Goal: Task Accomplishment & Management: Manage account settings

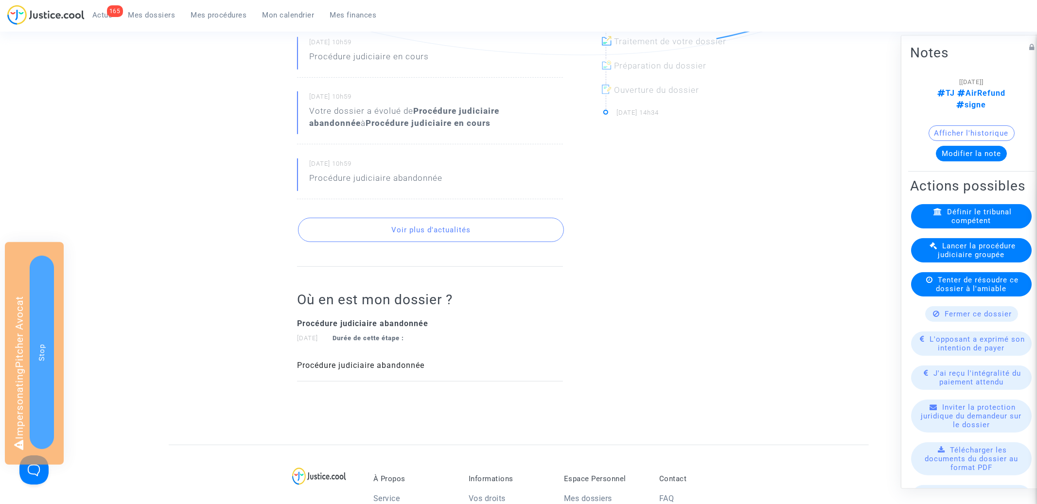
scroll to position [370, 0]
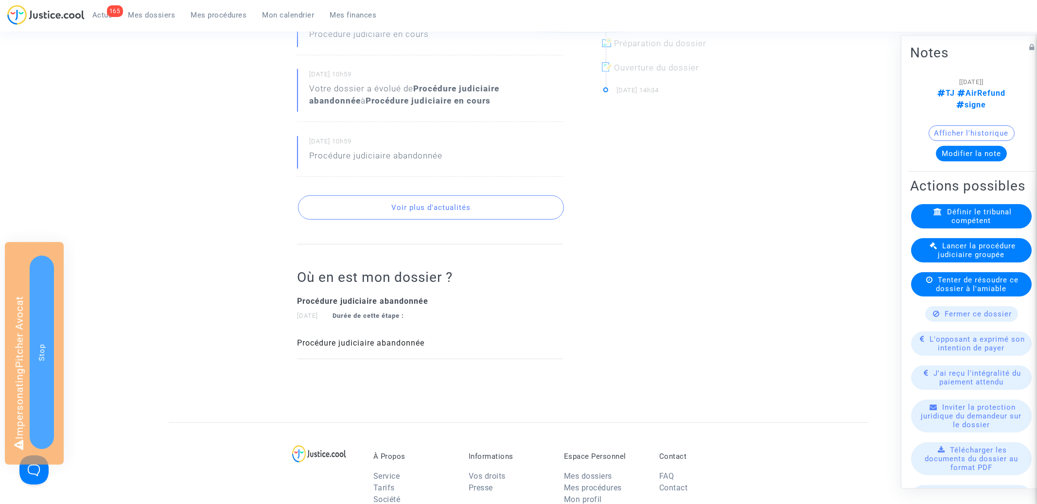
click at [403, 200] on button "Voir plus d'actualités" at bounding box center [431, 207] width 266 height 24
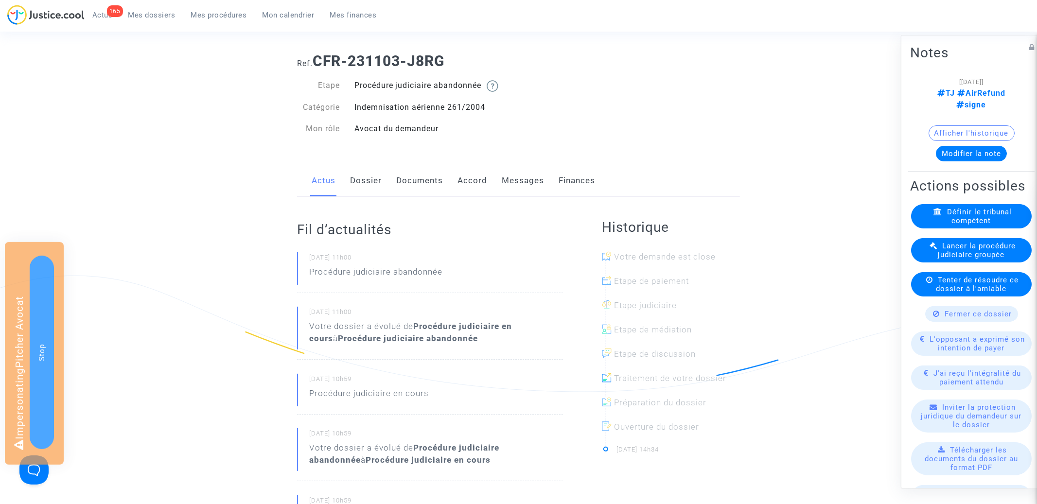
scroll to position [0, 0]
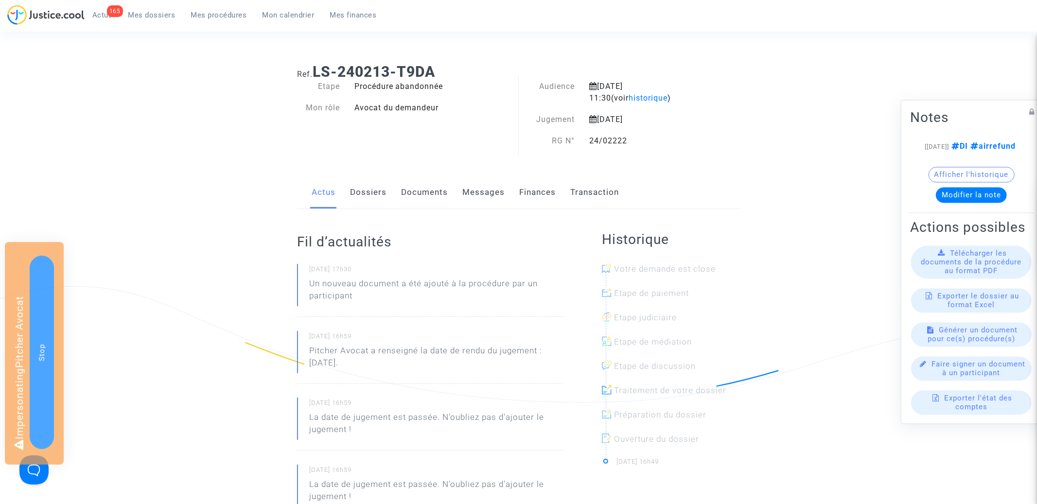
click at [369, 182] on link "Dossiers" at bounding box center [368, 192] width 36 height 32
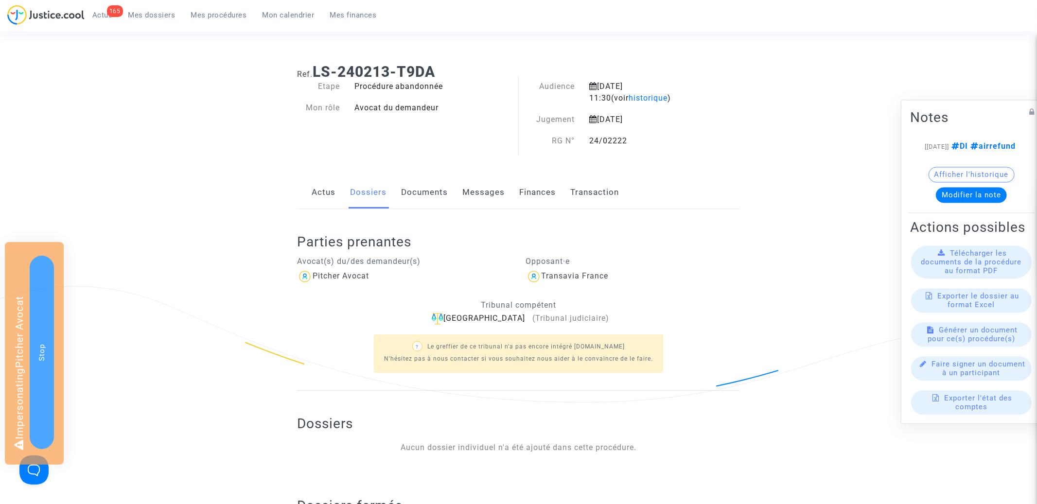
scroll to position [150, 0]
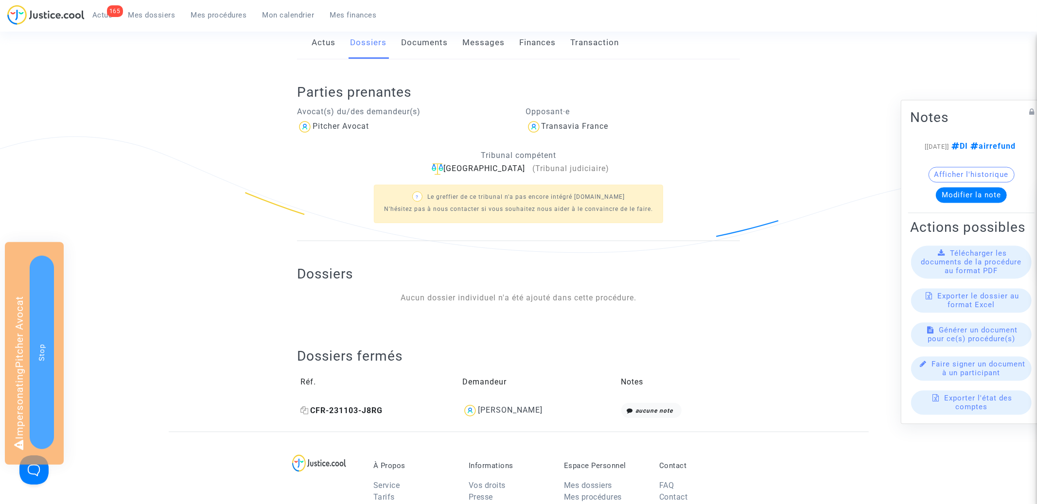
click at [358, 411] on span "CFR-231103-J8RG" at bounding box center [341, 410] width 82 height 9
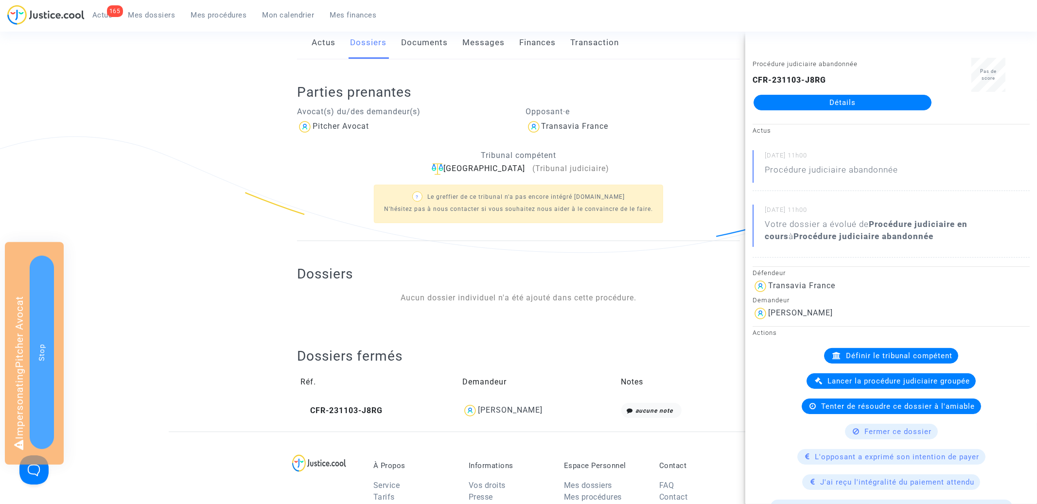
click at [861, 107] on link "Détails" at bounding box center [843, 103] width 178 height 16
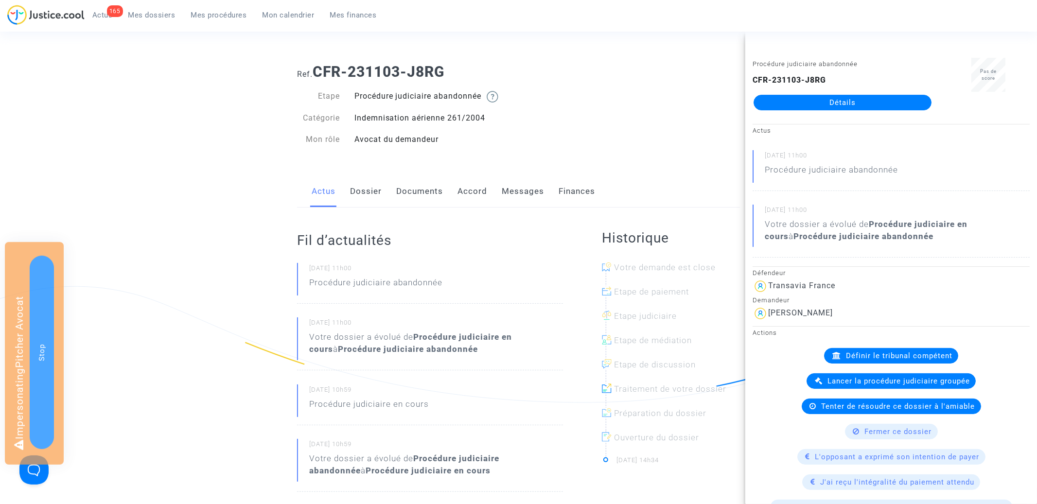
click at [251, 173] on ng-component "Ref. CFR-231103-J8RG Etape Procédure judiciaire abandonnée Catégorie Indemnisat…" at bounding box center [519, 424] width 700 height 737
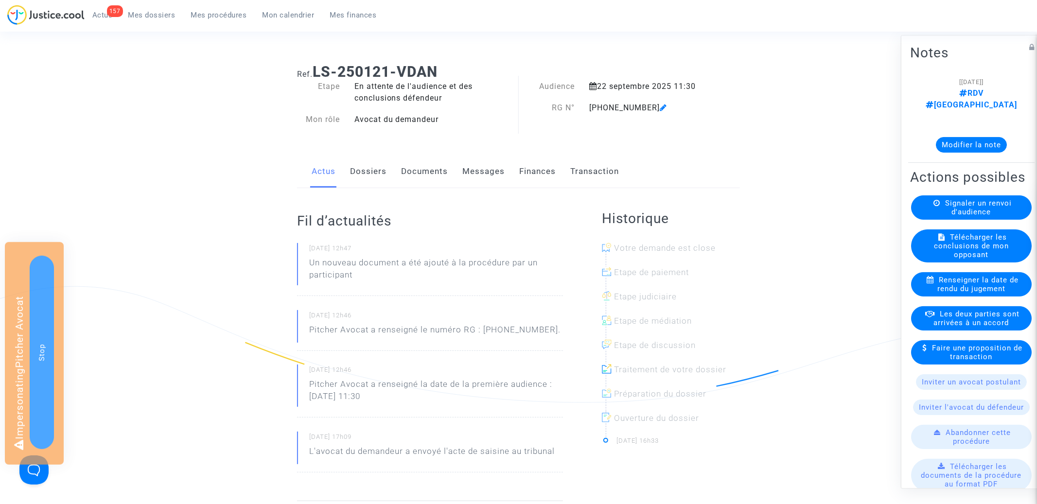
click at [429, 172] on link "Documents" at bounding box center [424, 172] width 47 height 32
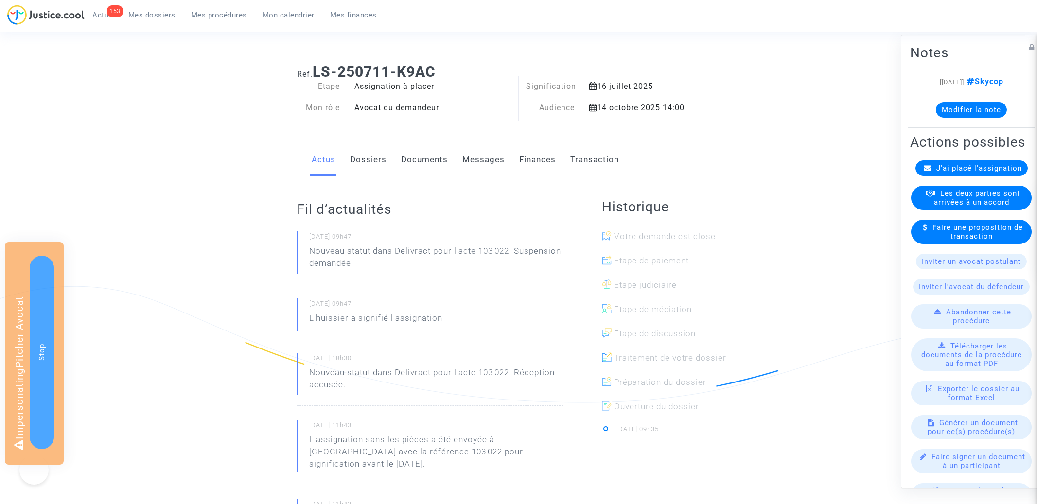
click at [549, 159] on link "Finances" at bounding box center [537, 160] width 36 height 32
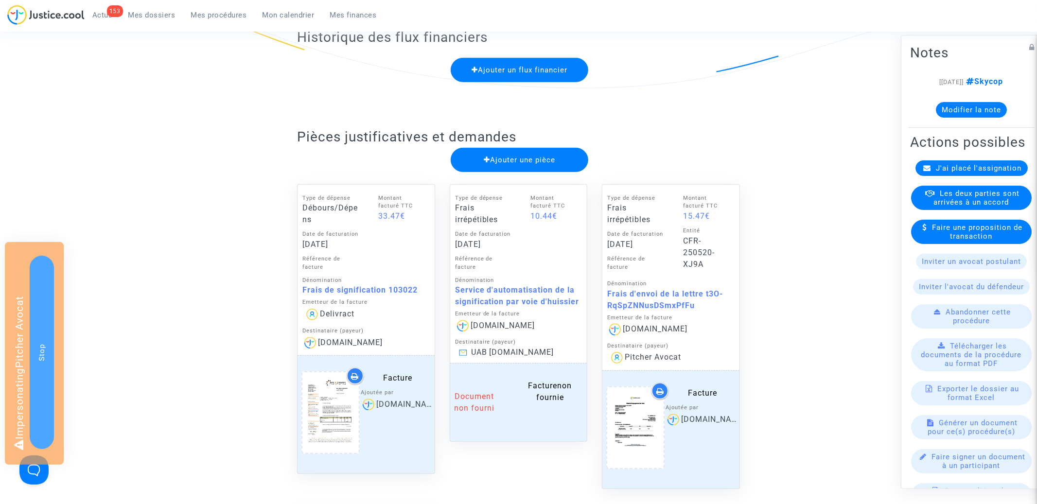
scroll to position [502, 0]
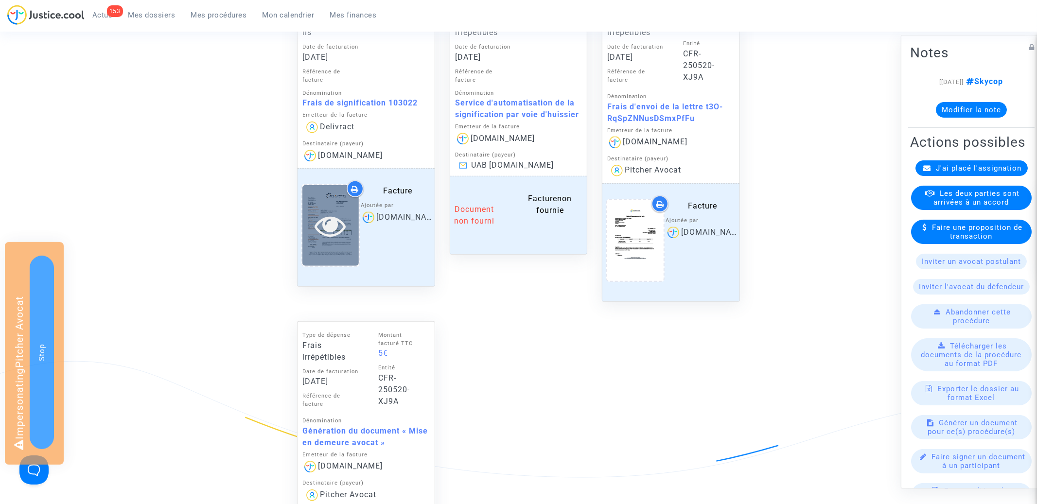
click at [322, 220] on icon at bounding box center [331, 225] width 32 height 31
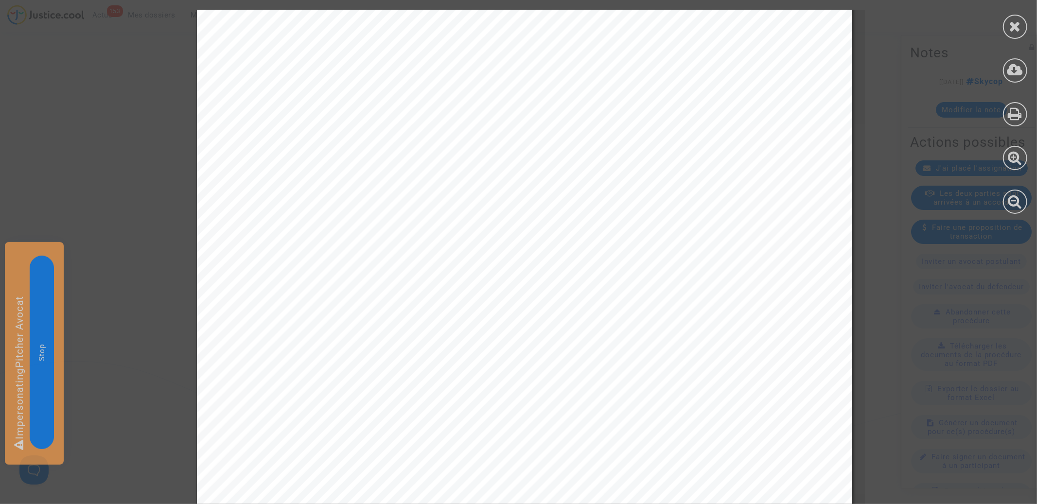
scroll to position [396, 0]
click at [1022, 29] on div at bounding box center [1015, 27] width 24 height 24
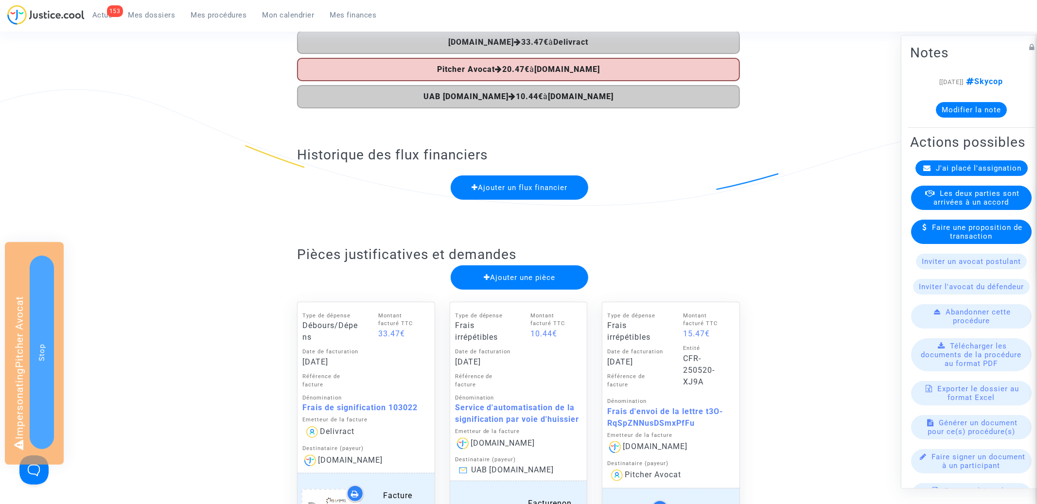
scroll to position [276, 0]
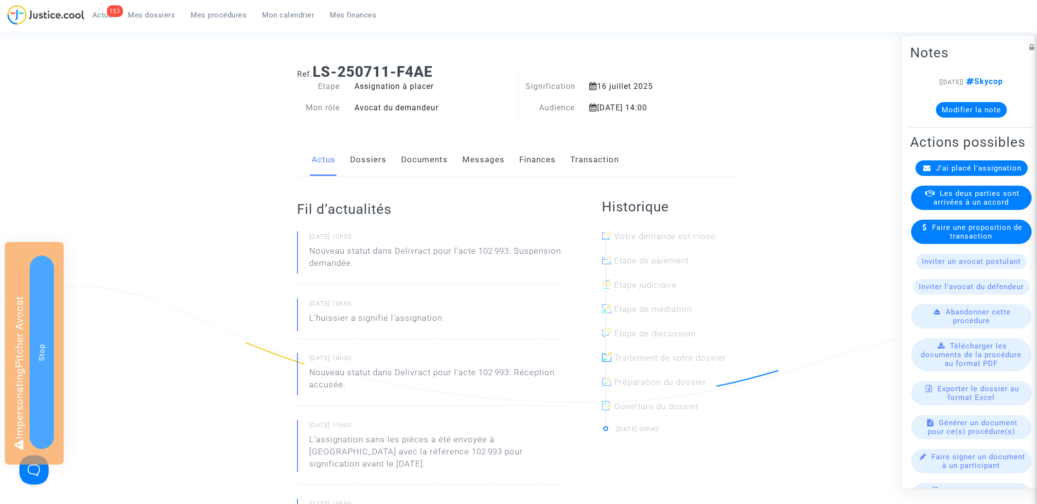
click at [546, 162] on link "Finances" at bounding box center [537, 160] width 36 height 32
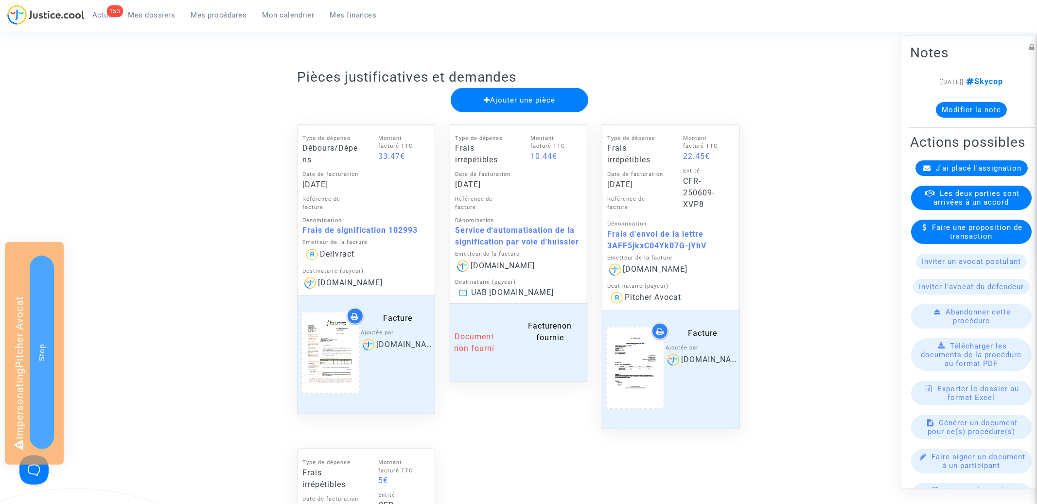
scroll to position [390, 0]
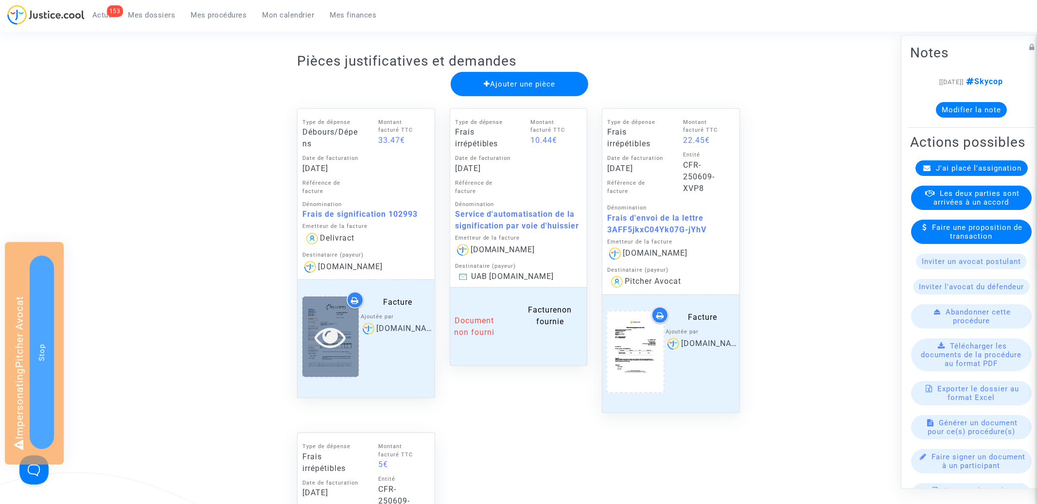
click at [332, 337] on icon at bounding box center [331, 336] width 32 height 31
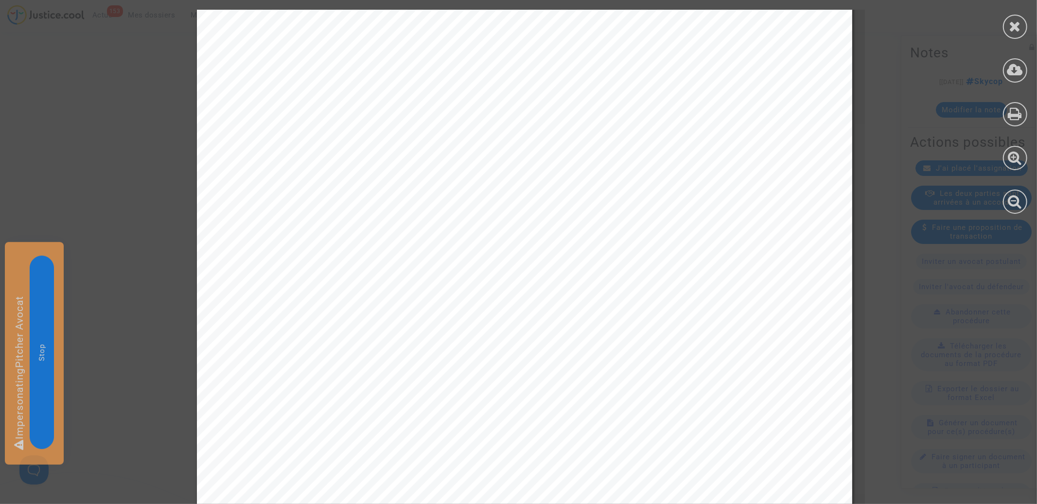
scroll to position [372, 0]
click at [1015, 23] on icon at bounding box center [1015, 26] width 12 height 15
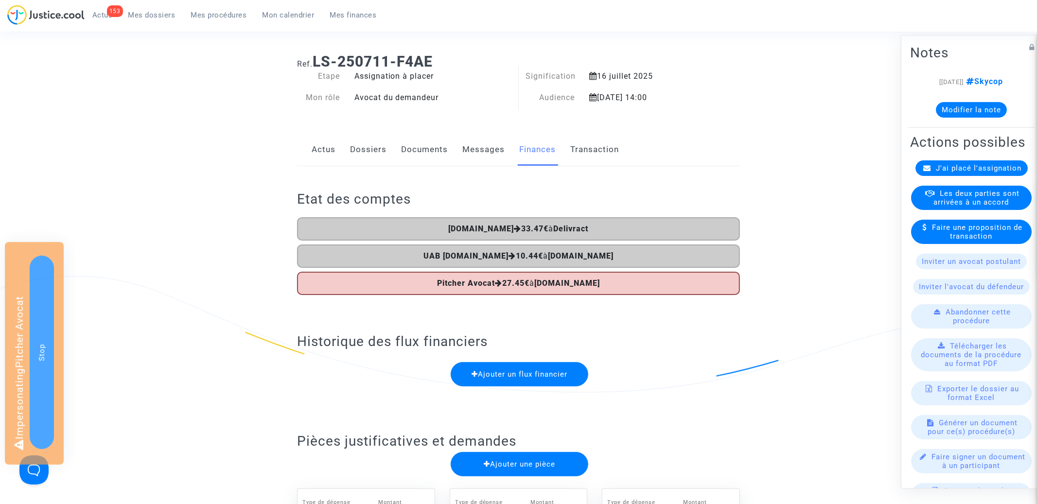
scroll to position [0, 0]
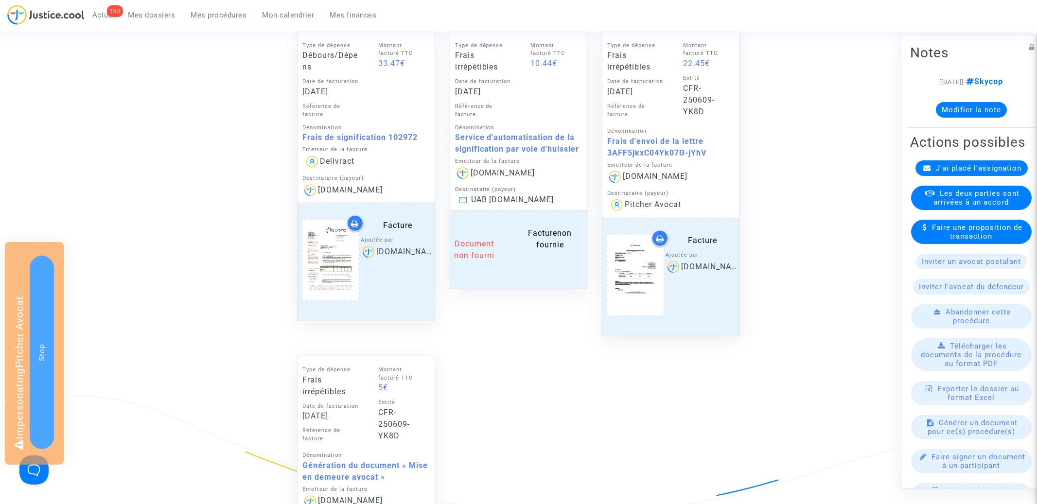
scroll to position [444, 0]
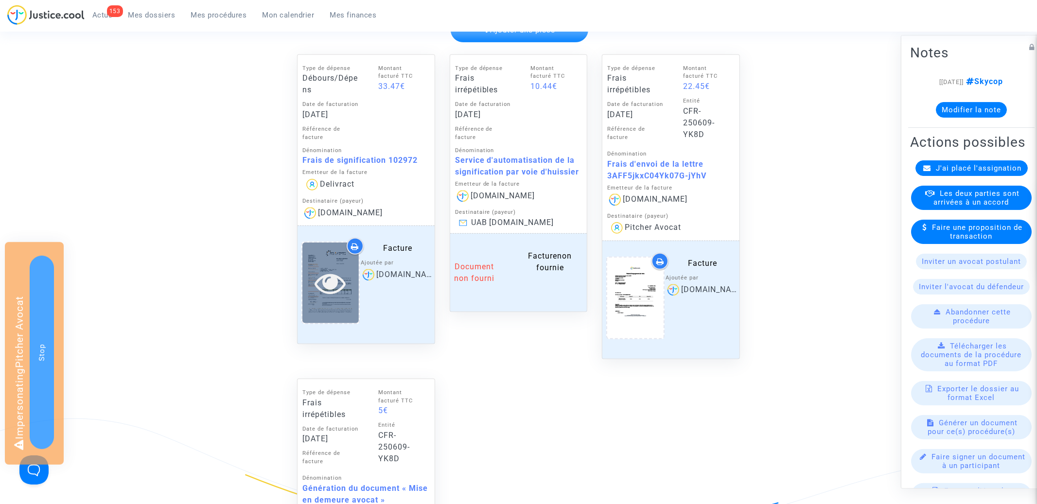
click at [338, 276] on icon at bounding box center [331, 282] width 32 height 31
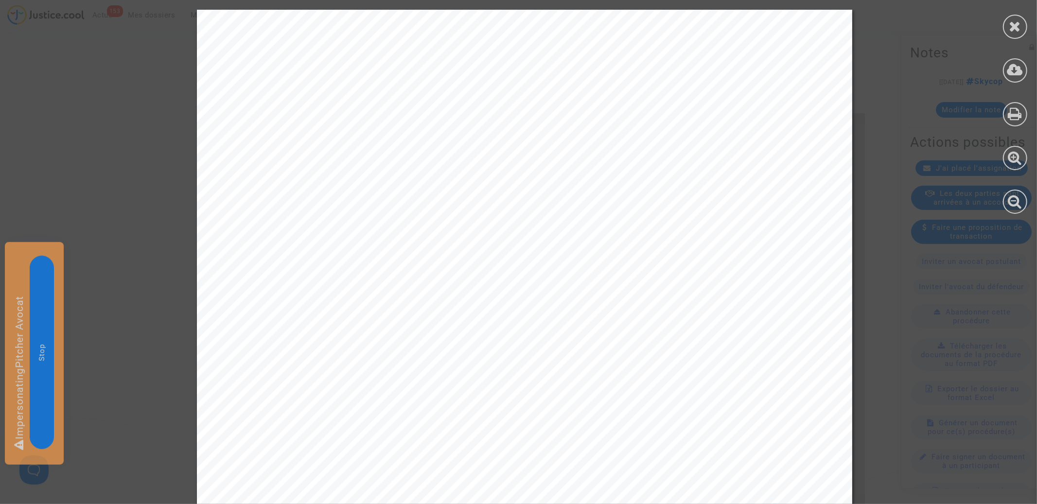
scroll to position [347, 0]
click at [1023, 26] on div at bounding box center [1015, 27] width 24 height 24
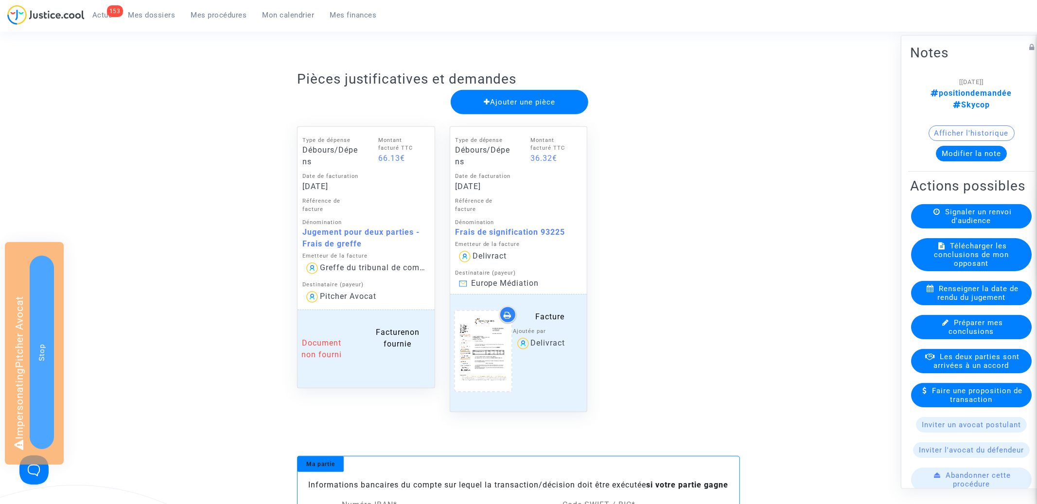
scroll to position [411, 0]
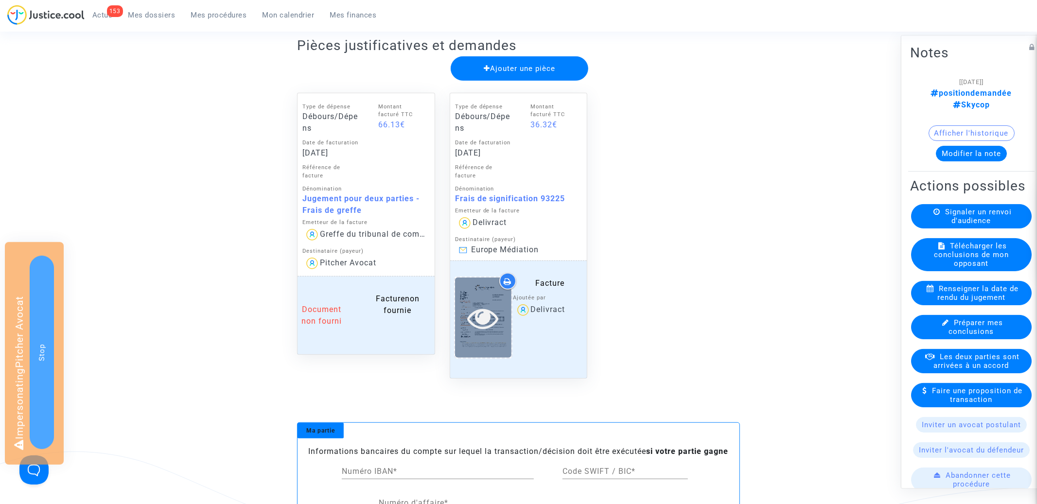
click at [485, 318] on icon at bounding box center [483, 317] width 32 height 31
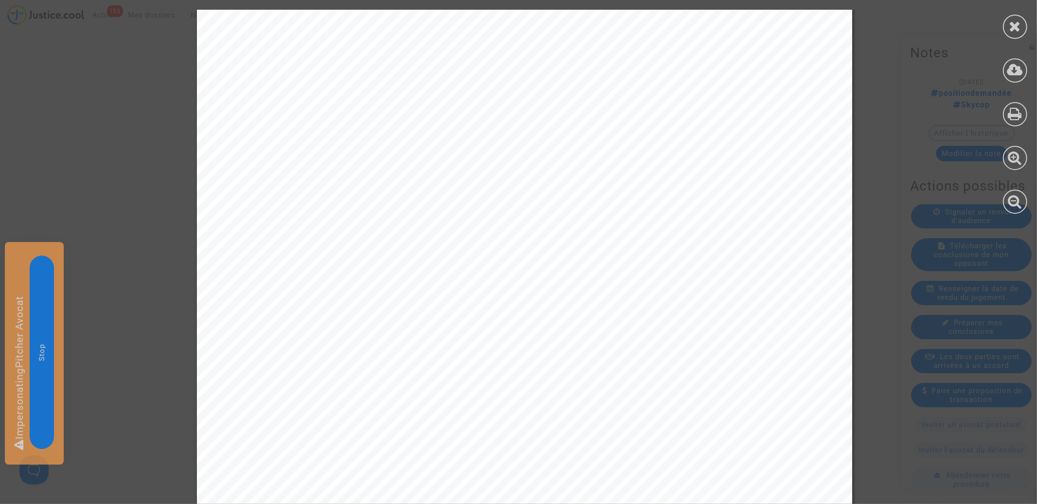
scroll to position [245, 0]
click at [1018, 29] on icon at bounding box center [1015, 26] width 12 height 15
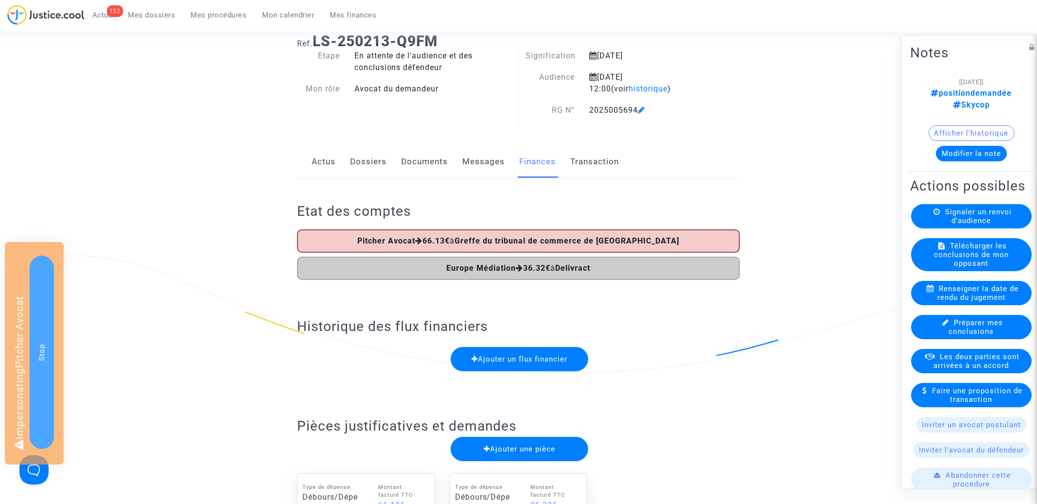
scroll to position [0, 0]
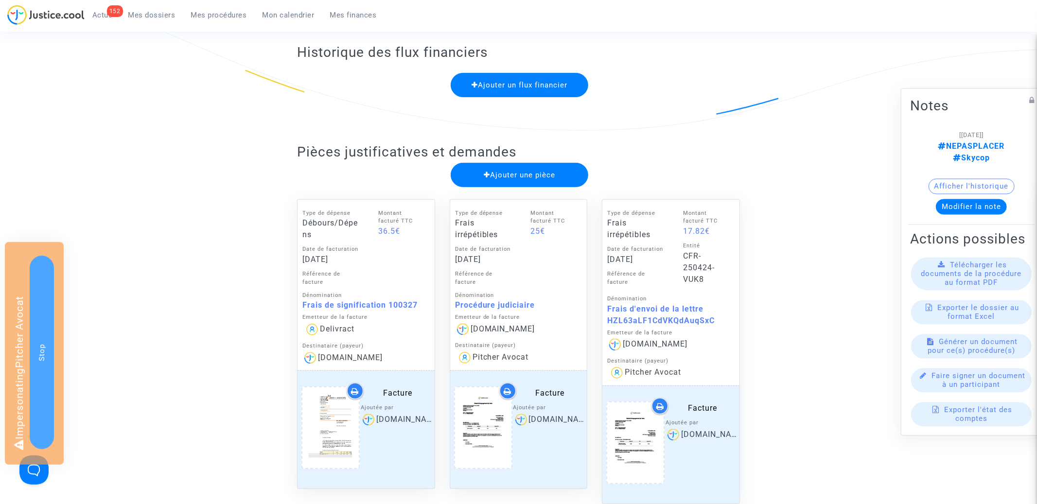
scroll to position [357, 0]
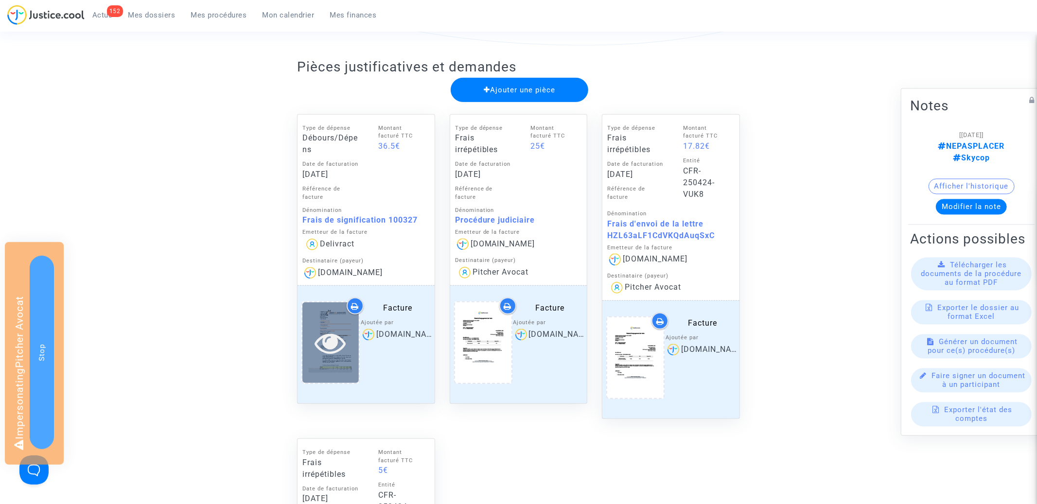
click at [340, 346] on icon at bounding box center [331, 342] width 32 height 31
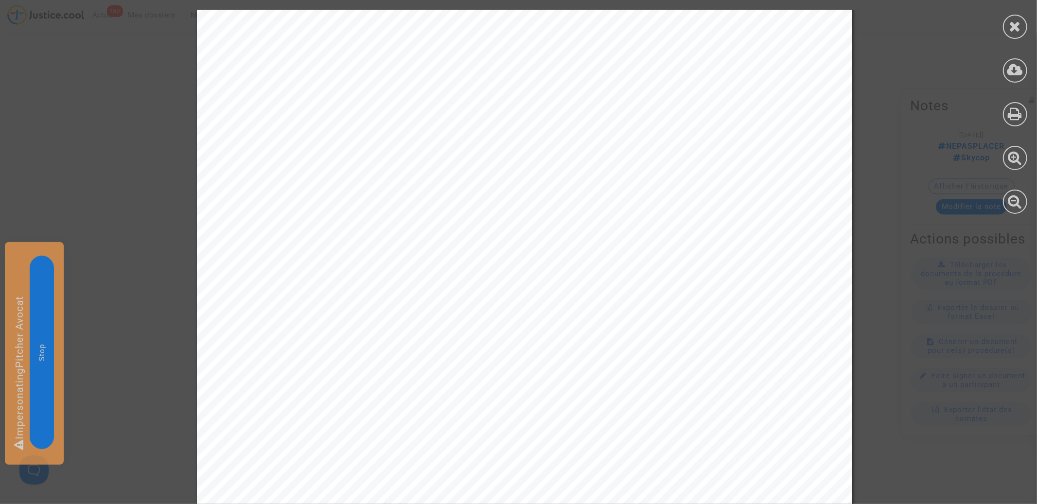
scroll to position [1370, 0]
click at [1011, 31] on icon at bounding box center [1015, 26] width 12 height 15
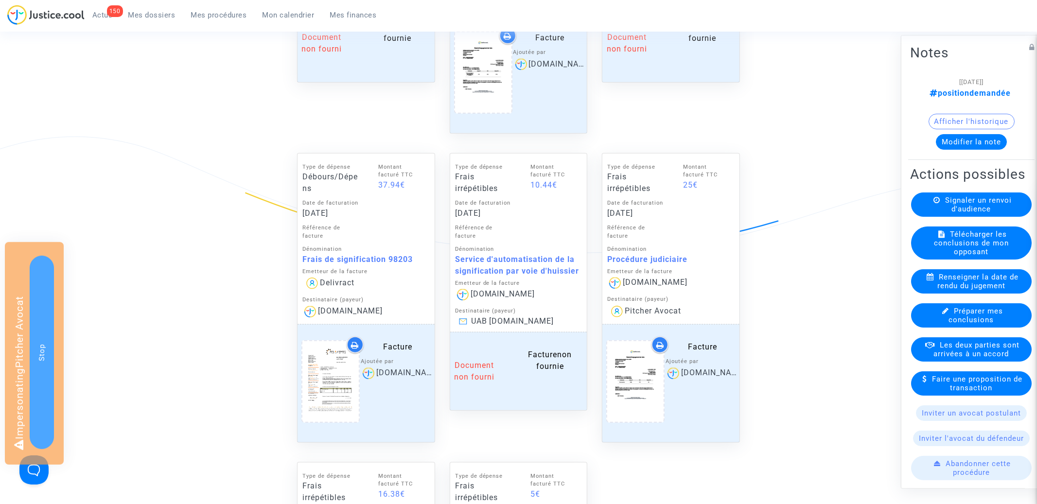
scroll to position [755, 0]
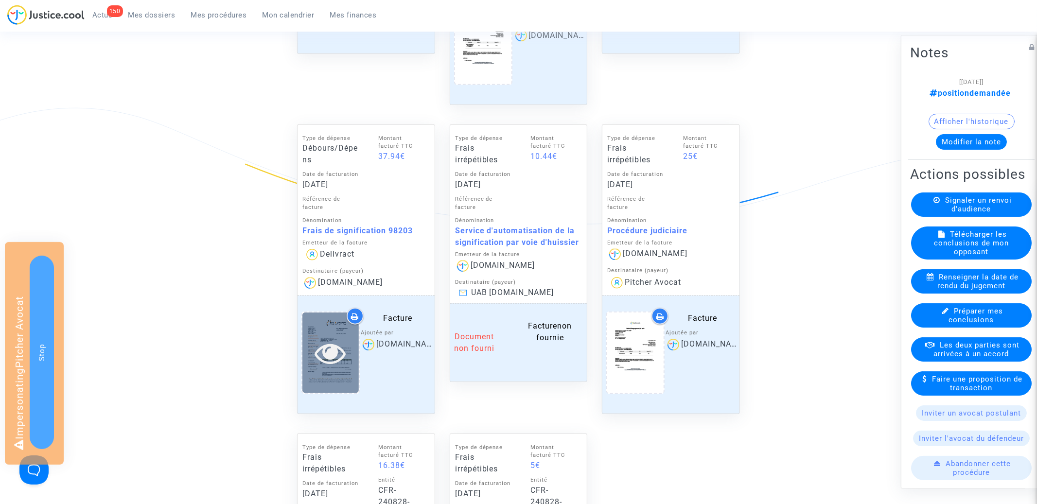
click at [334, 351] on icon at bounding box center [331, 352] width 32 height 31
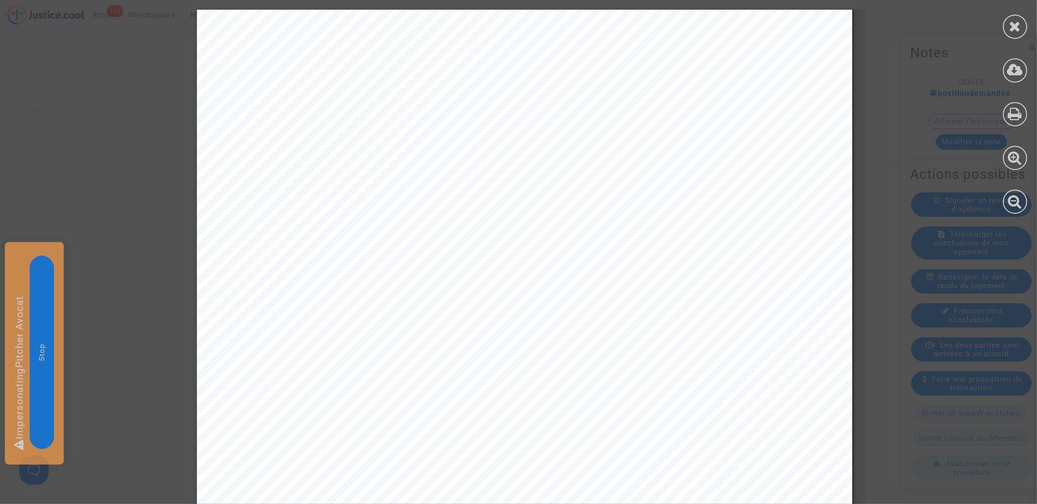
scroll to position [306, 0]
click at [1021, 19] on icon at bounding box center [1015, 26] width 12 height 15
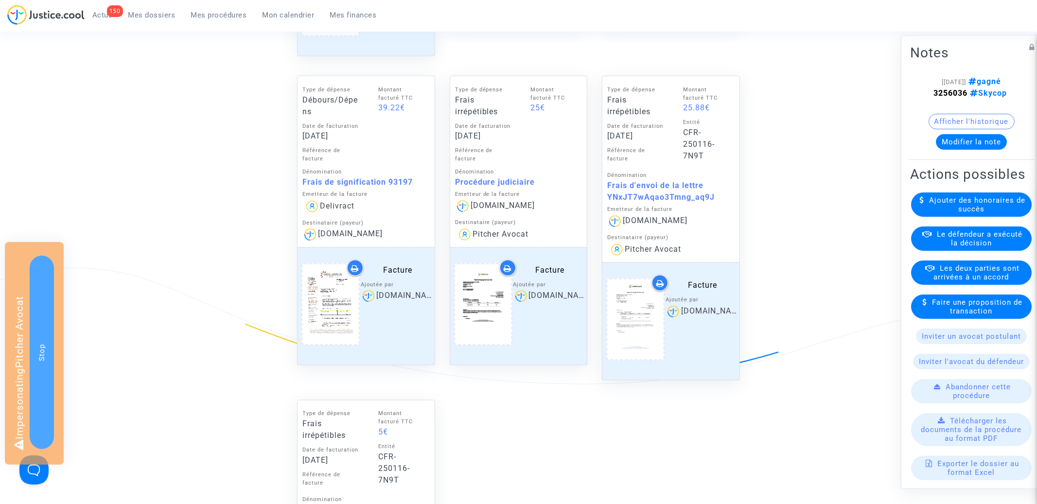
scroll to position [1182, 0]
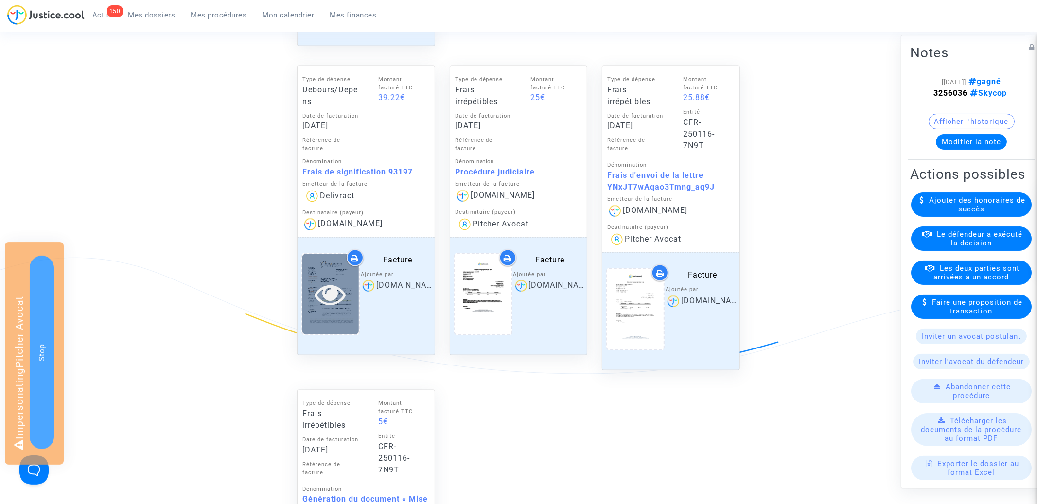
click at [335, 306] on icon at bounding box center [331, 294] width 32 height 31
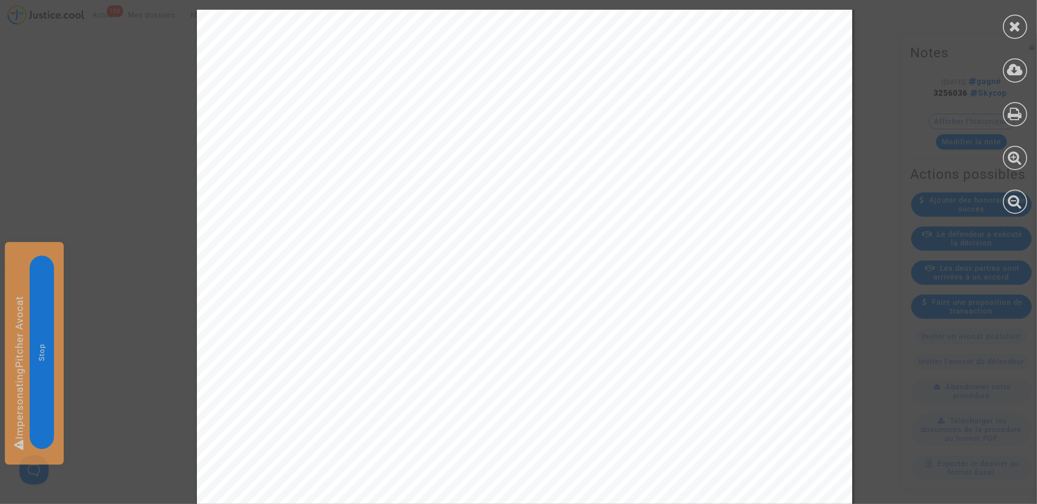
scroll to position [438, 0]
click at [1007, 30] on div at bounding box center [1015, 27] width 24 height 24
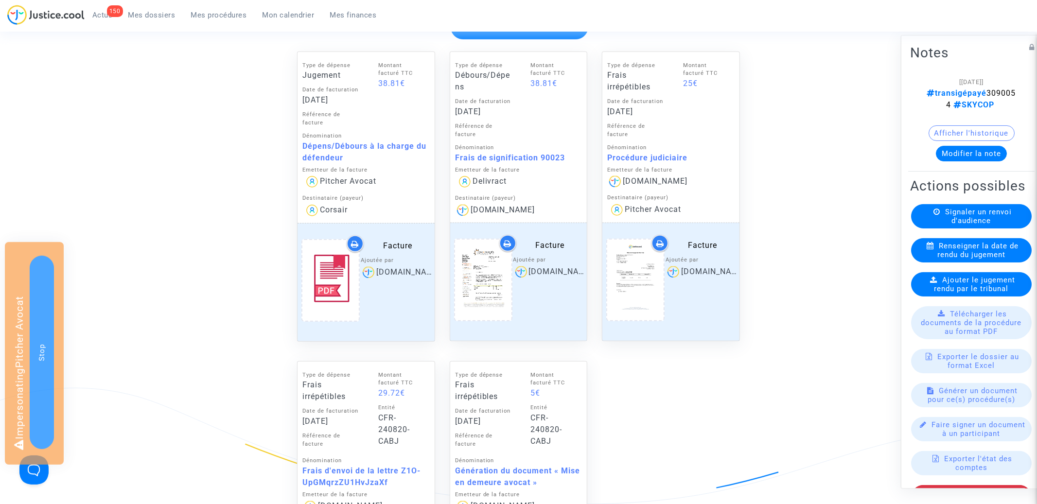
scroll to position [450, 0]
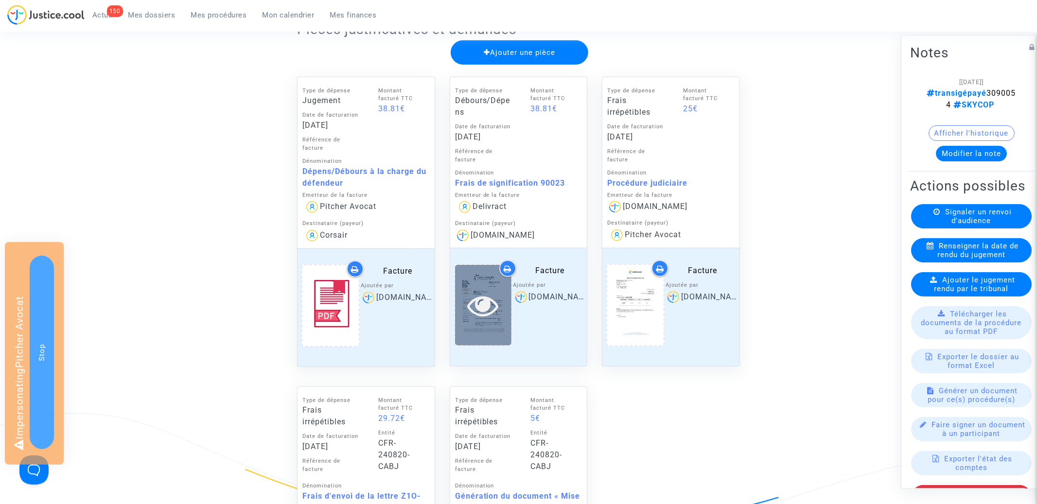
click at [488, 302] on icon at bounding box center [483, 305] width 32 height 31
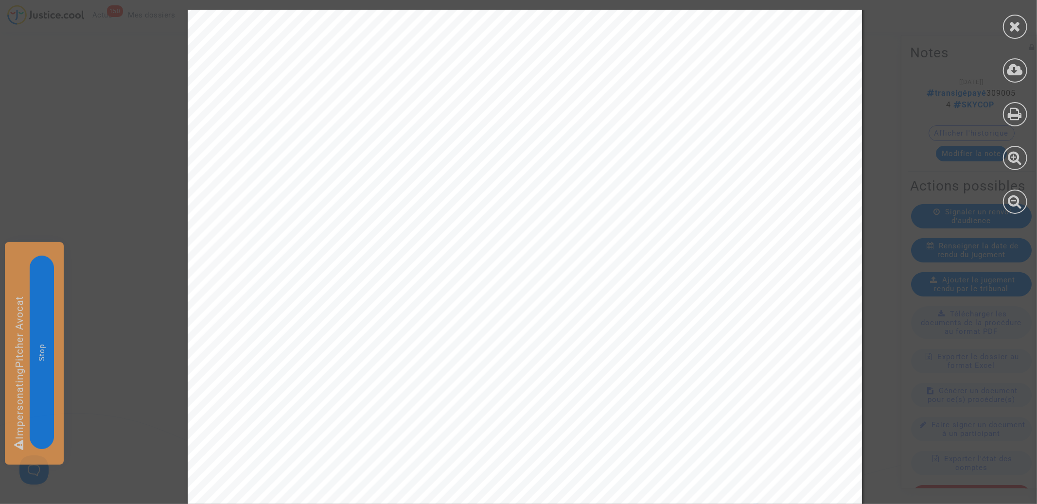
scroll to position [383, 0]
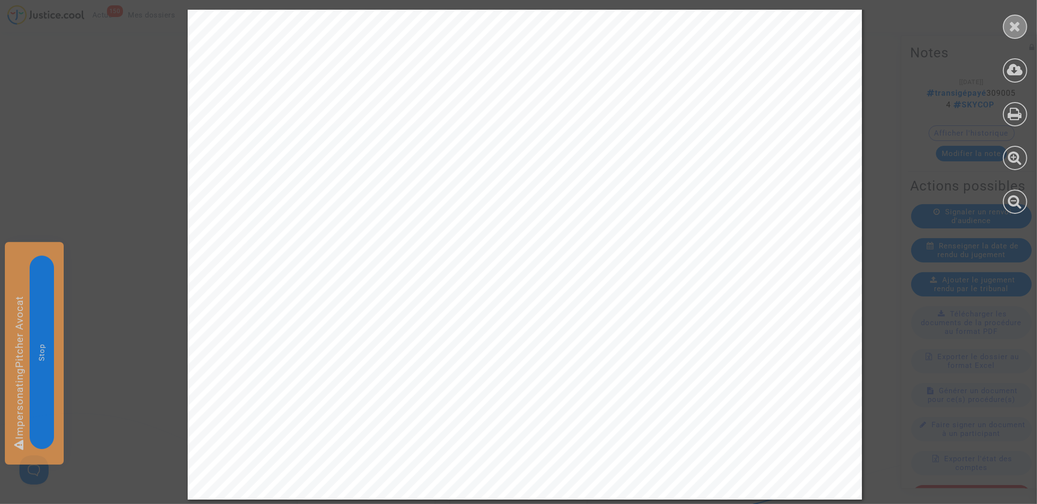
click at [1020, 28] on icon at bounding box center [1015, 26] width 12 height 15
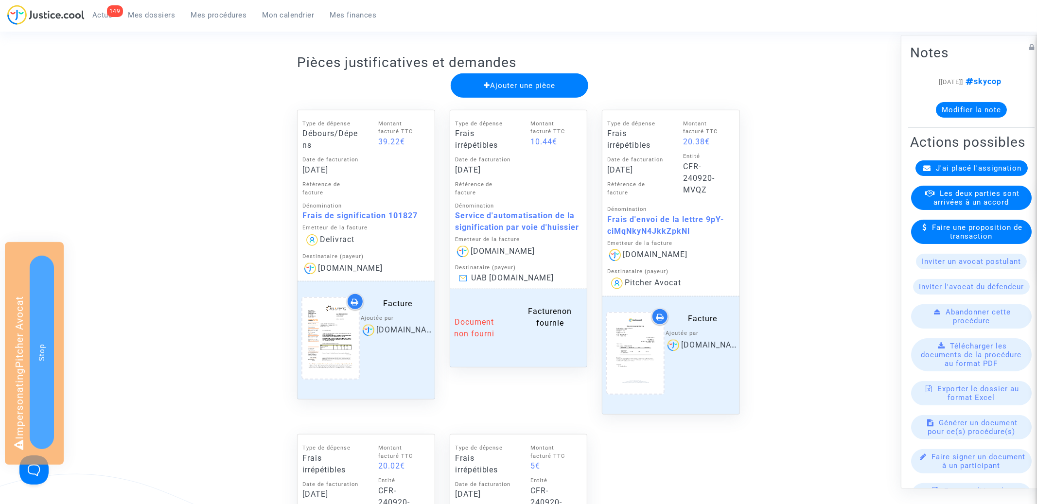
scroll to position [400, 0]
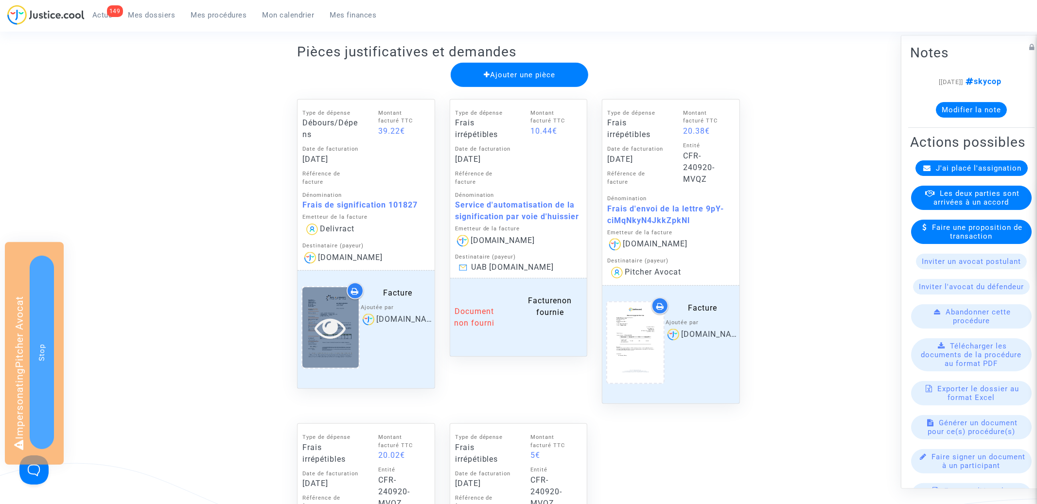
click at [341, 325] on icon at bounding box center [331, 327] width 32 height 31
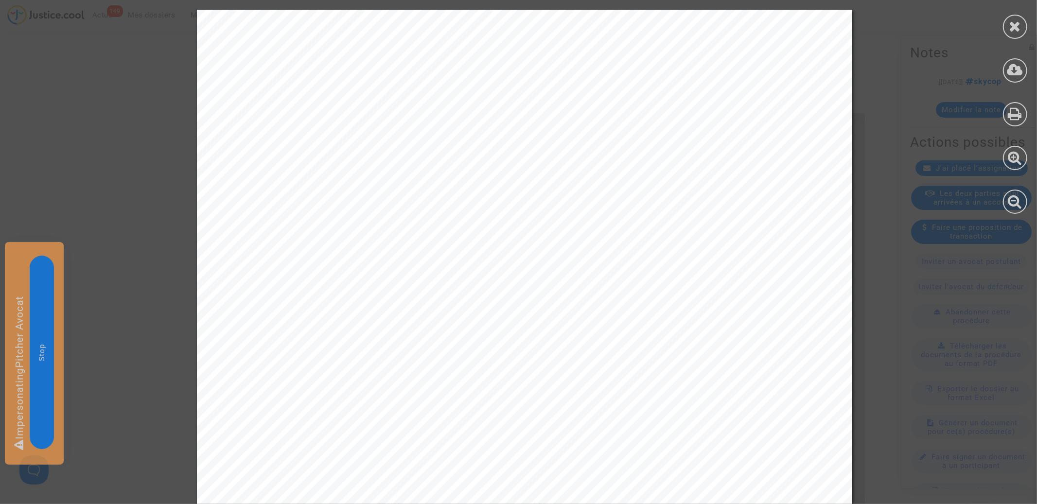
scroll to position [410, 0]
click at [1024, 26] on div at bounding box center [1015, 27] width 24 height 24
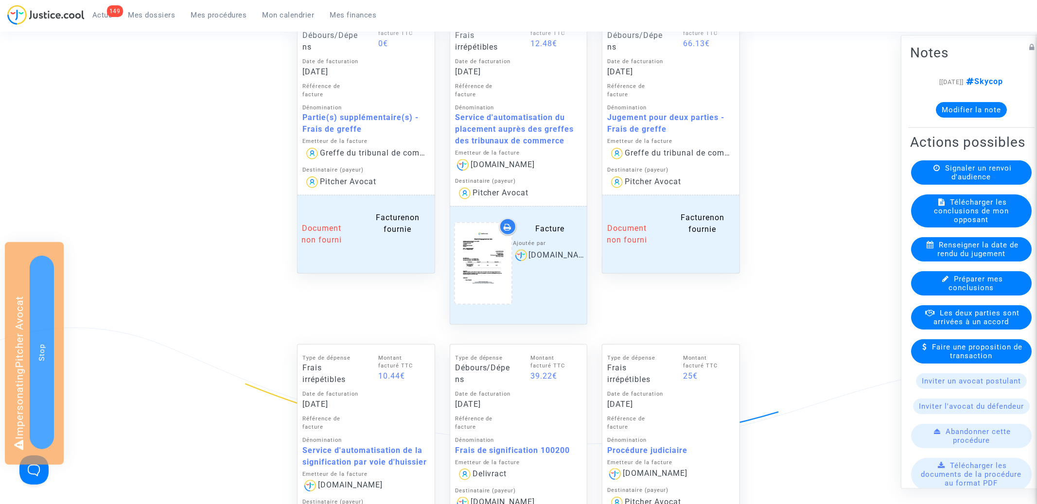
scroll to position [791, 0]
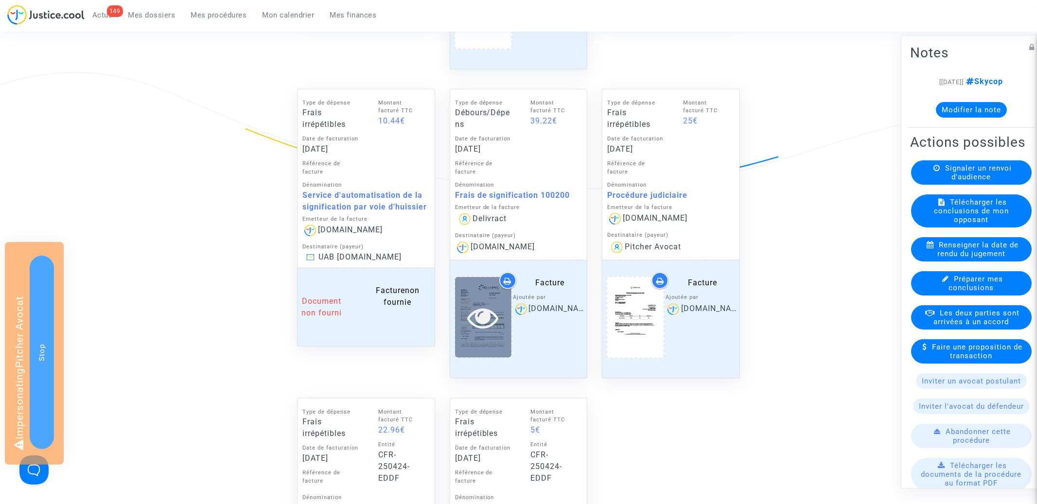
click at [490, 313] on icon at bounding box center [483, 317] width 32 height 31
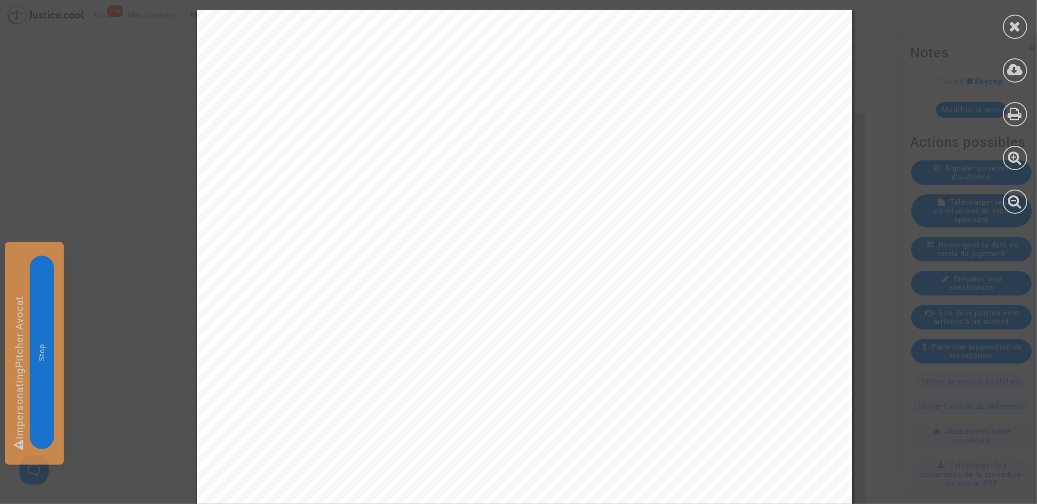
scroll to position [412, 0]
click at [1008, 24] on div at bounding box center [1015, 27] width 24 height 24
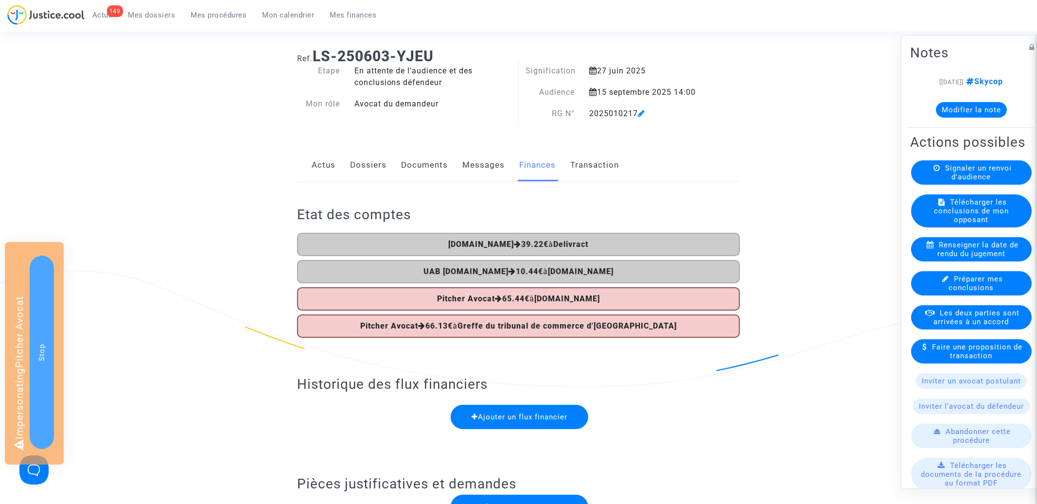
scroll to position [0, 0]
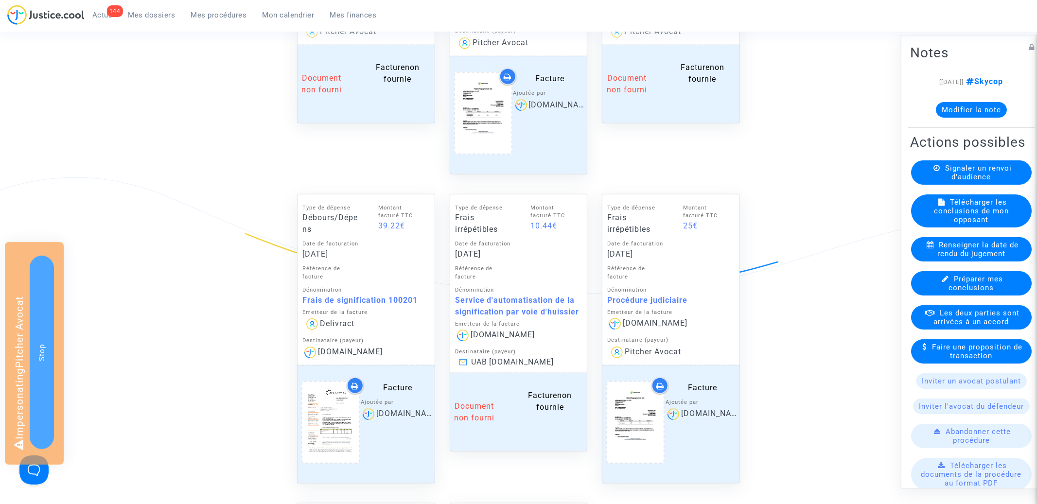
scroll to position [836, 0]
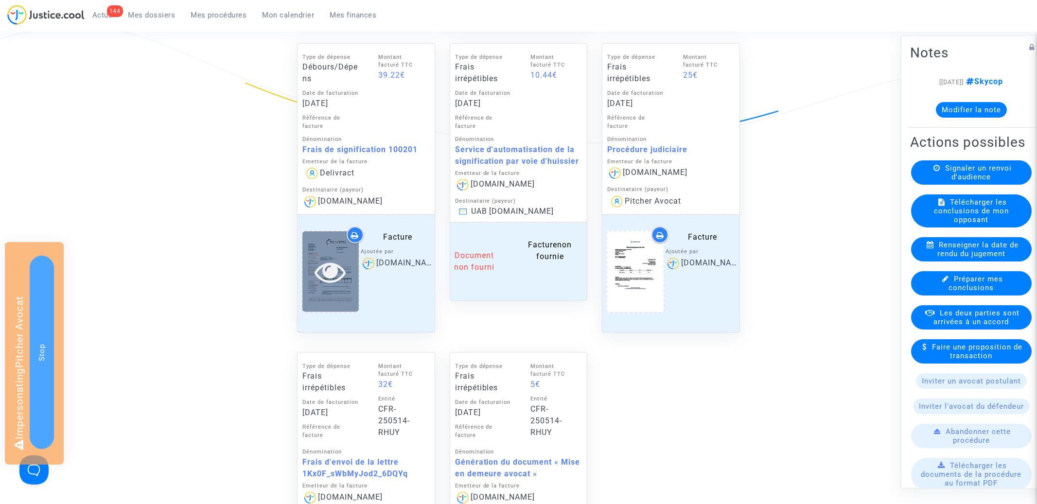
click at [338, 268] on icon at bounding box center [331, 271] width 32 height 31
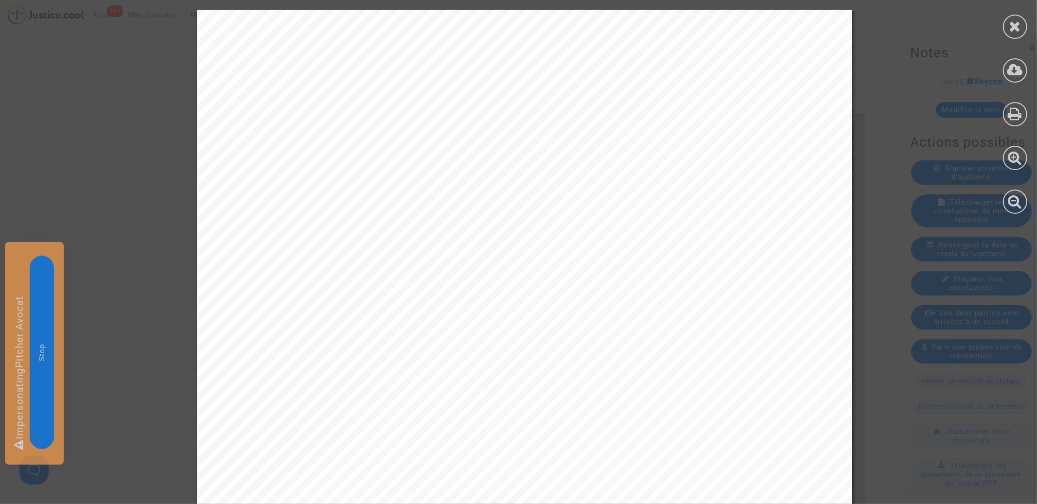
scroll to position [323, 0]
click at [1014, 24] on icon at bounding box center [1015, 26] width 12 height 15
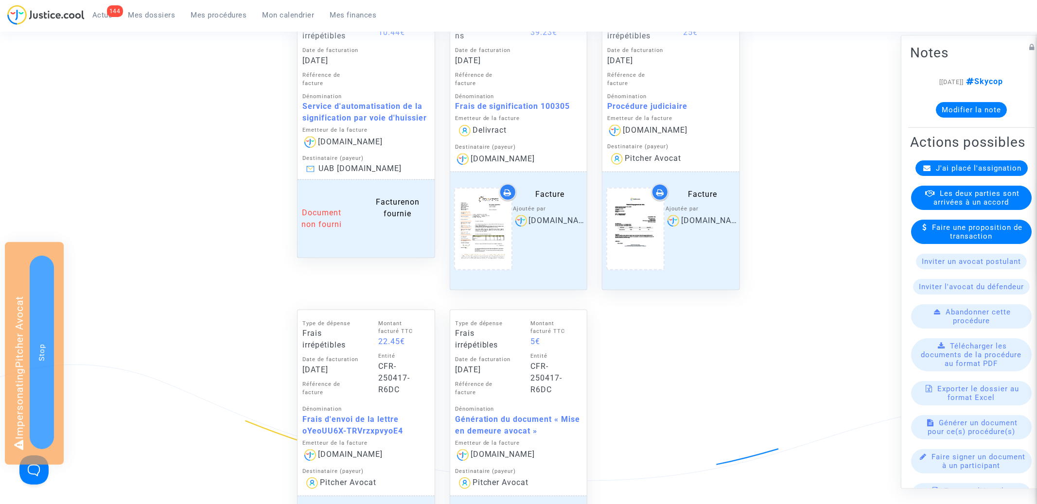
scroll to position [444, 0]
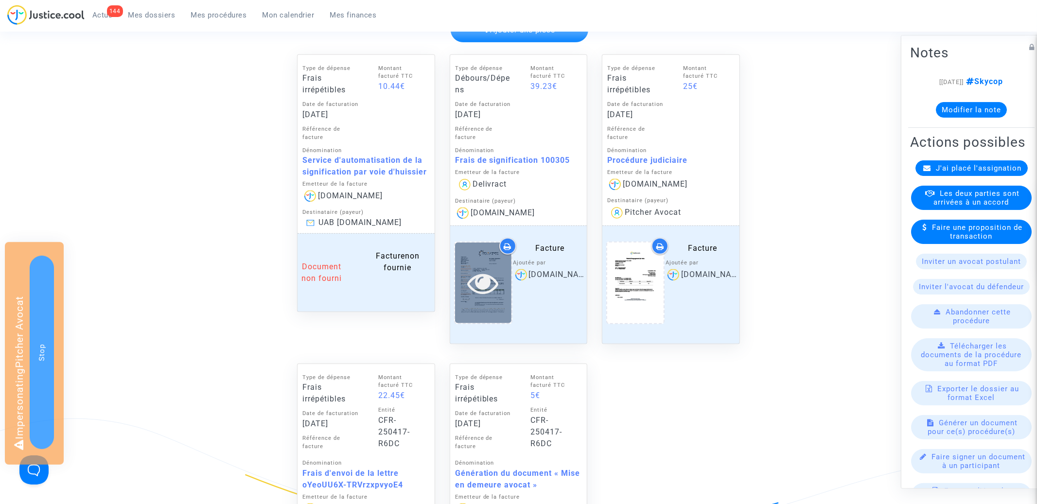
click at [487, 278] on icon at bounding box center [483, 282] width 32 height 31
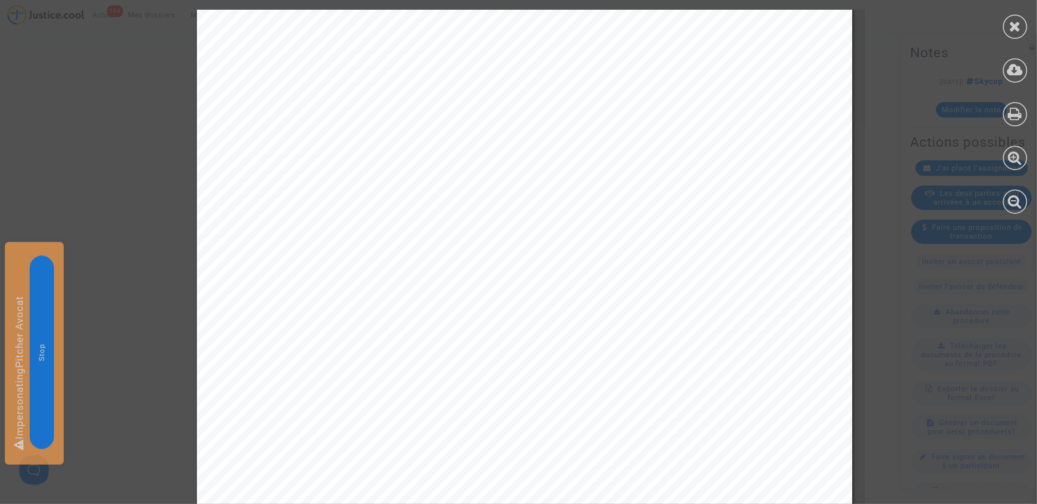
scroll to position [318, 0]
click at [1029, 25] on div at bounding box center [1015, 112] width 44 height 224
click at [1017, 25] on icon at bounding box center [1015, 26] width 12 height 15
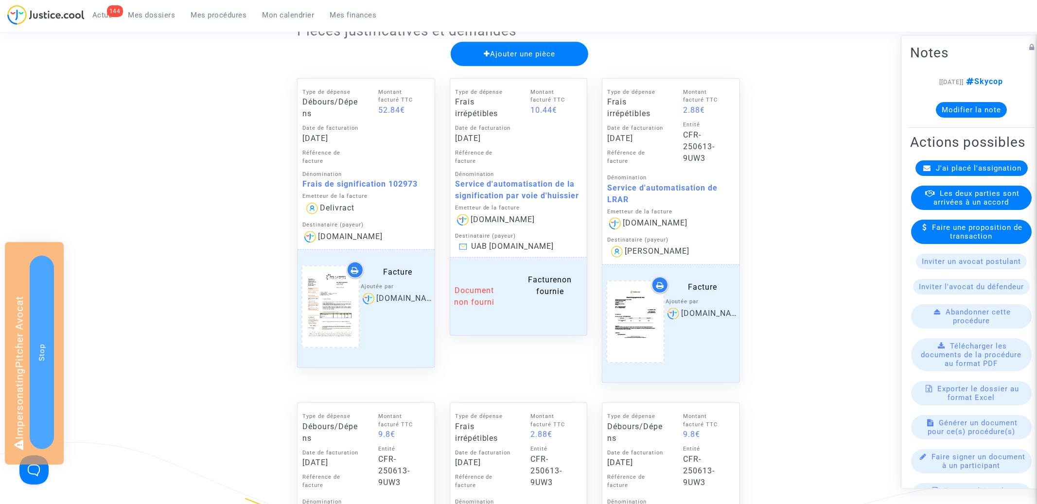
scroll to position [470, 0]
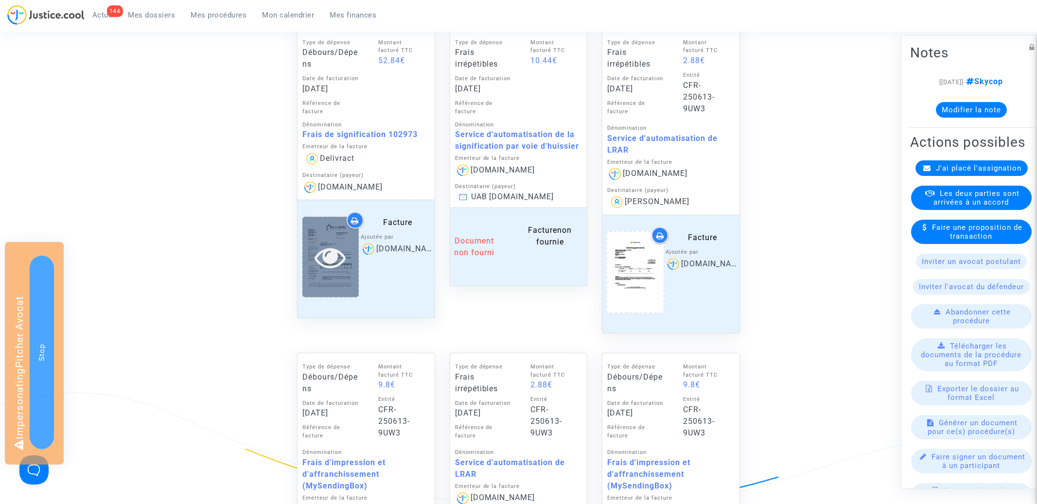
click at [341, 254] on icon at bounding box center [331, 257] width 32 height 31
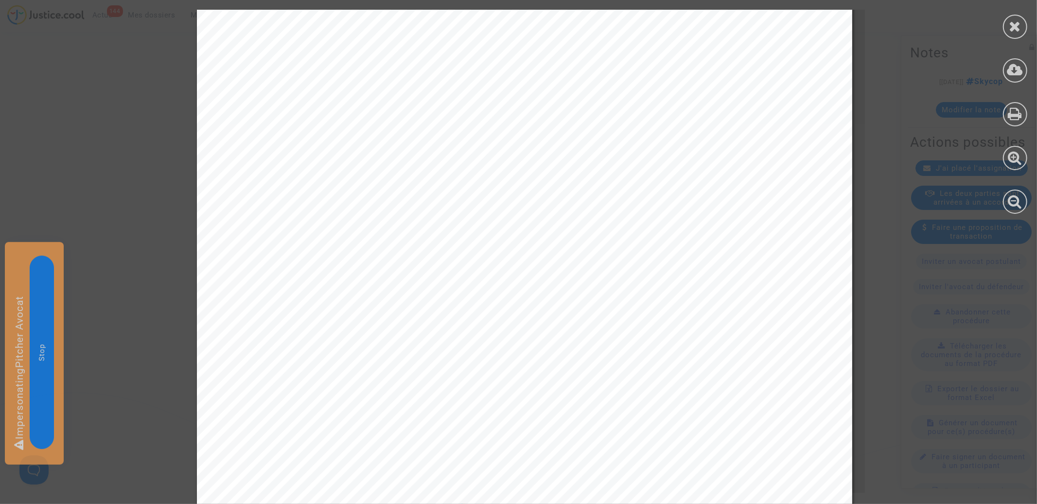
scroll to position [349, 0]
click at [1013, 28] on icon at bounding box center [1015, 26] width 12 height 15
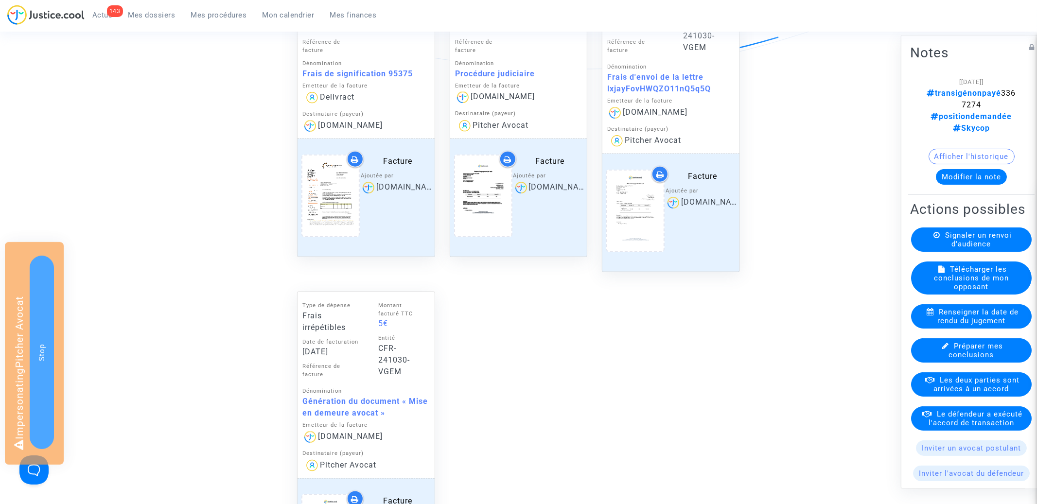
scroll to position [912, 0]
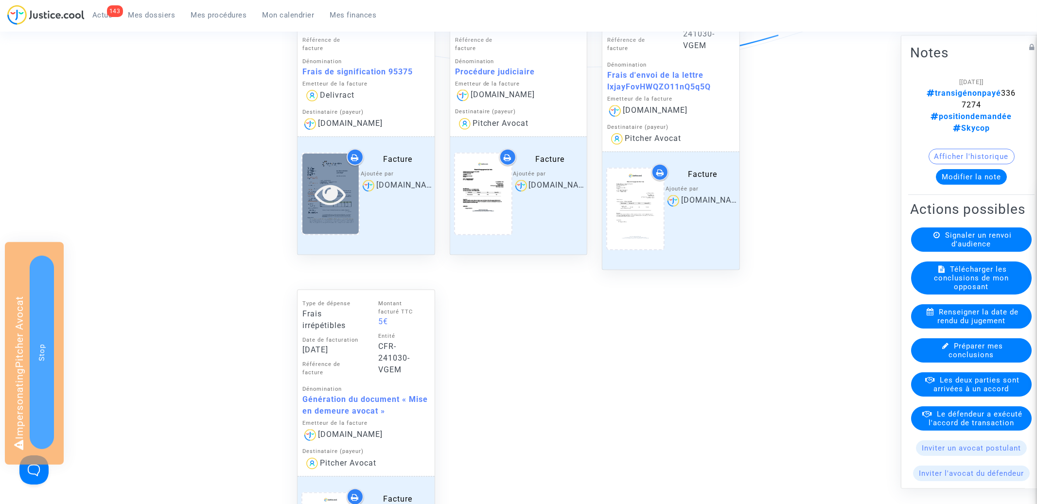
click at [344, 193] on icon at bounding box center [331, 193] width 32 height 31
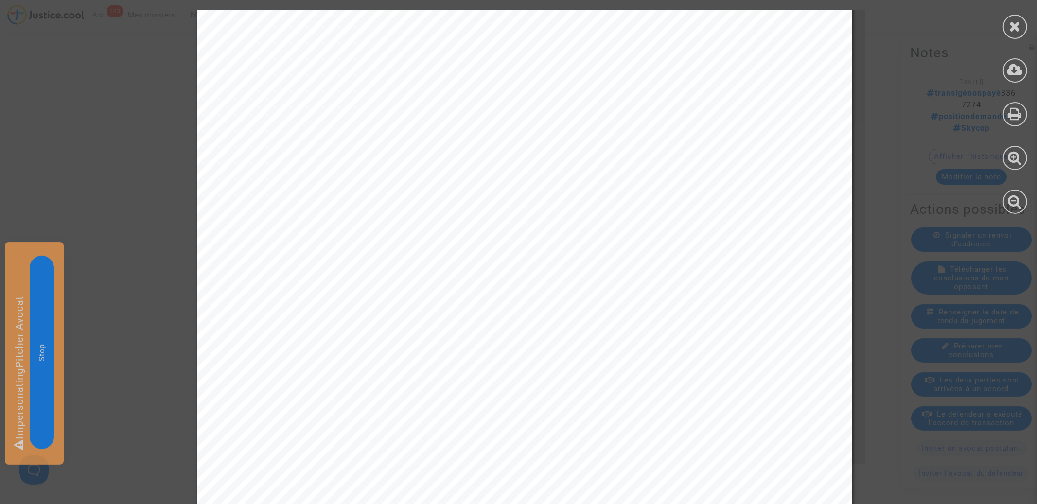
scroll to position [494, 0]
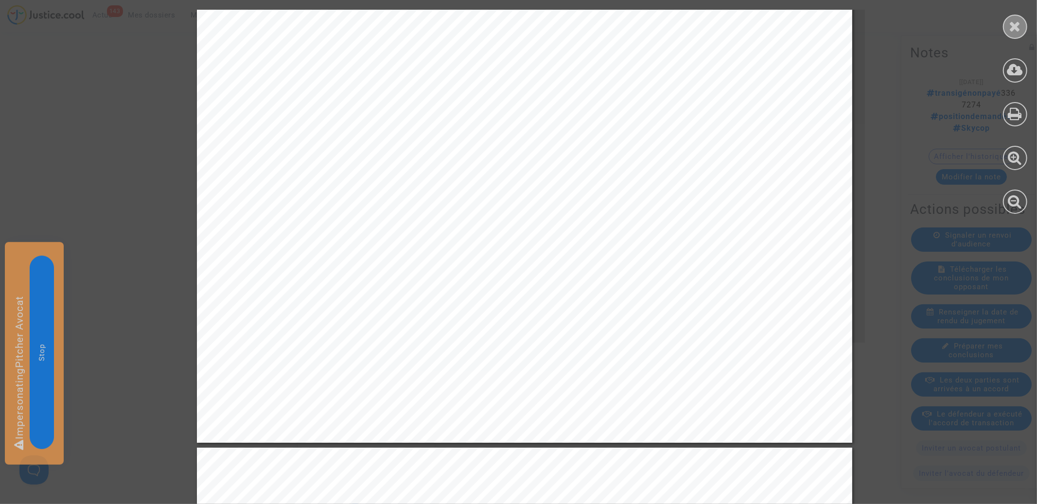
click at [1019, 15] on div at bounding box center [1015, 27] width 24 height 24
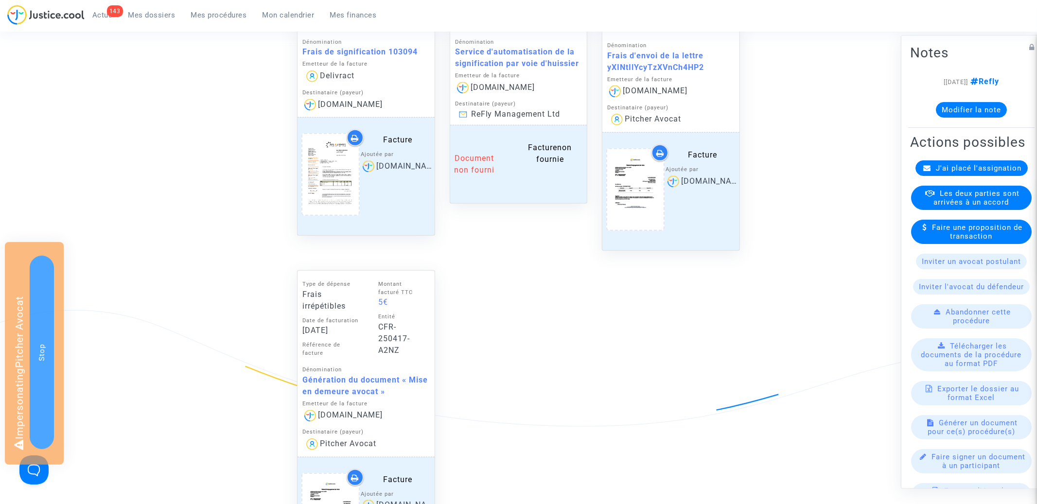
scroll to position [508, 0]
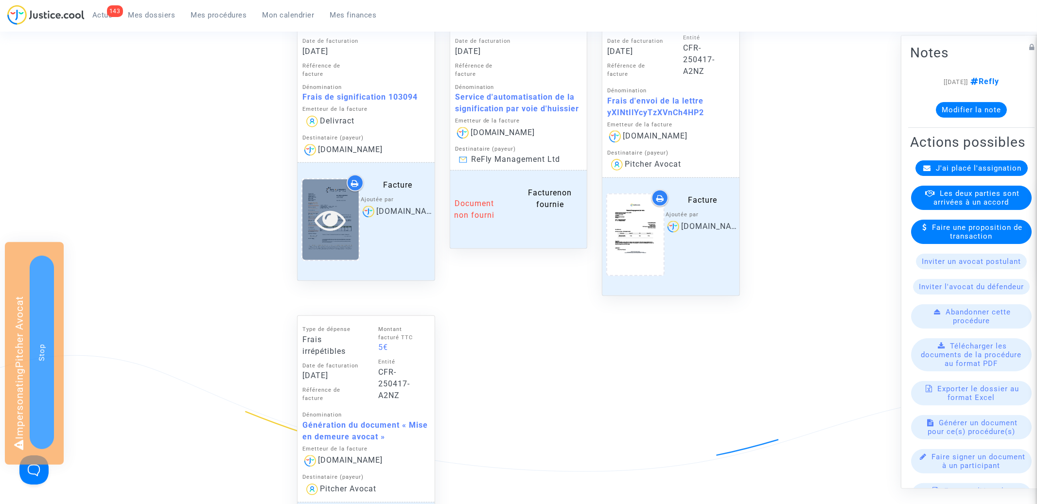
click at [330, 216] on icon at bounding box center [331, 219] width 32 height 31
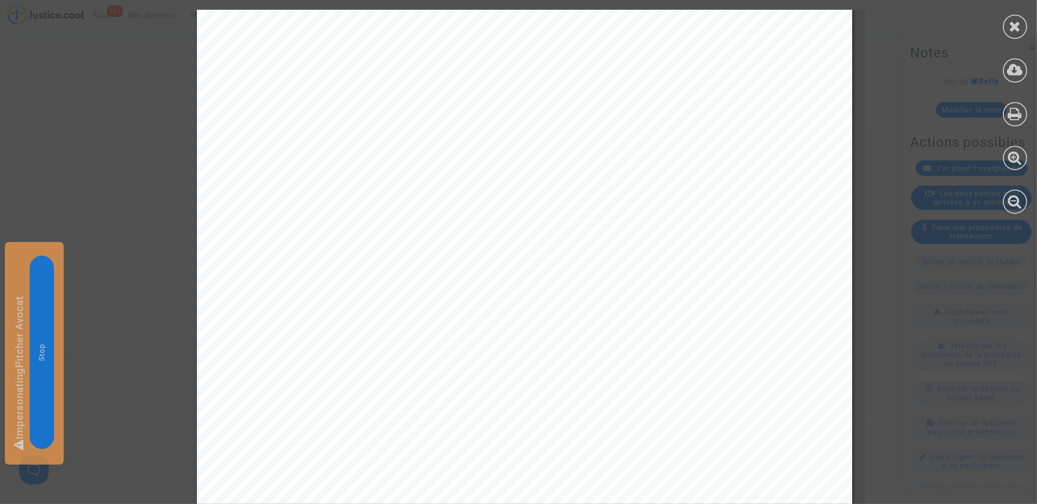
scroll to position [385, 0]
click at [1020, 35] on div at bounding box center [1015, 27] width 24 height 24
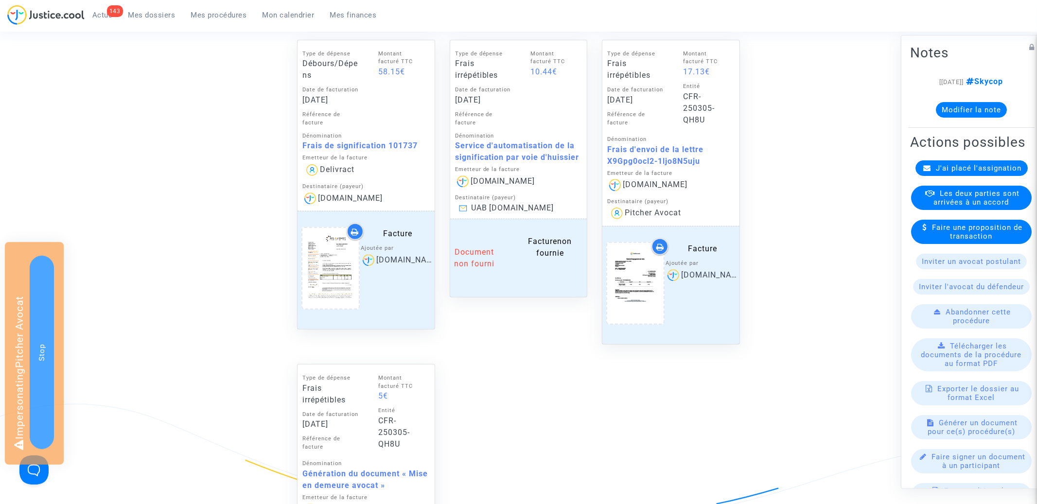
scroll to position [436, 0]
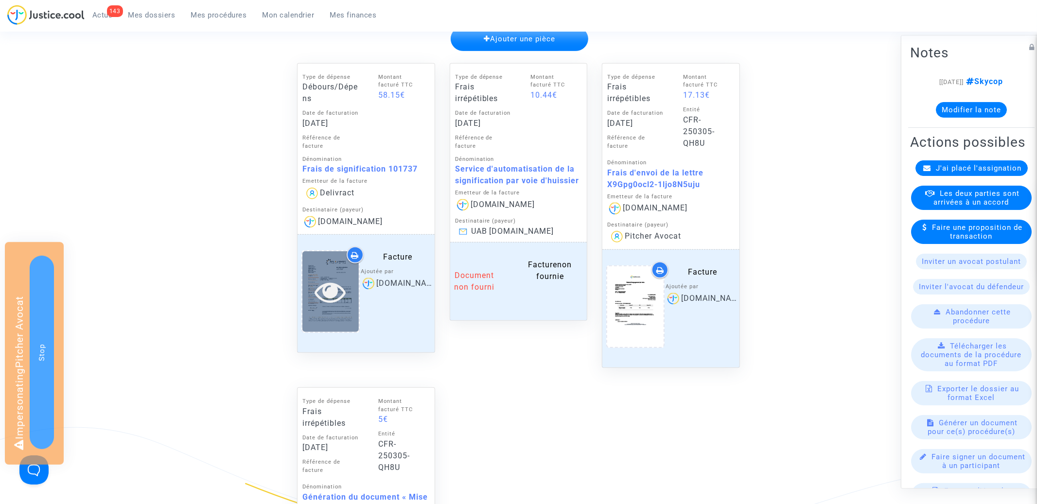
click at [334, 282] on icon at bounding box center [331, 291] width 32 height 31
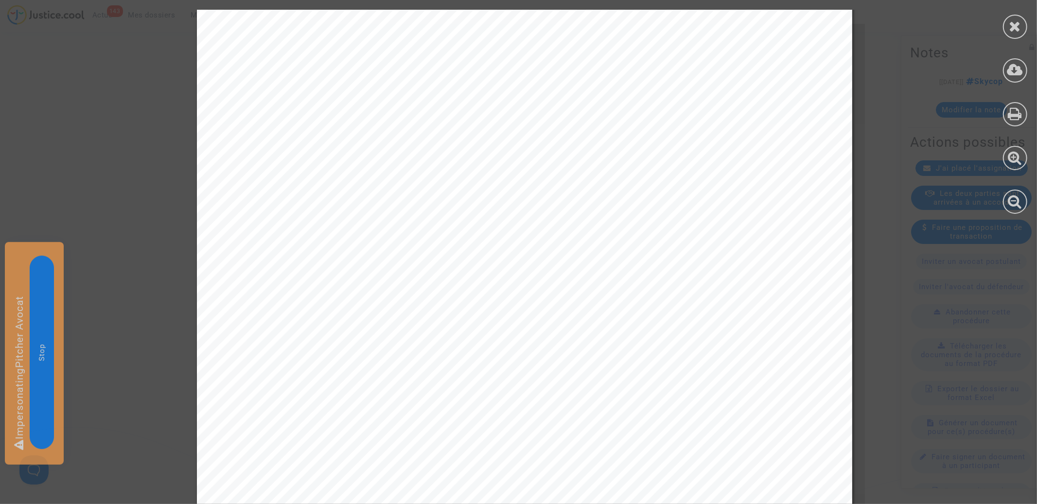
scroll to position [404, 0]
click at [1020, 29] on icon at bounding box center [1015, 26] width 12 height 15
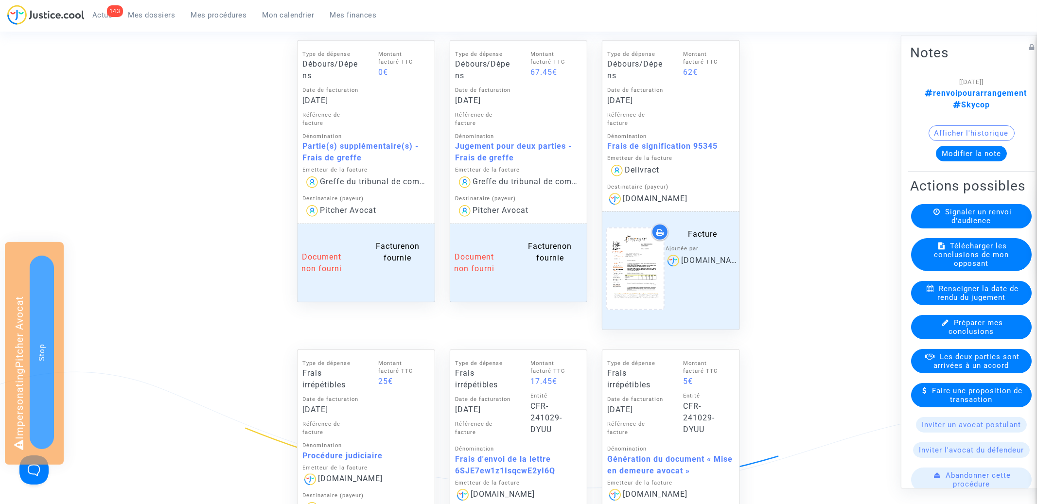
scroll to position [605, 0]
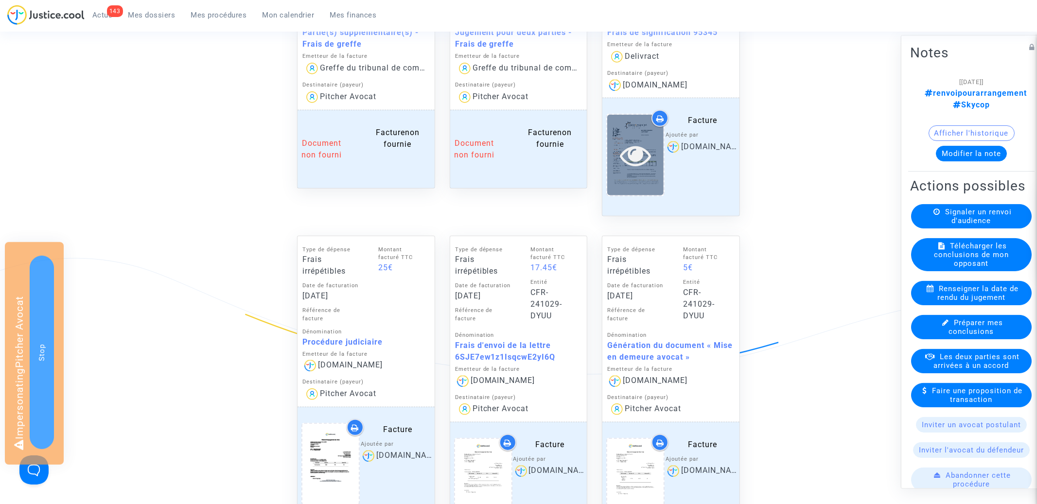
click at [640, 158] on icon at bounding box center [636, 155] width 32 height 31
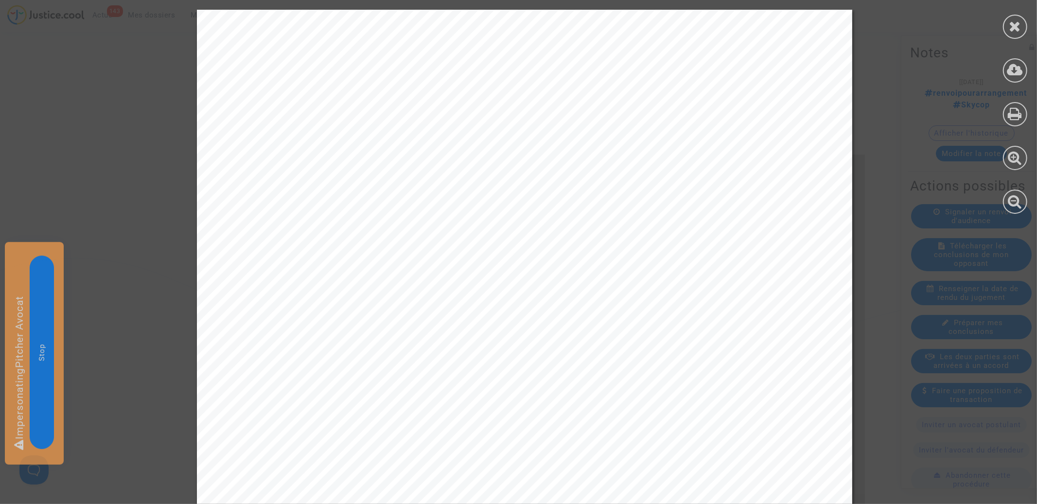
scroll to position [300, 0]
click at [1021, 28] on icon at bounding box center [1015, 26] width 12 height 15
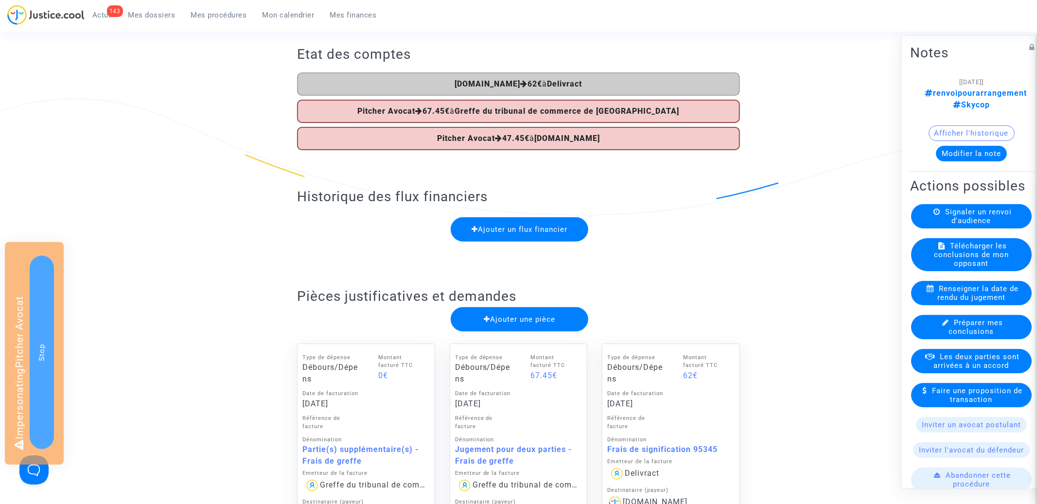
scroll to position [0, 0]
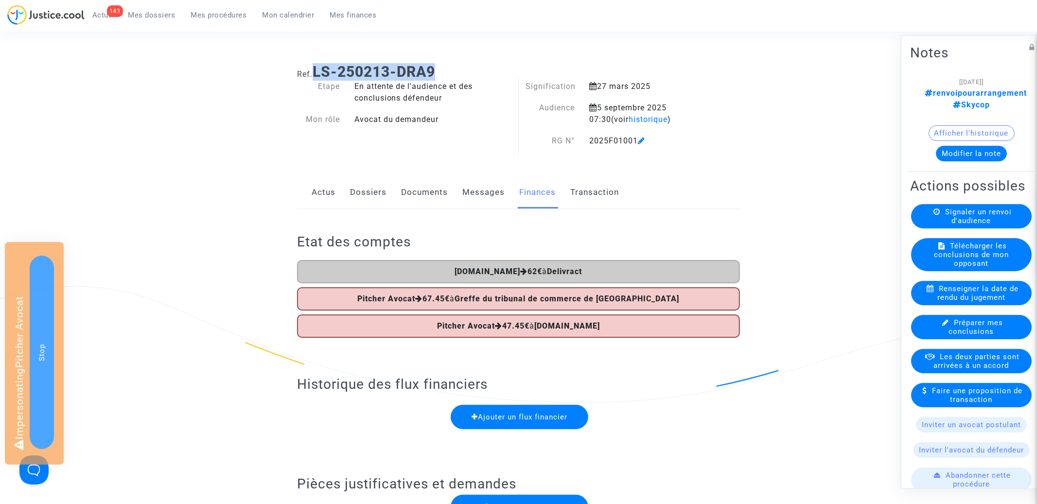
drag, startPoint x: 315, startPoint y: 69, endPoint x: 495, endPoint y: 69, distance: 179.9
click at [495, 69] on h1 "Ref. LS-250213-DRA9" at bounding box center [518, 72] width 443 height 18
copy b "LS-250213-DRA9"
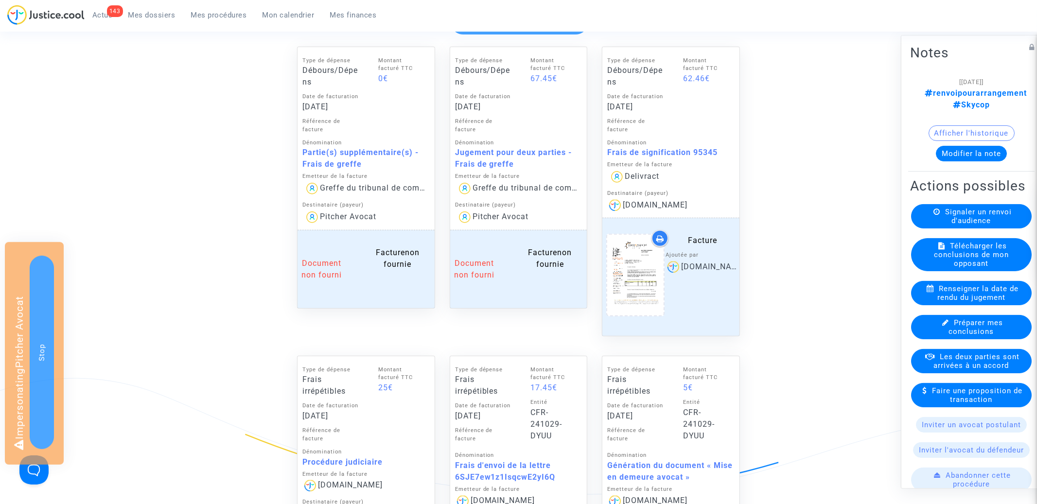
scroll to position [482, 0]
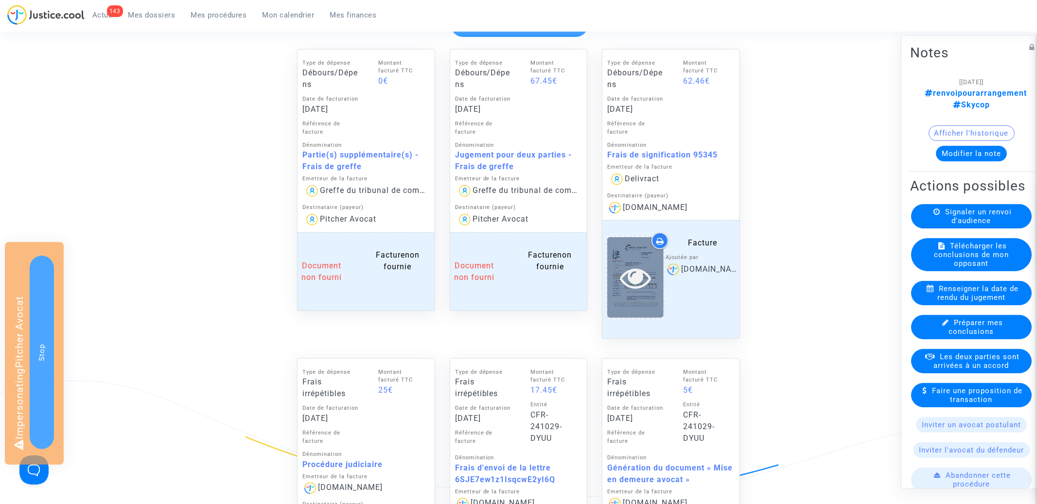
click at [641, 278] on icon at bounding box center [636, 277] width 32 height 31
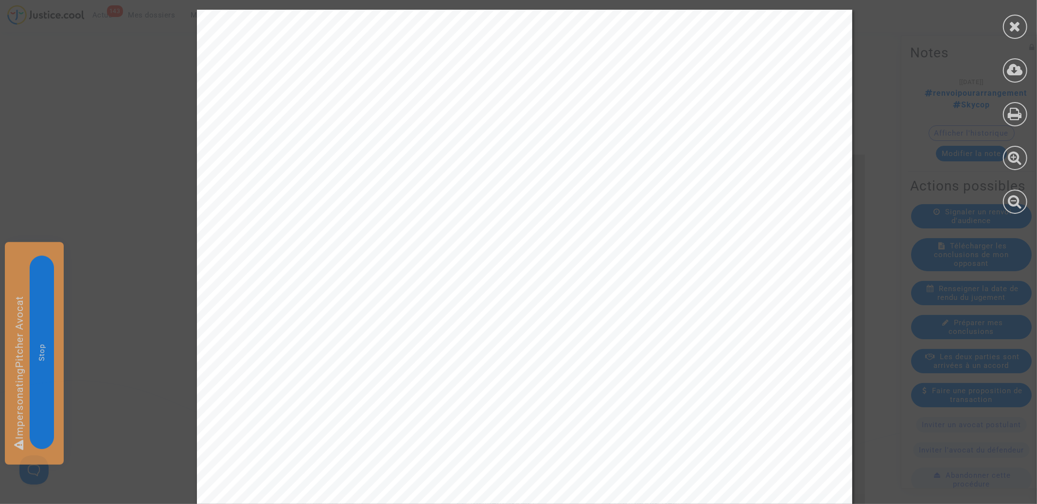
scroll to position [438, 0]
click at [1012, 31] on icon at bounding box center [1015, 26] width 12 height 15
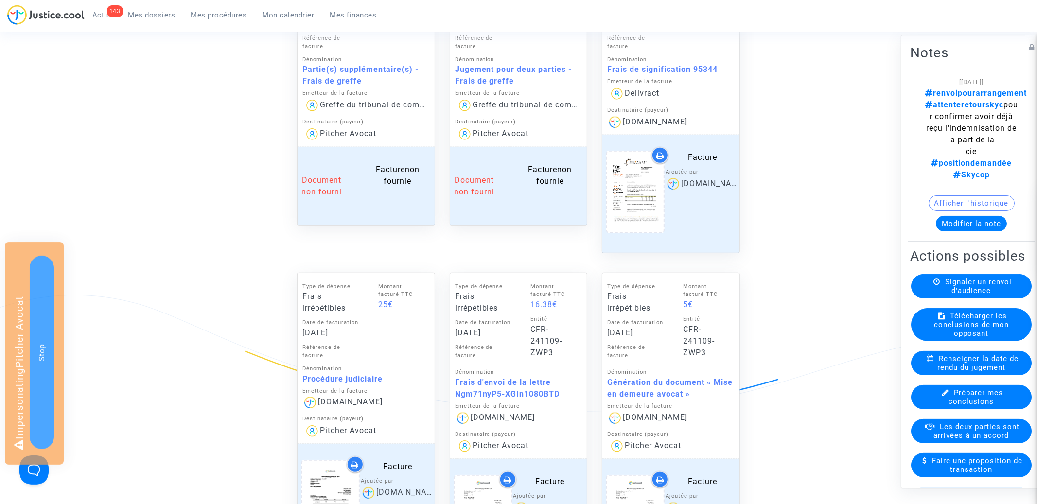
scroll to position [498, 0]
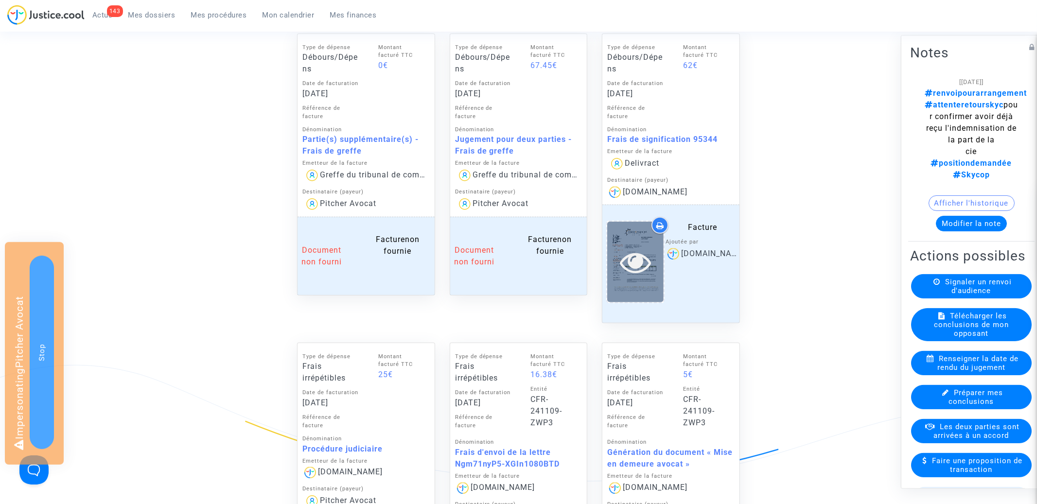
click at [635, 254] on icon at bounding box center [636, 262] width 32 height 31
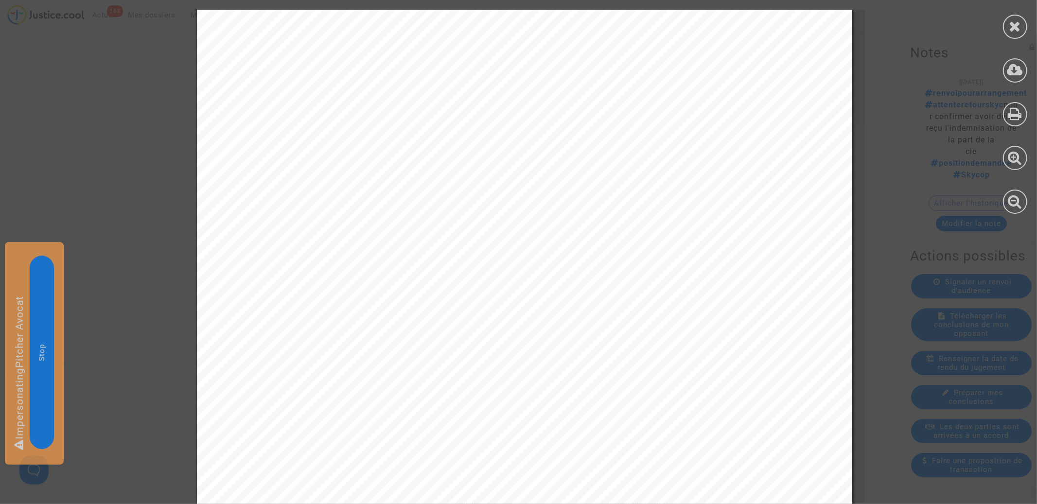
scroll to position [424, 0]
click at [1019, 24] on icon at bounding box center [1015, 26] width 12 height 15
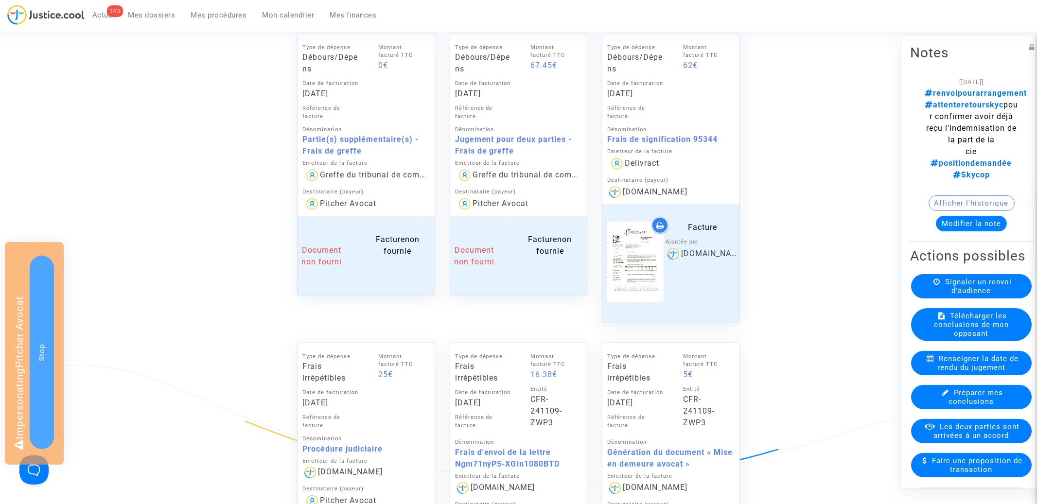
scroll to position [0, 0]
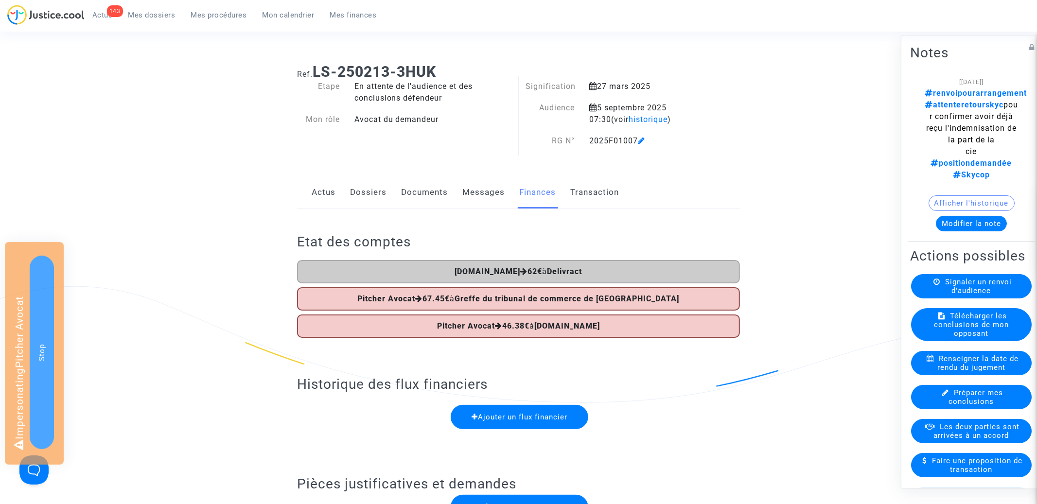
drag, startPoint x: 315, startPoint y: 68, endPoint x: 519, endPoint y: 67, distance: 204.2
click at [520, 67] on h1 "Ref. LS-250213-3HUK" at bounding box center [518, 72] width 443 height 18
copy b "LS-250213-3HUK"
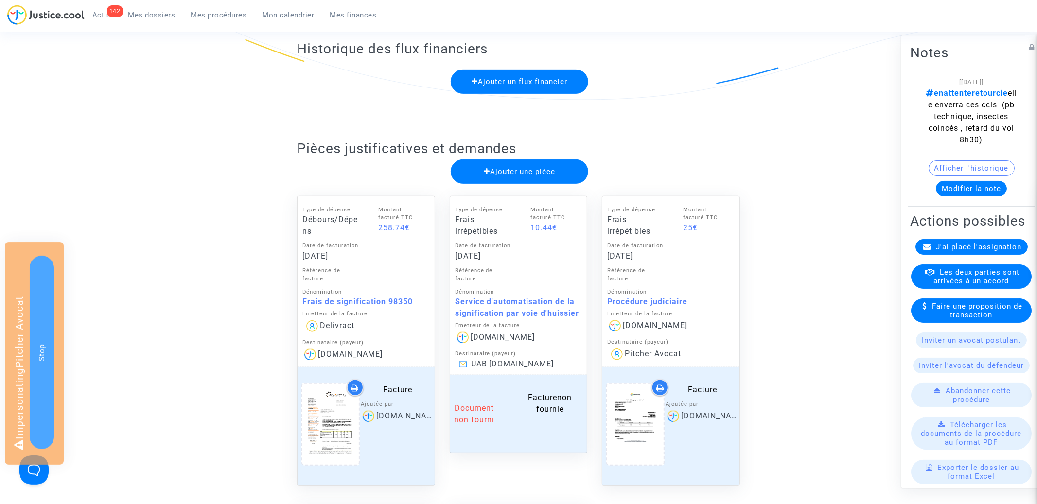
scroll to position [446, 0]
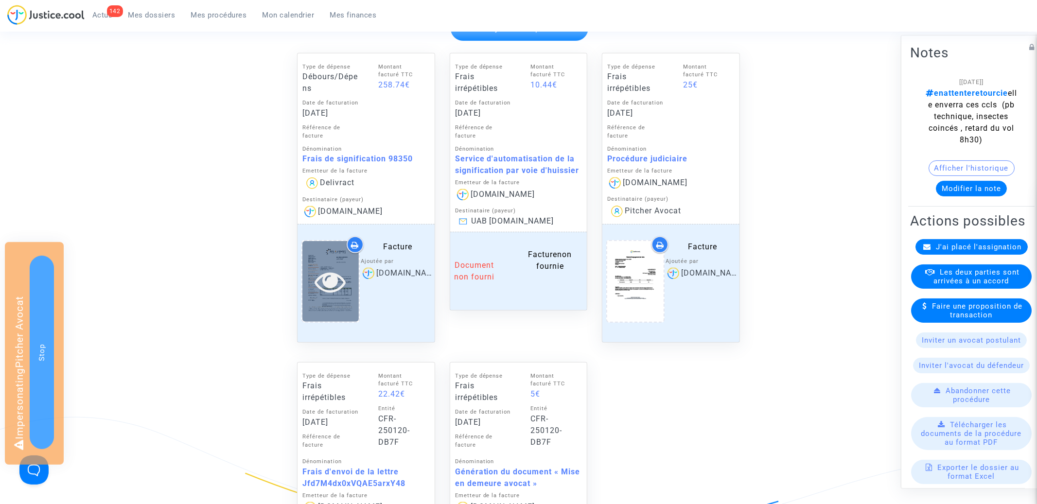
click at [333, 284] on icon at bounding box center [331, 281] width 32 height 31
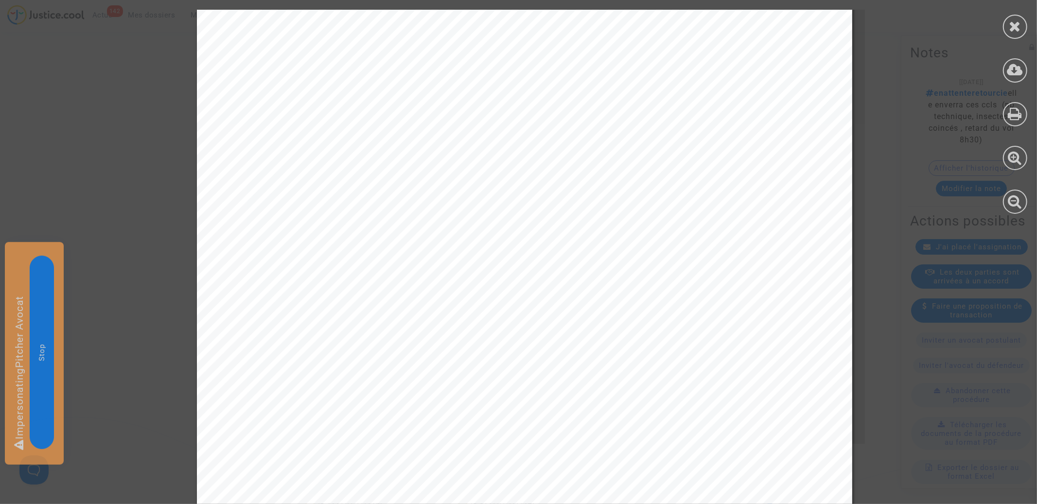
scroll to position [438, 0]
click at [1013, 31] on icon at bounding box center [1015, 26] width 12 height 15
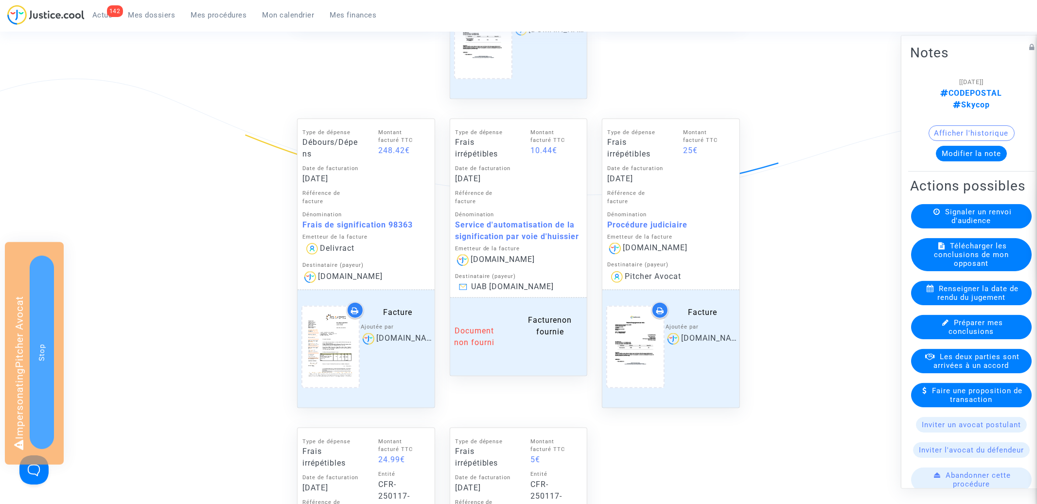
scroll to position [838, 0]
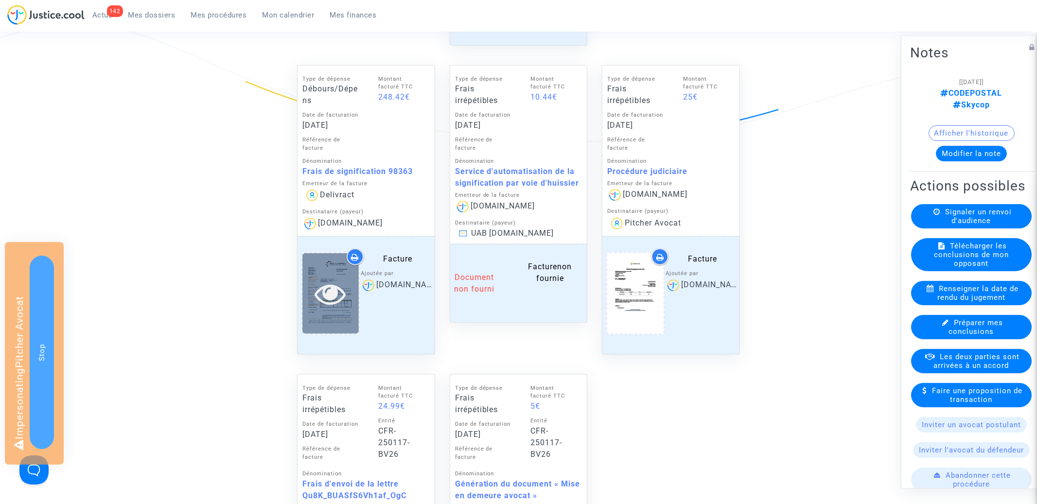
click at [332, 287] on icon at bounding box center [331, 293] width 32 height 31
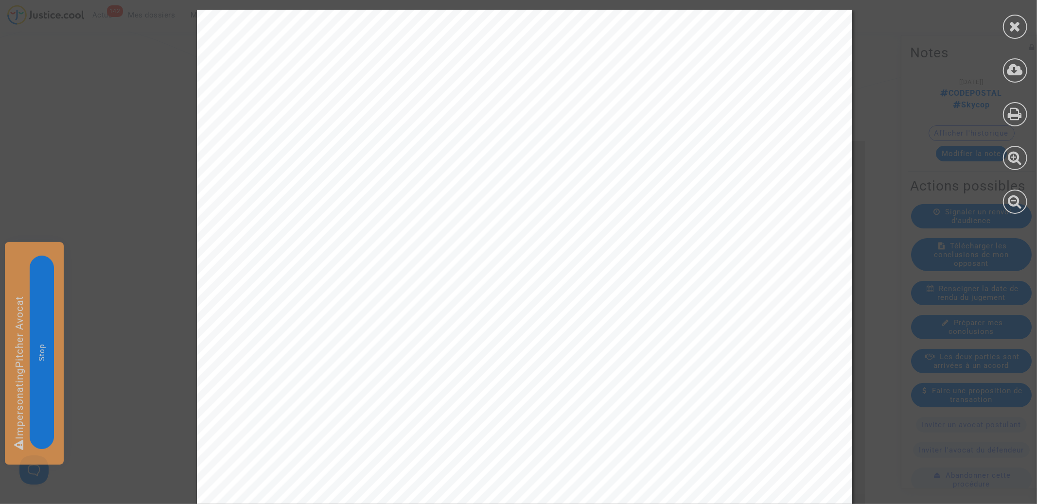
scroll to position [405, 0]
click at [1028, 25] on div at bounding box center [1015, 112] width 44 height 224
click at [1015, 32] on icon at bounding box center [1015, 26] width 12 height 15
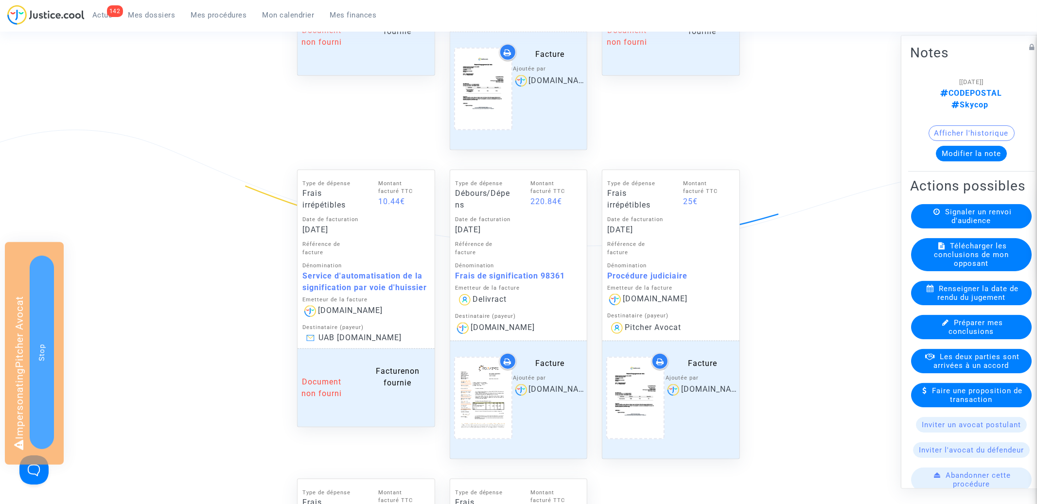
scroll to position [735, 0]
click at [475, 381] on icon at bounding box center [483, 396] width 32 height 31
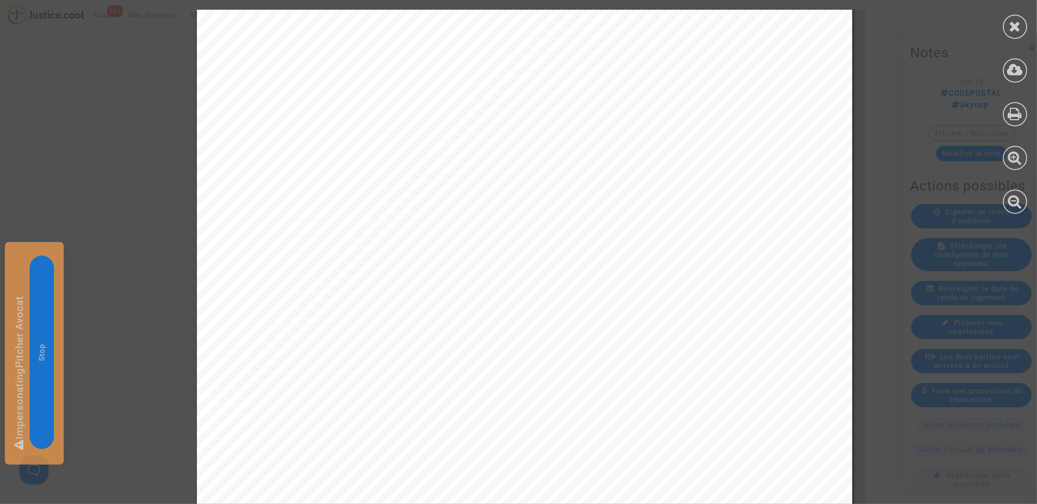
scroll to position [232, 0]
drag, startPoint x: 1019, startPoint y: 33, endPoint x: 1011, endPoint y: 35, distance: 8.2
click at [1019, 33] on icon at bounding box center [1015, 26] width 12 height 15
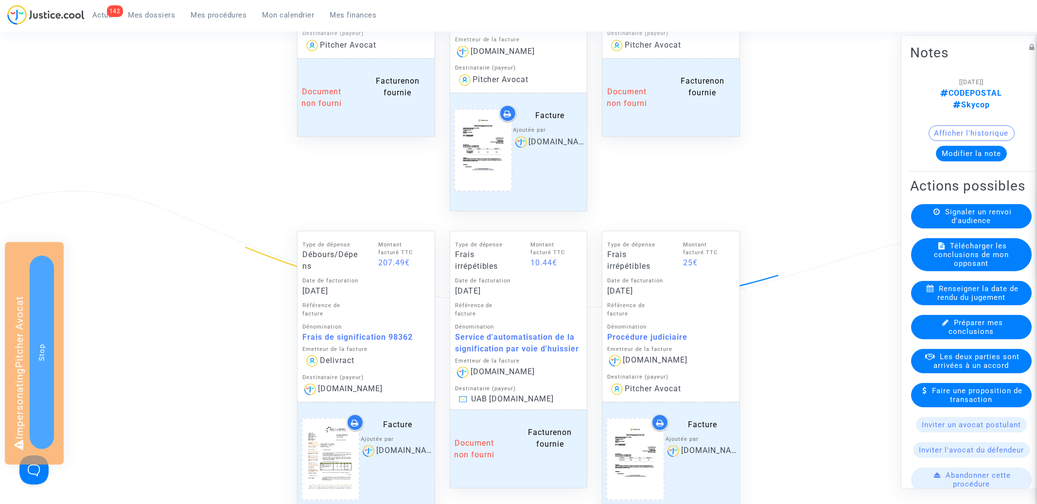
scroll to position [731, 0]
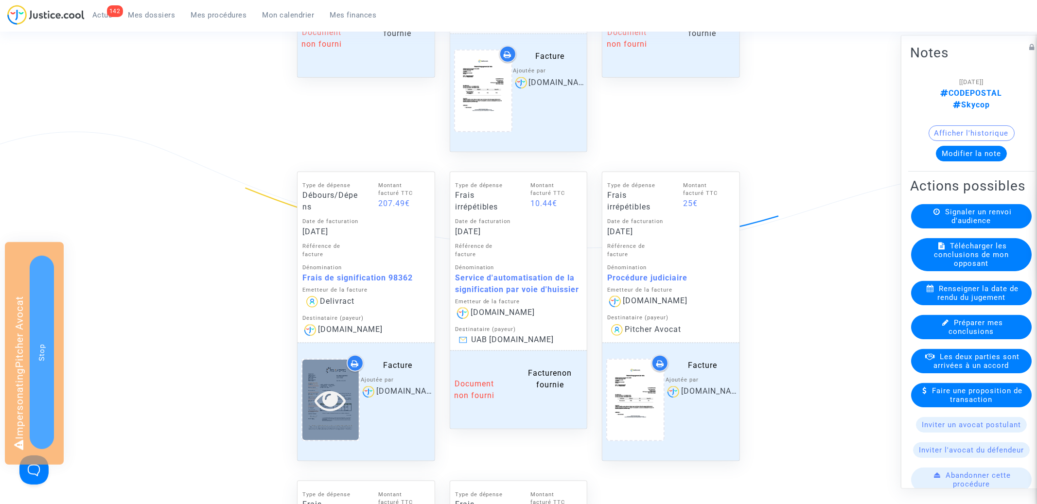
click at [337, 394] on icon at bounding box center [331, 400] width 32 height 31
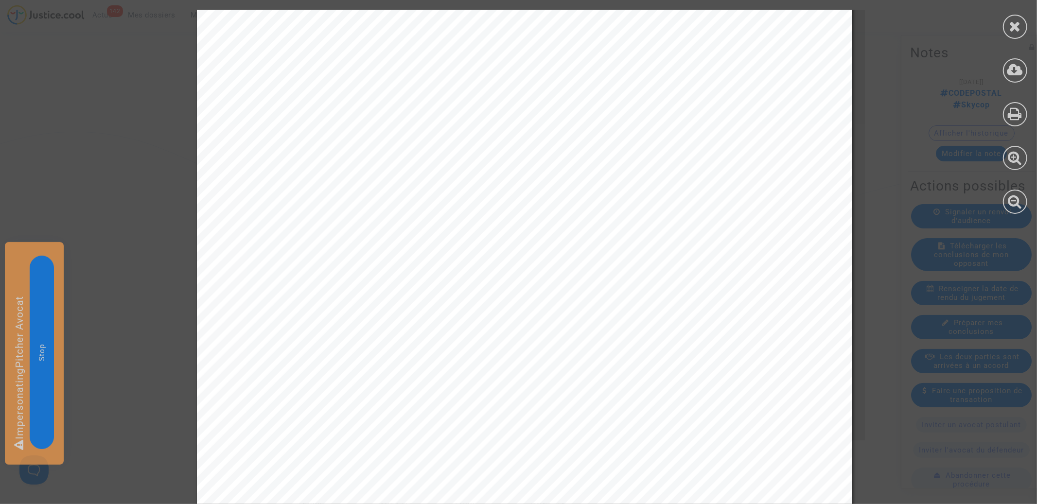
scroll to position [389, 0]
click at [1017, 27] on icon at bounding box center [1015, 26] width 12 height 15
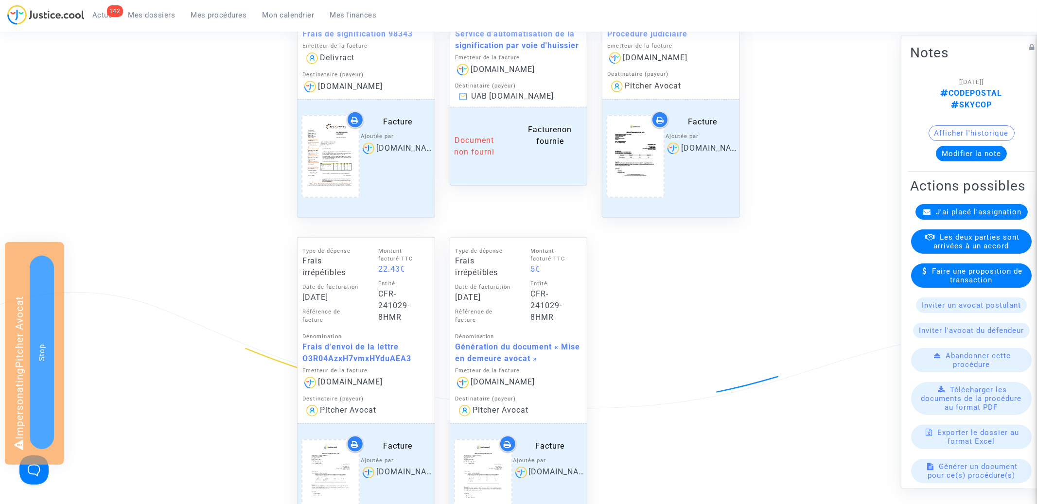
scroll to position [454, 0]
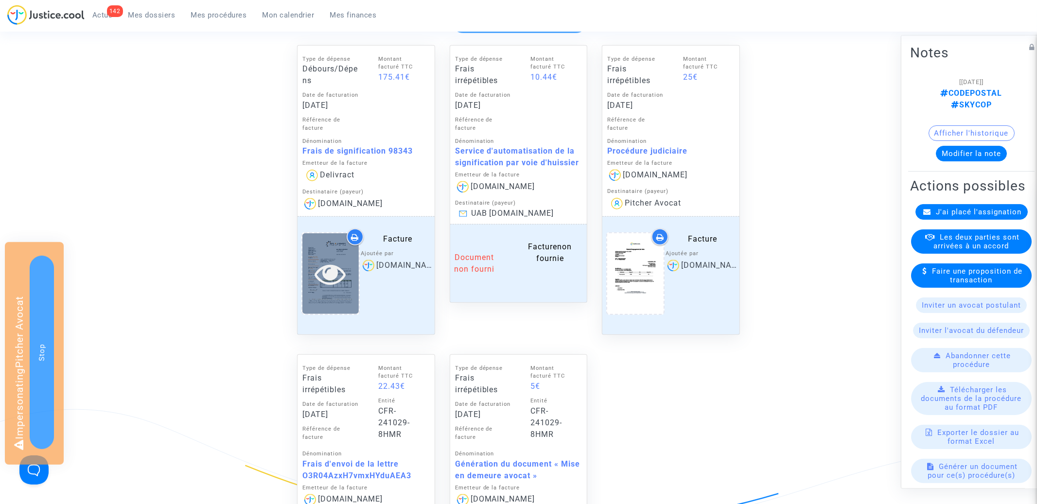
click at [338, 274] on icon at bounding box center [331, 273] width 32 height 31
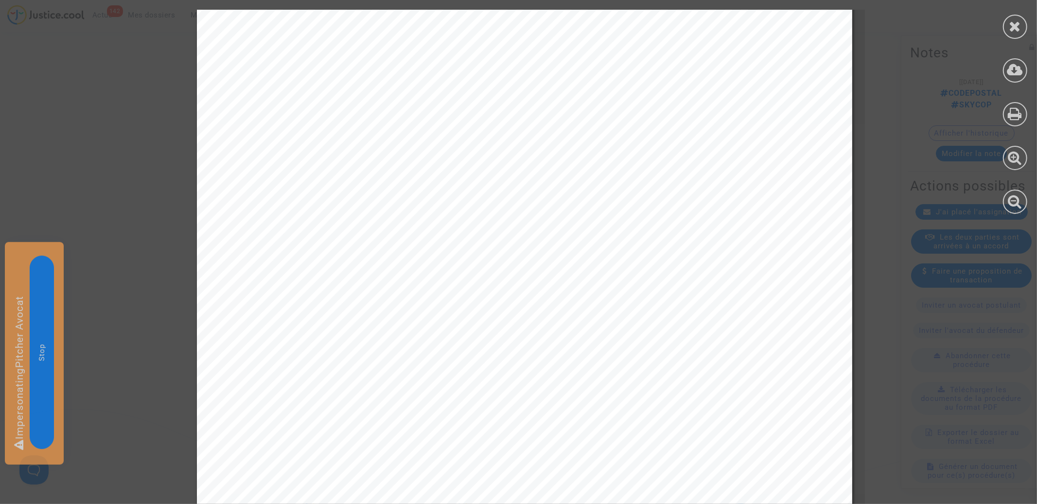
scroll to position [360, 0]
click at [1019, 28] on icon at bounding box center [1015, 26] width 12 height 15
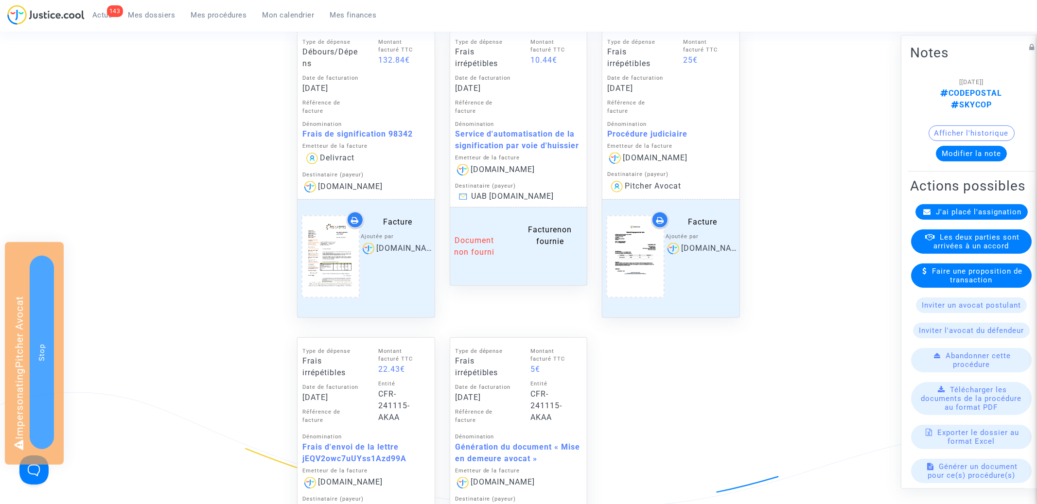
scroll to position [433, 0]
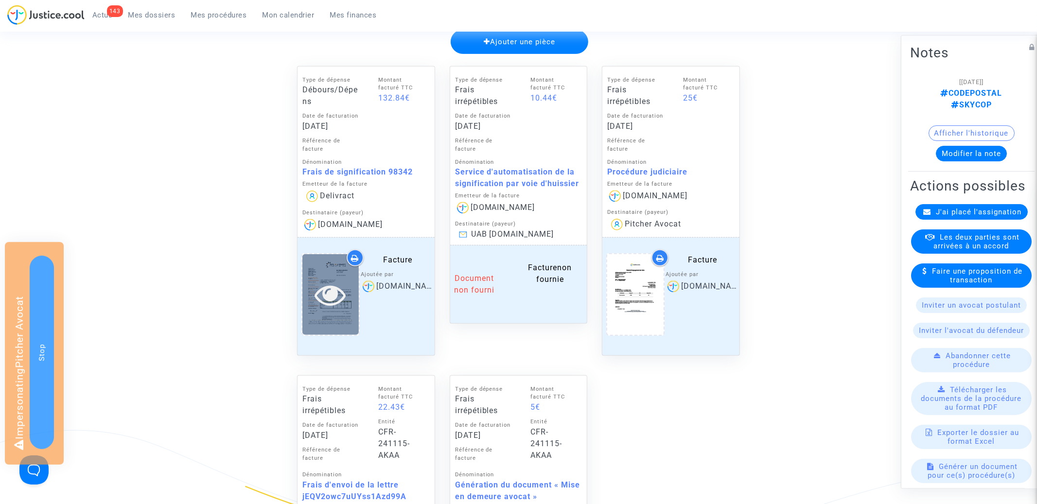
click at [326, 299] on icon at bounding box center [331, 294] width 32 height 31
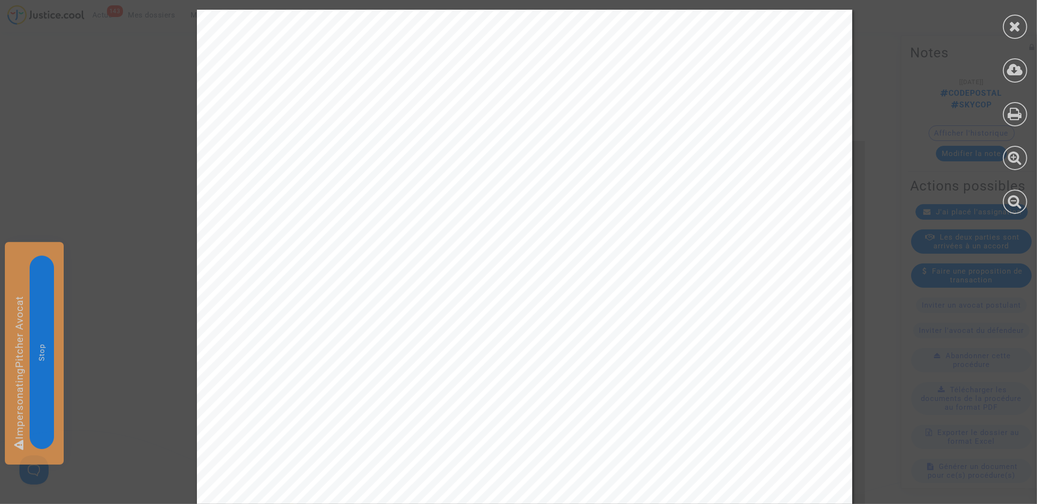
scroll to position [339, 0]
click at [1022, 25] on div at bounding box center [1015, 27] width 24 height 24
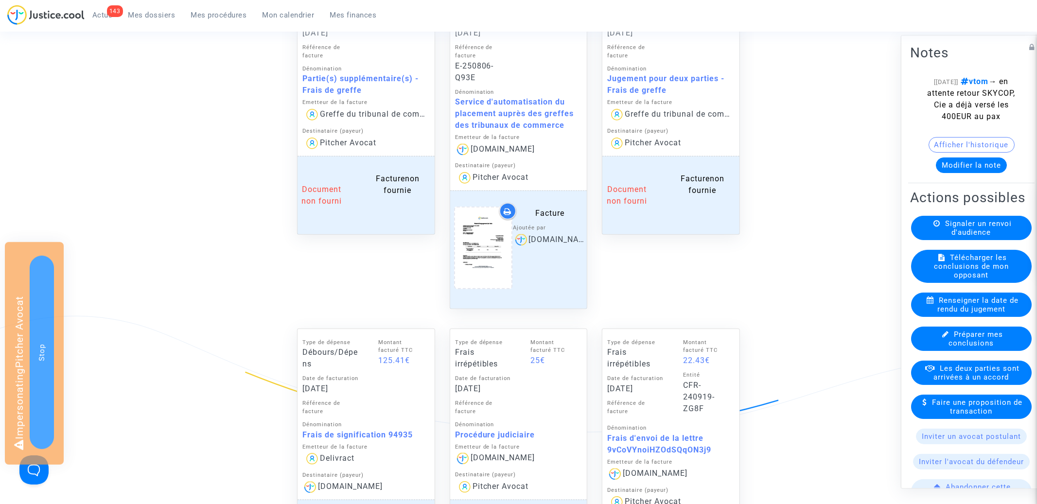
scroll to position [653, 0]
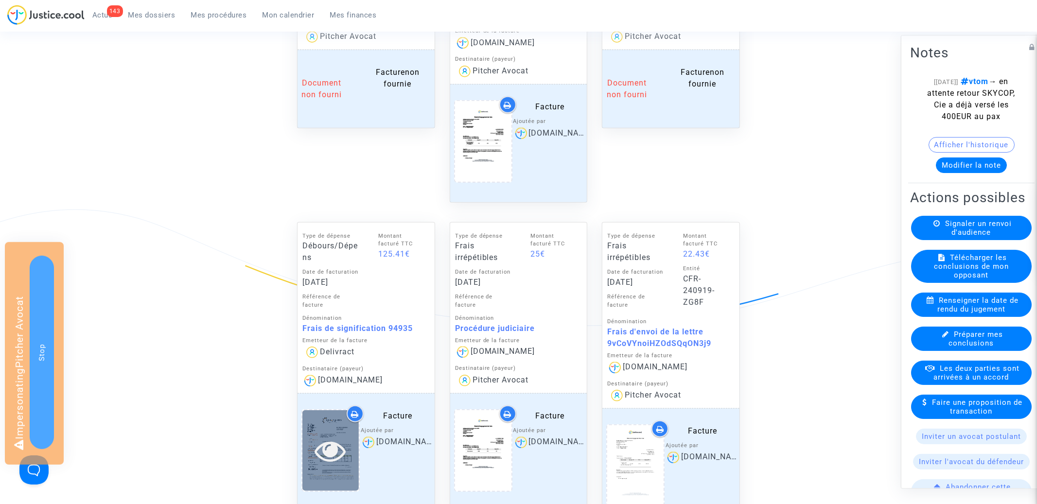
click at [324, 448] on icon at bounding box center [331, 450] width 32 height 31
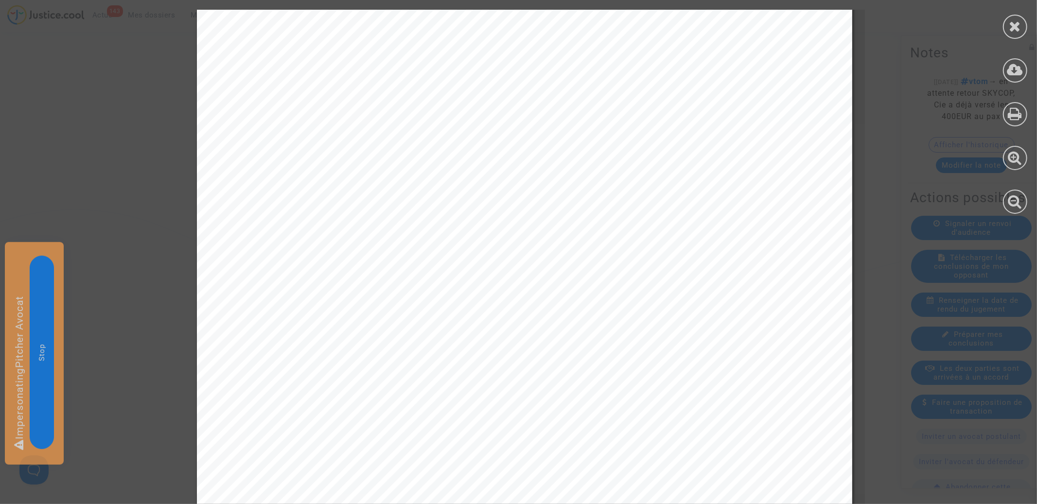
scroll to position [313, 0]
click at [1017, 29] on icon at bounding box center [1015, 26] width 12 height 15
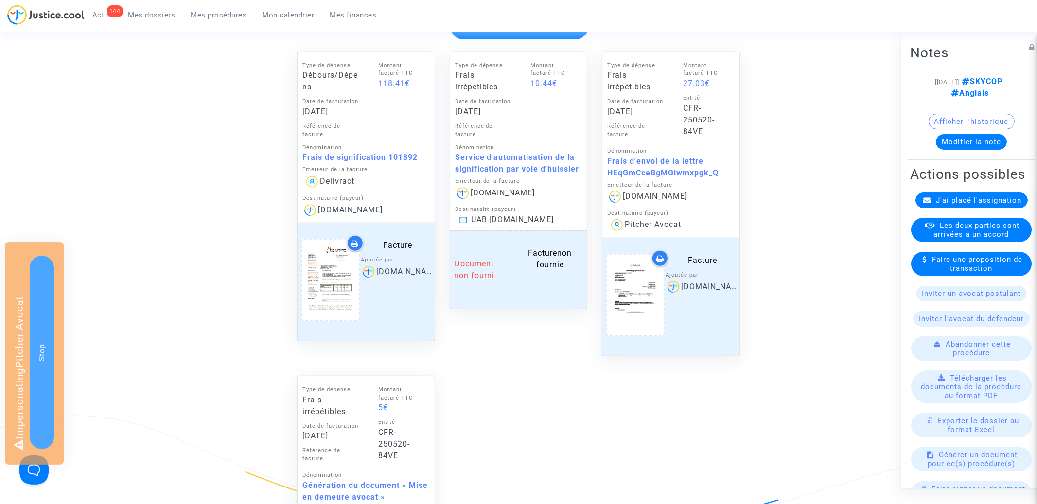
scroll to position [493, 0]
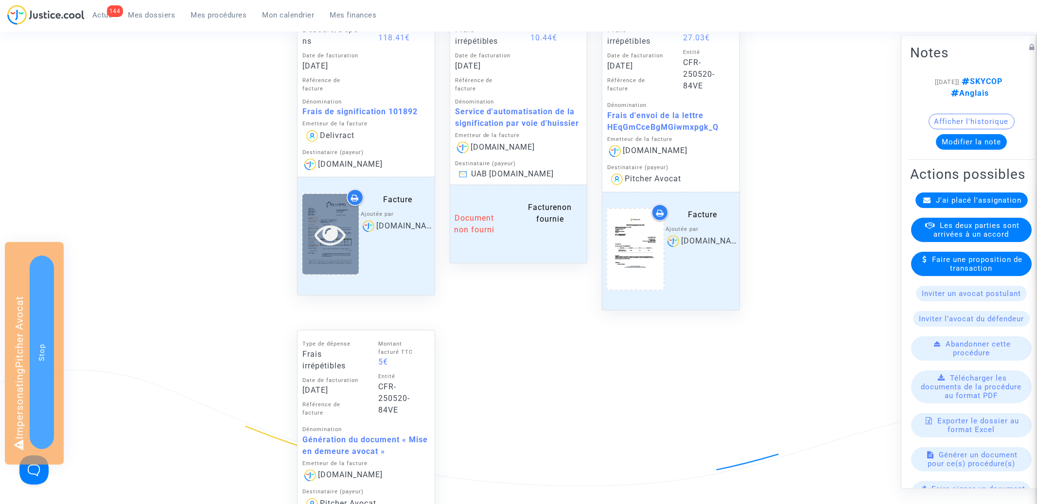
click at [340, 236] on icon at bounding box center [331, 234] width 32 height 31
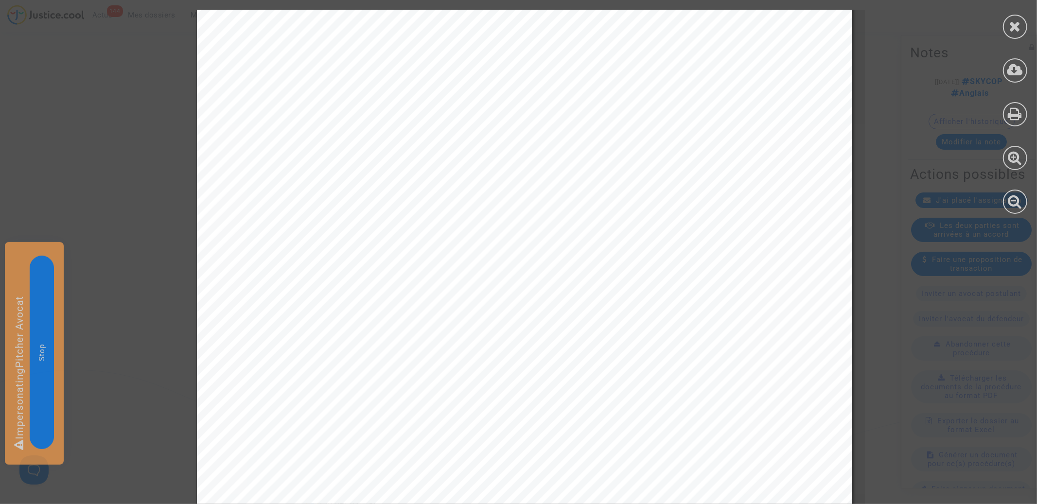
scroll to position [402, 0]
click at [1031, 28] on div at bounding box center [1015, 112] width 44 height 224
click at [1014, 28] on icon at bounding box center [1015, 26] width 12 height 15
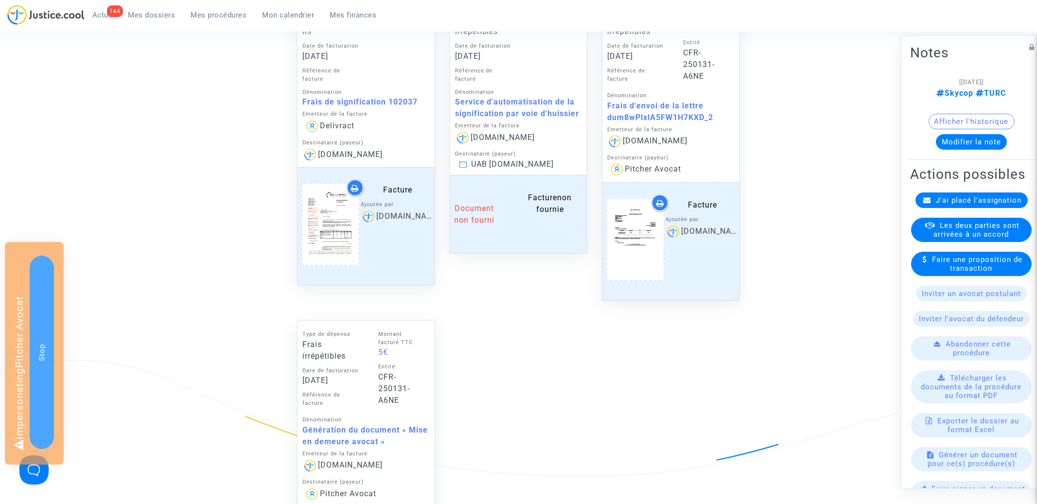
scroll to position [451, 0]
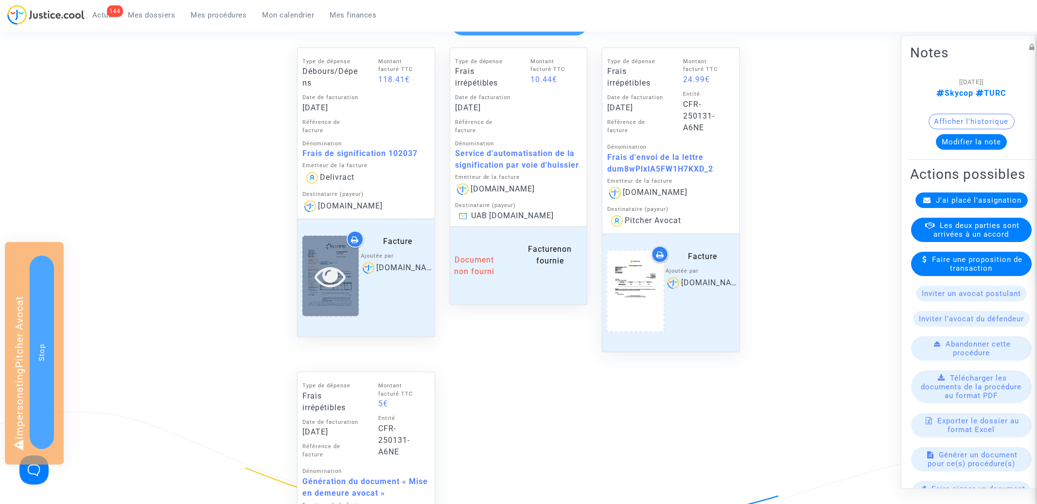
click at [330, 268] on icon at bounding box center [331, 276] width 32 height 31
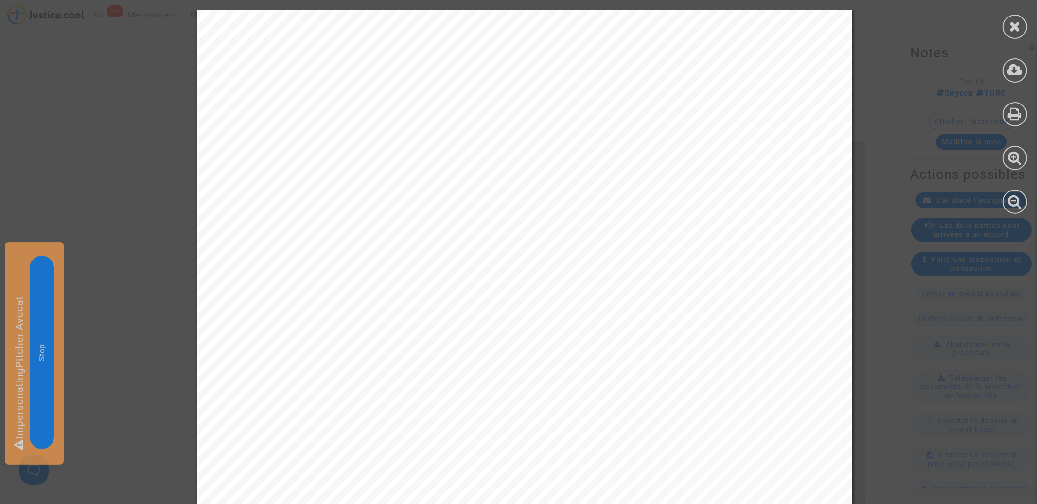
scroll to position [328, 0]
click at [1017, 25] on icon at bounding box center [1015, 26] width 12 height 15
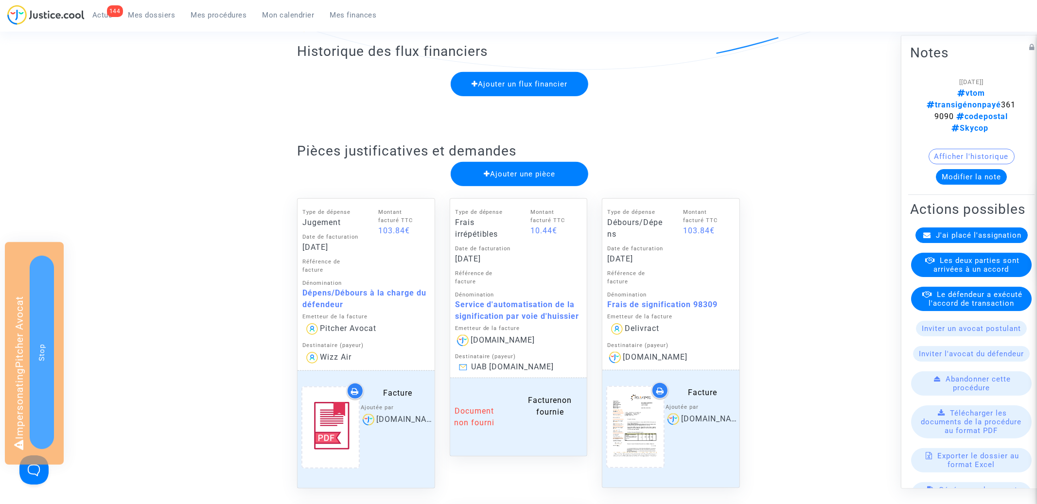
scroll to position [464, 0]
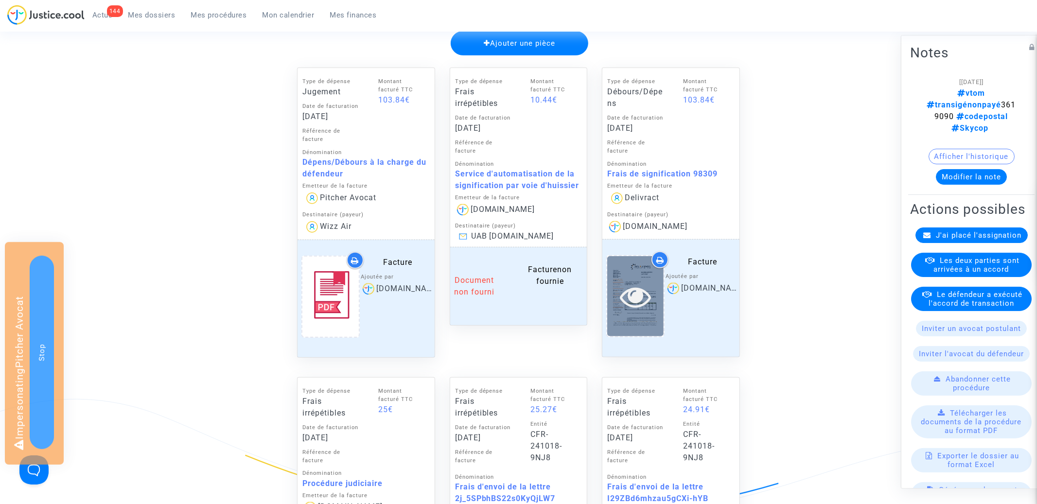
click at [634, 304] on icon at bounding box center [636, 296] width 32 height 31
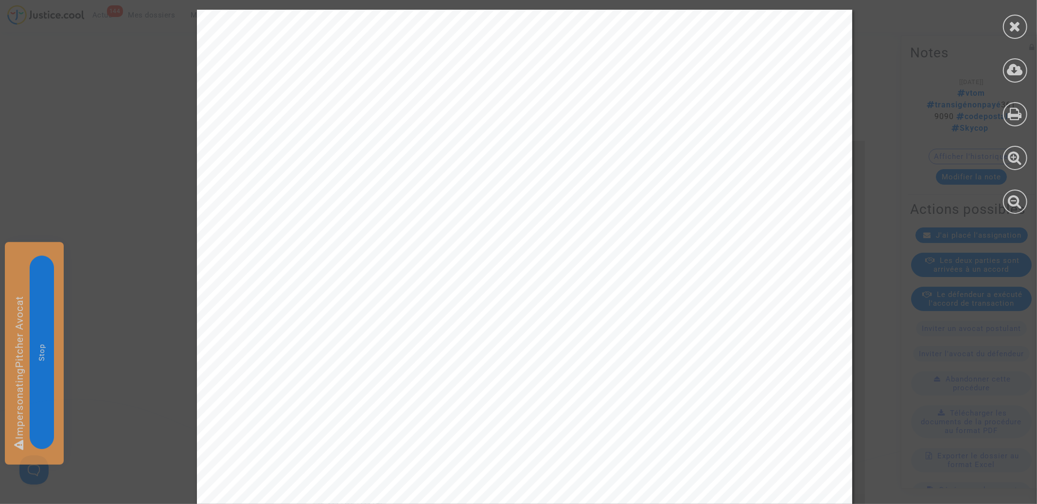
scroll to position [425, 0]
click at [1021, 28] on icon at bounding box center [1015, 26] width 12 height 15
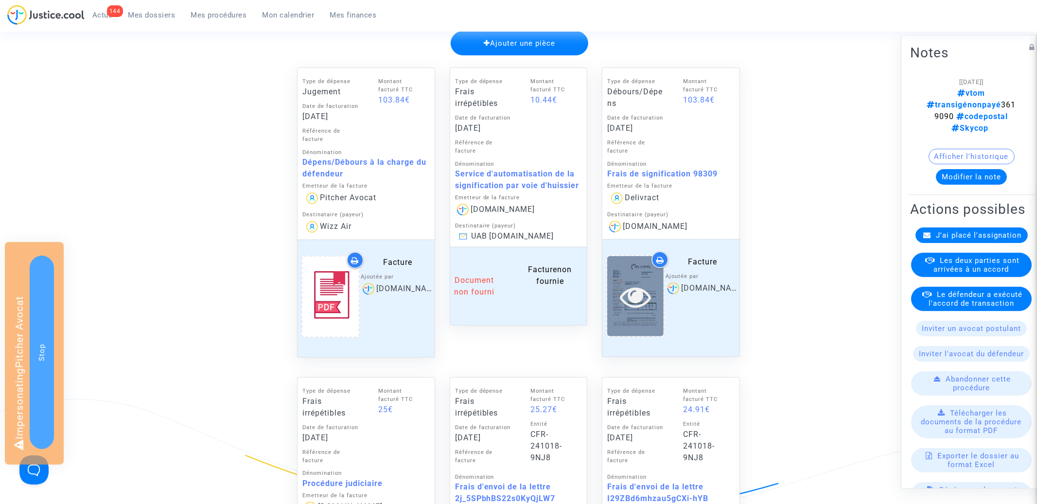
click at [635, 306] on icon at bounding box center [636, 296] width 32 height 31
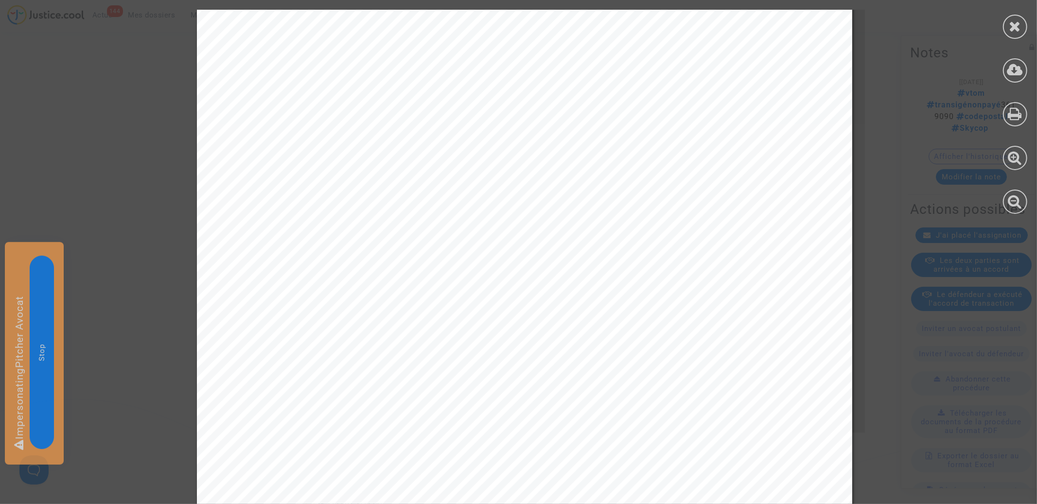
scroll to position [438, 0]
click at [1021, 26] on icon at bounding box center [1015, 26] width 12 height 15
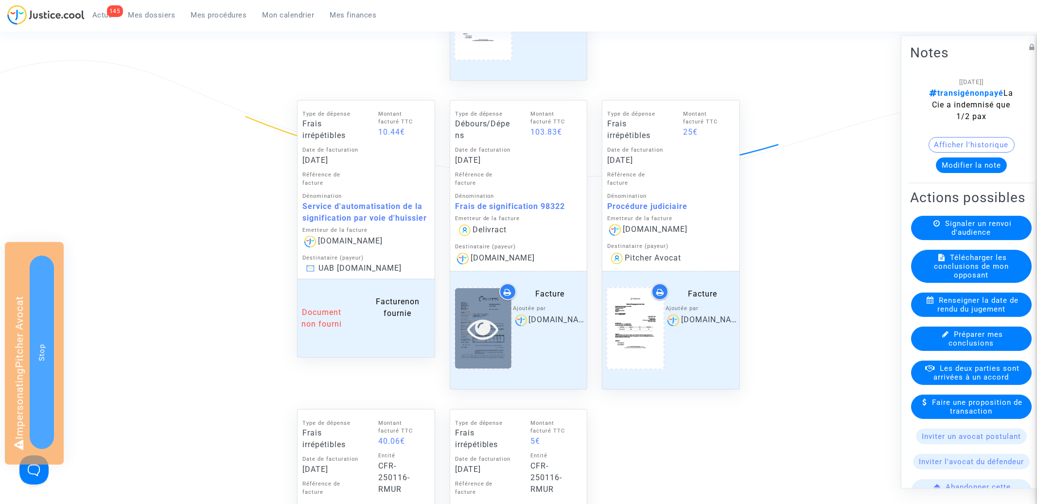
scroll to position [816, 0]
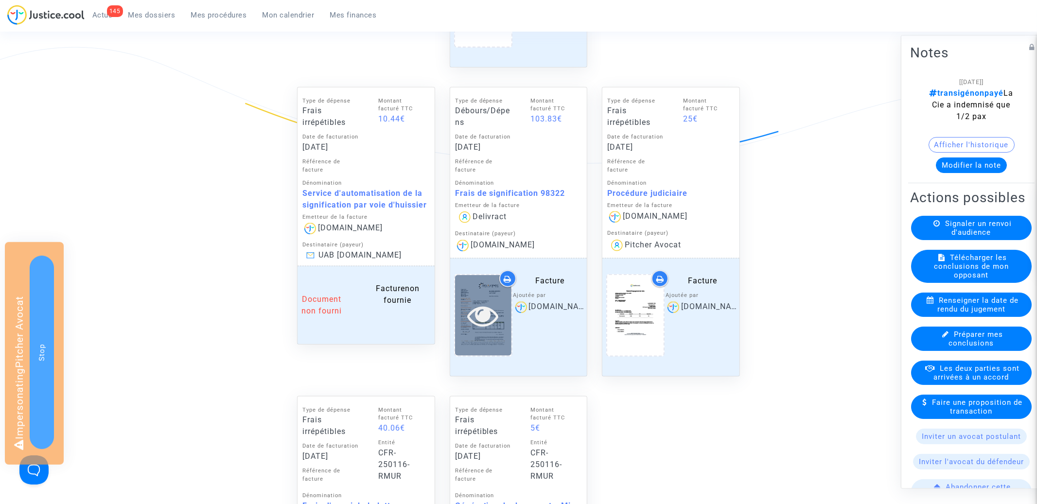
click at [488, 319] on icon at bounding box center [483, 315] width 32 height 31
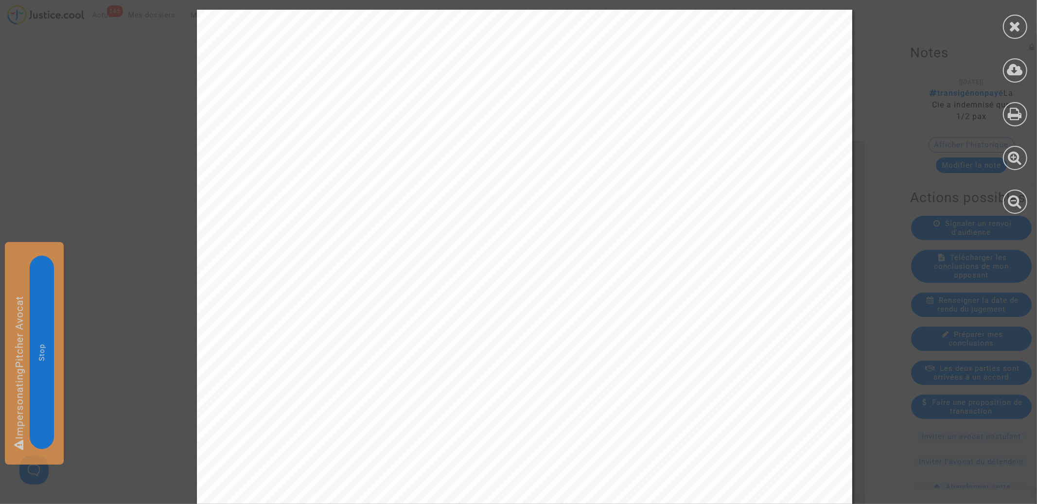
scroll to position [294, 0]
click at [1017, 25] on icon at bounding box center [1015, 26] width 12 height 15
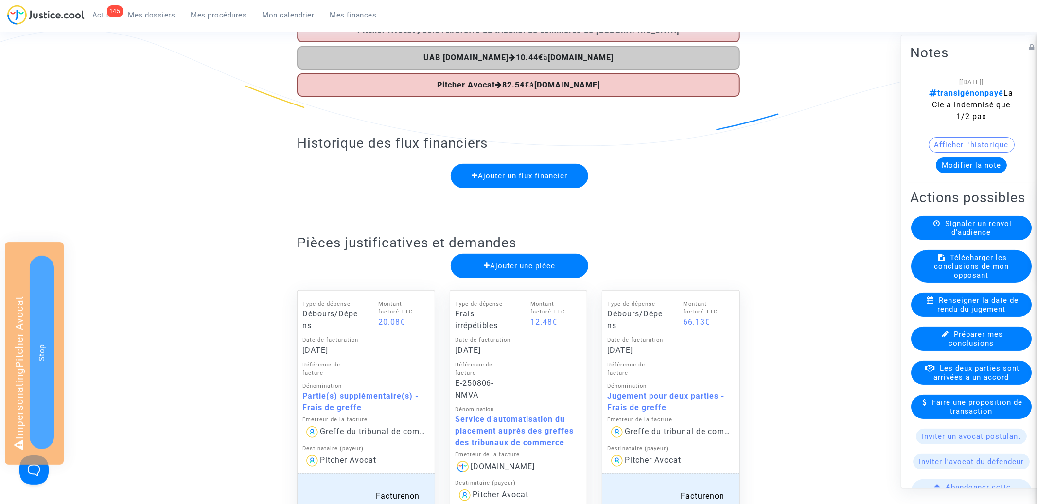
scroll to position [0, 0]
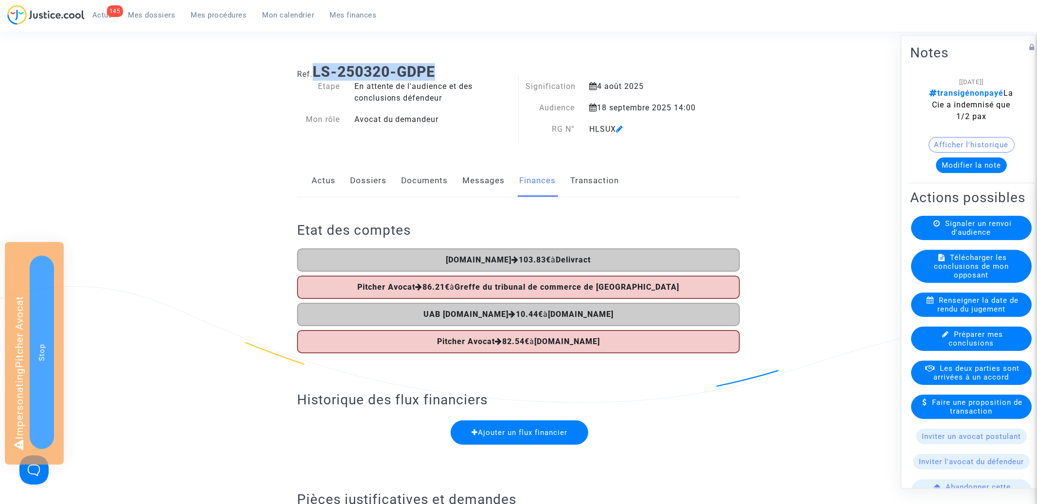
drag, startPoint x: 358, startPoint y: 71, endPoint x: 508, endPoint y: 71, distance: 149.8
click at [508, 71] on h1 "Ref. LS-250320-GDPE" at bounding box center [518, 72] width 443 height 18
copy b "LS-250320-GDPE"
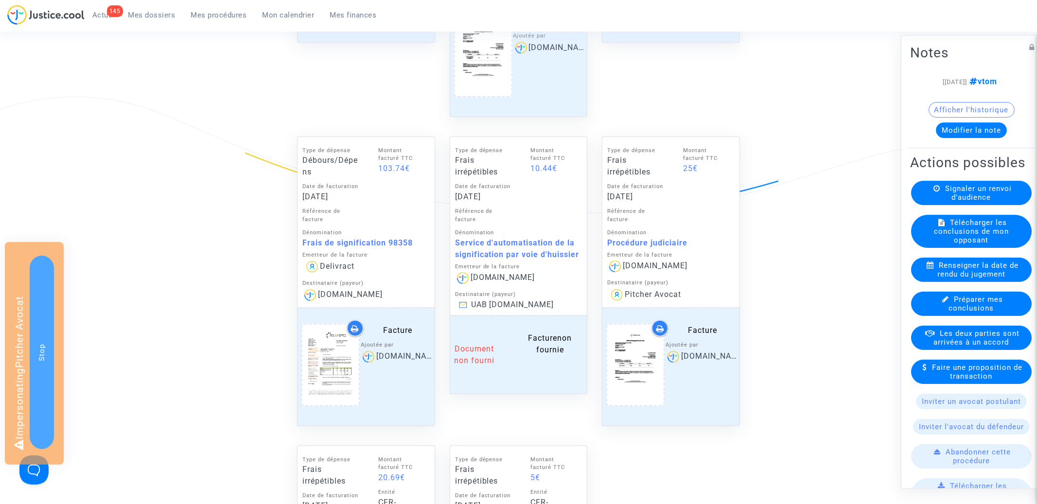
scroll to position [874, 0]
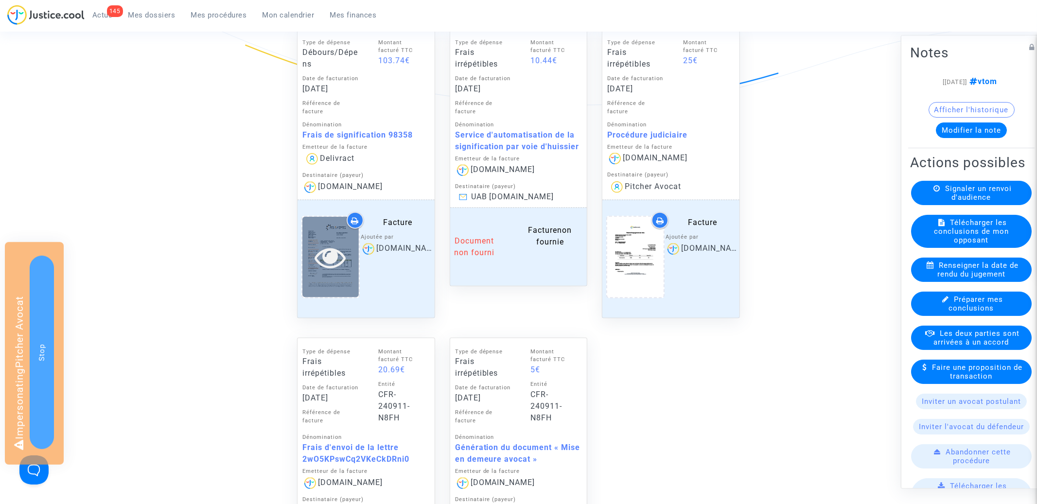
click at [332, 251] on icon at bounding box center [331, 257] width 32 height 31
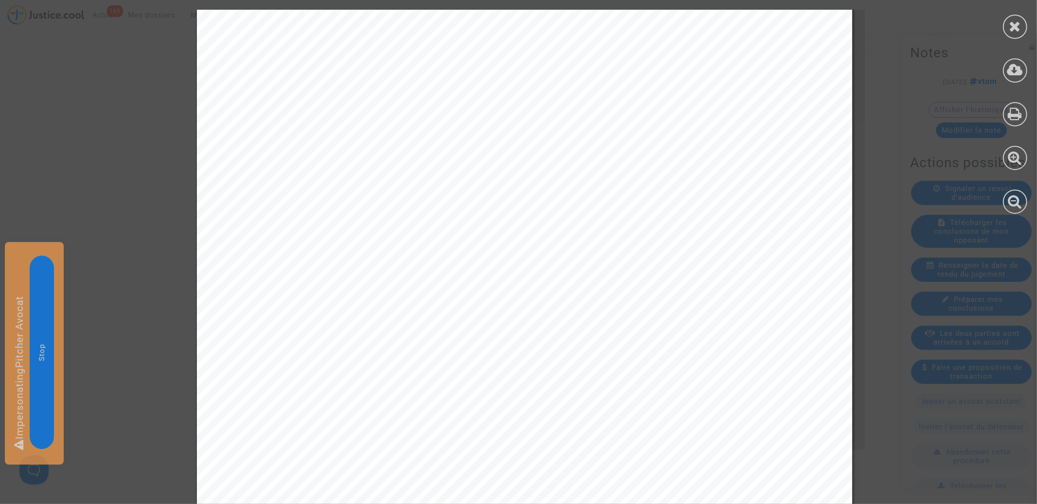
scroll to position [407, 0]
click at [1015, 30] on icon at bounding box center [1015, 26] width 12 height 15
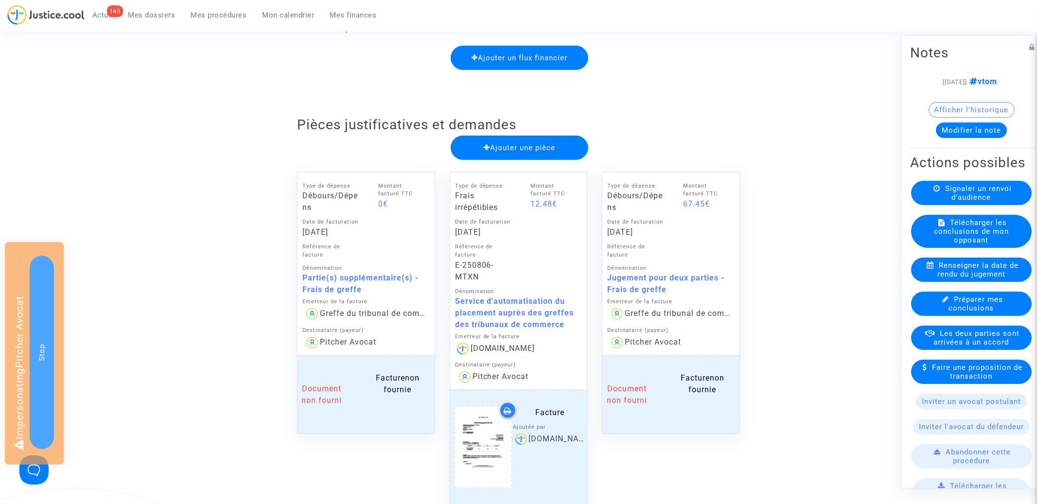
scroll to position [0, 0]
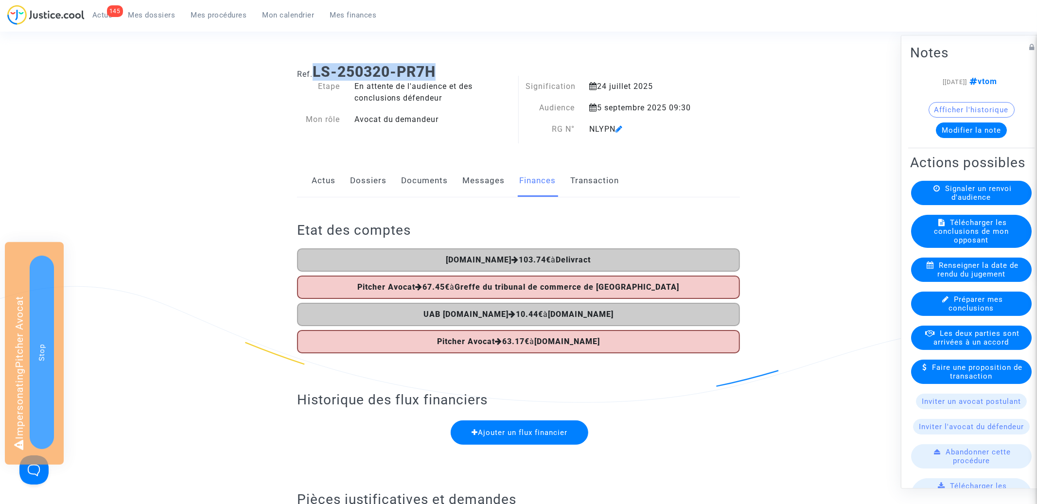
drag, startPoint x: 317, startPoint y: 72, endPoint x: 523, endPoint y: 71, distance: 205.2
click at [523, 71] on h1 "Ref. LS-250320-PR7H" at bounding box center [518, 72] width 443 height 18
copy b "LS-250320-PR7H"
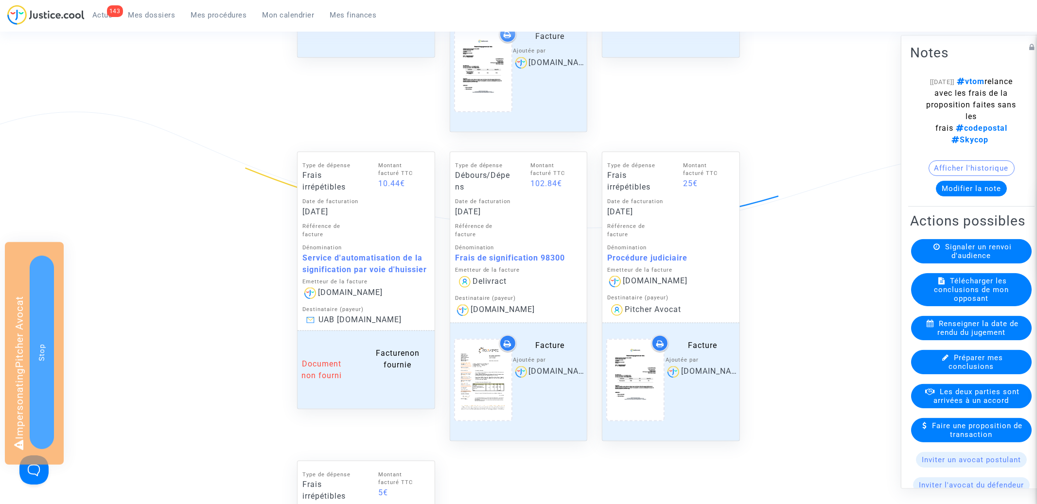
scroll to position [834, 0]
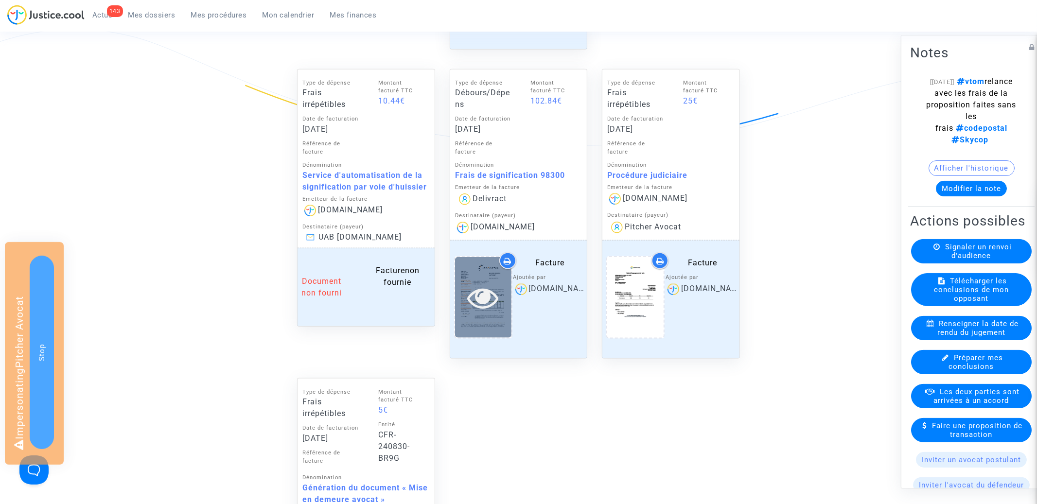
click at [487, 294] on icon at bounding box center [483, 297] width 32 height 31
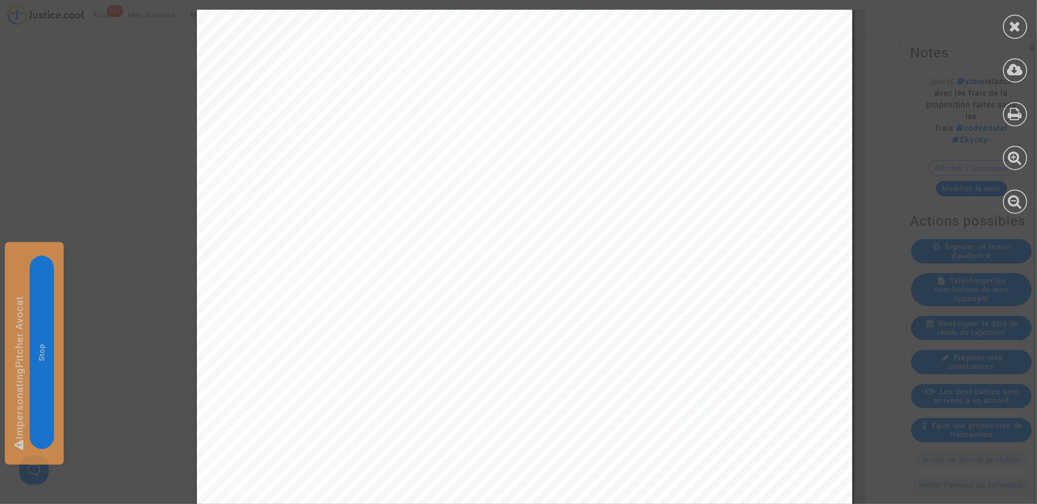
scroll to position [340, 0]
drag, startPoint x: 1016, startPoint y: 31, endPoint x: 960, endPoint y: 44, distance: 57.5
click at [1016, 31] on icon at bounding box center [1015, 26] width 12 height 15
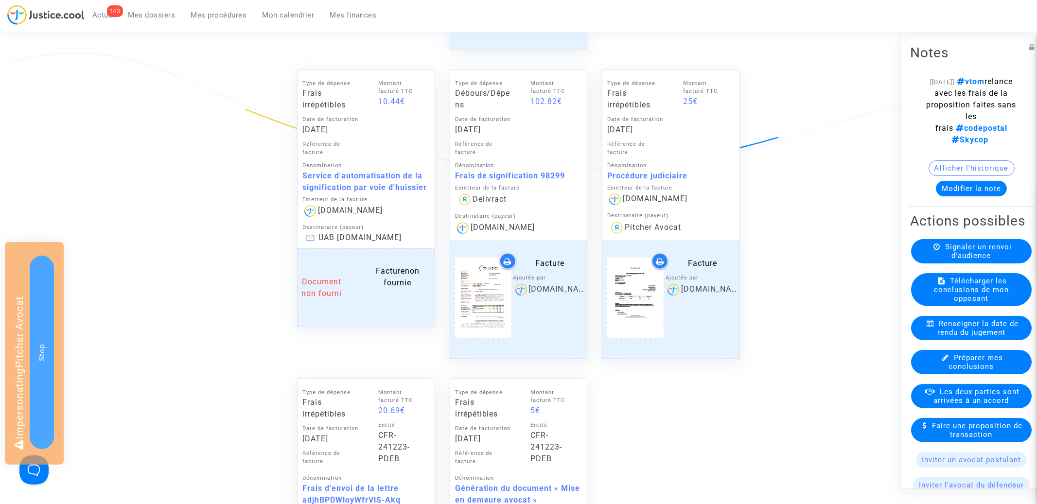
scroll to position [821, 0]
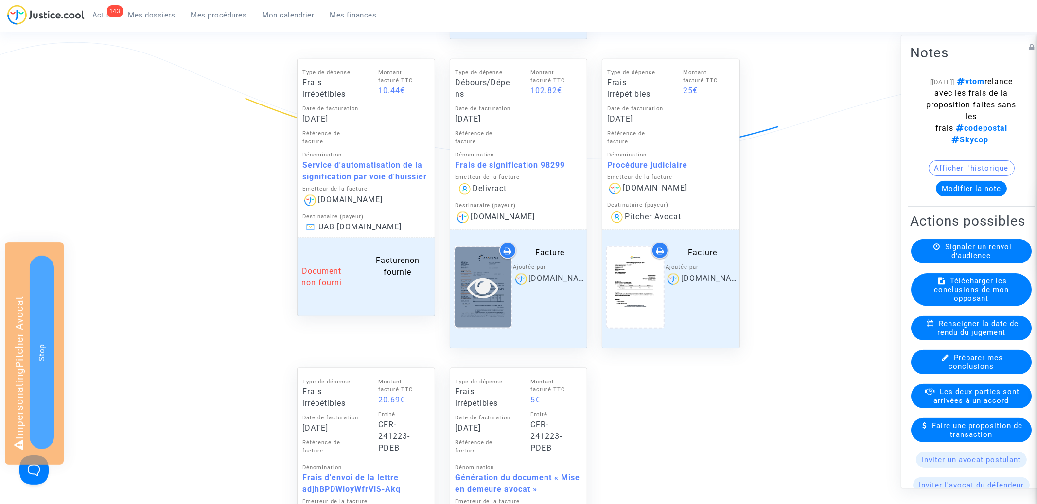
click at [502, 283] on div at bounding box center [483, 287] width 56 height 31
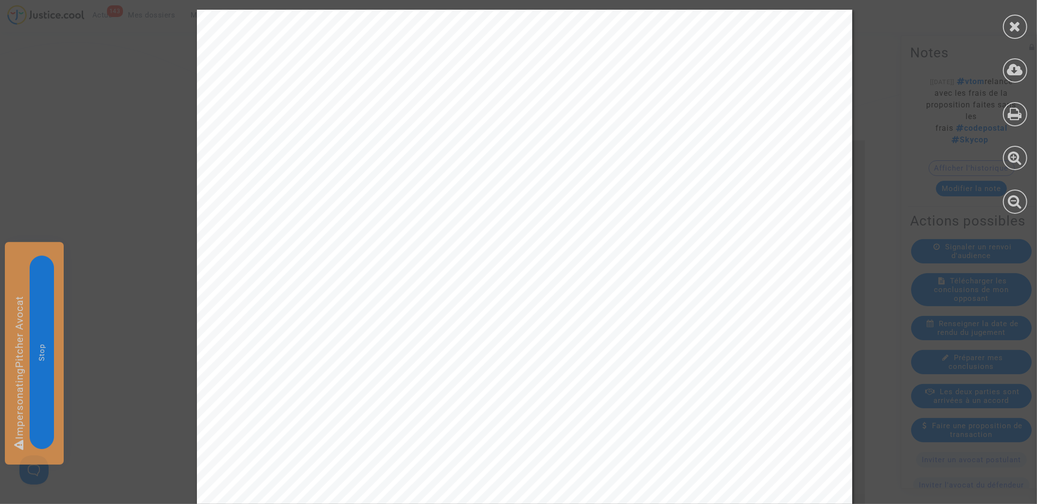
scroll to position [389, 0]
click at [1017, 30] on icon at bounding box center [1015, 26] width 12 height 15
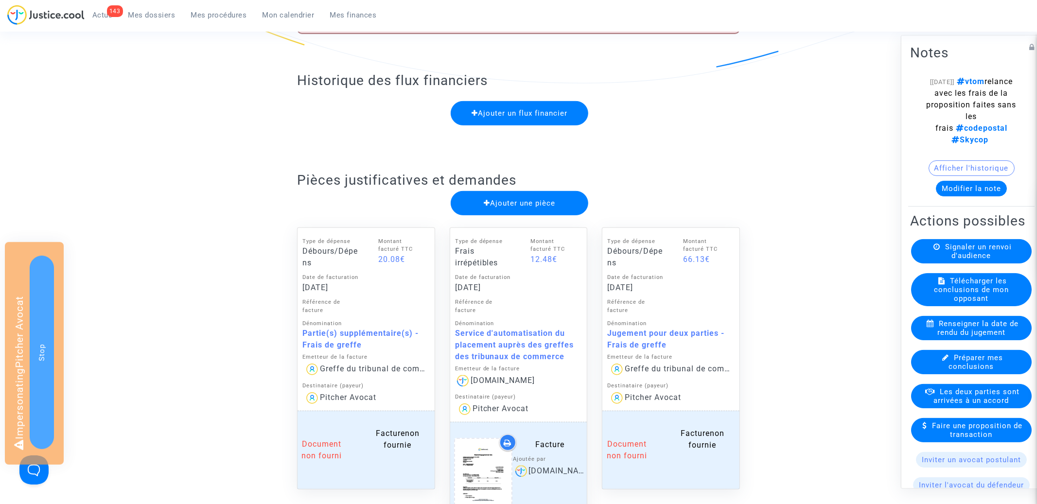
scroll to position [0, 0]
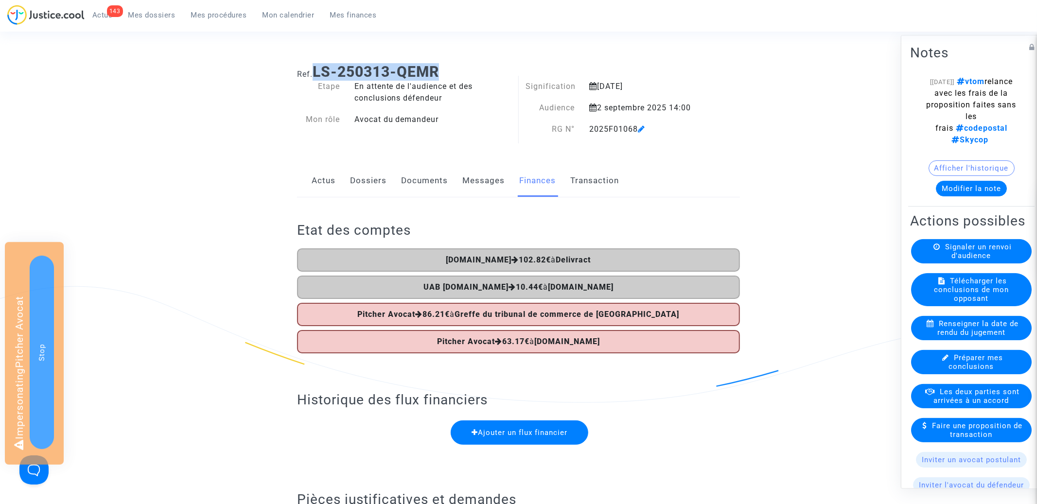
drag, startPoint x: 317, startPoint y: 68, endPoint x: 496, endPoint y: 68, distance: 178.4
click at [496, 68] on h1 "Ref. LS-250313-QEMR" at bounding box center [518, 72] width 443 height 18
copy b "LS-250313-QEMR"
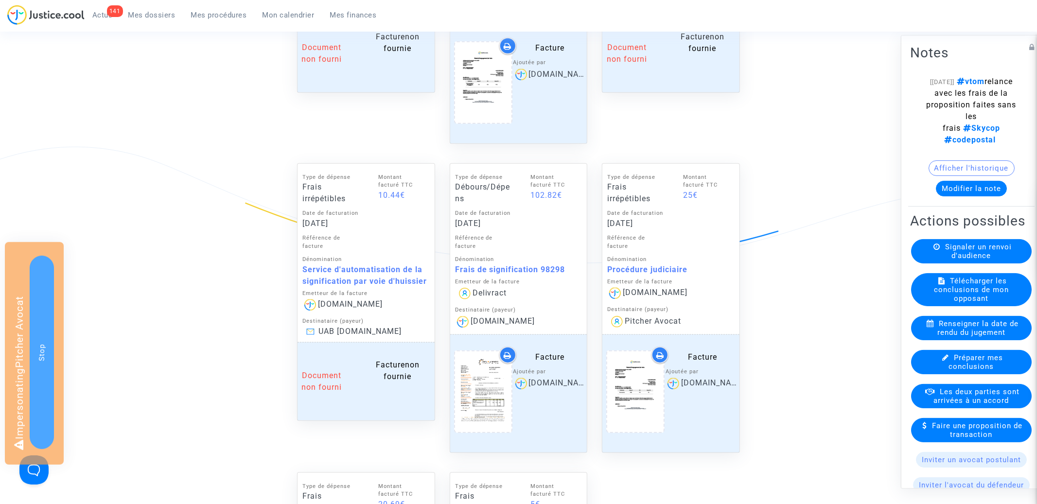
scroll to position [803, 0]
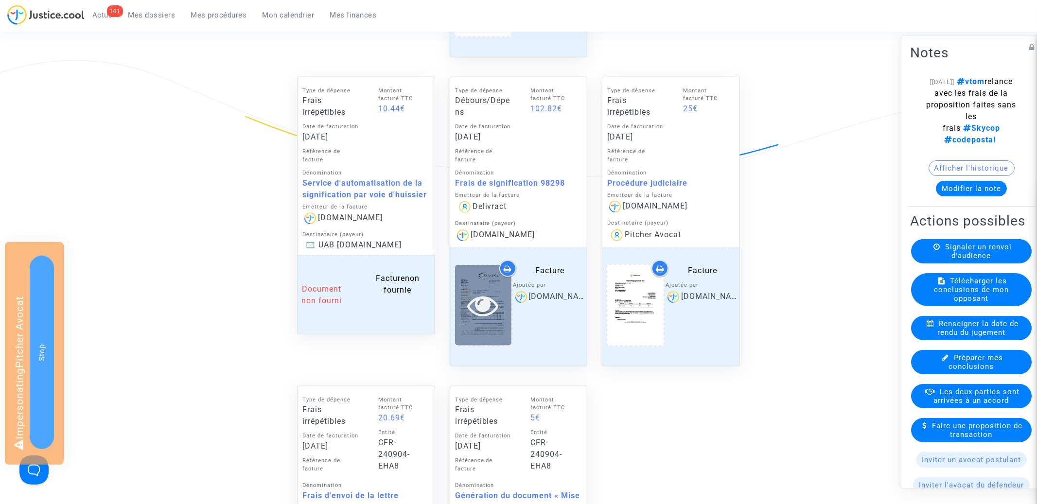
click at [494, 305] on icon at bounding box center [483, 305] width 32 height 31
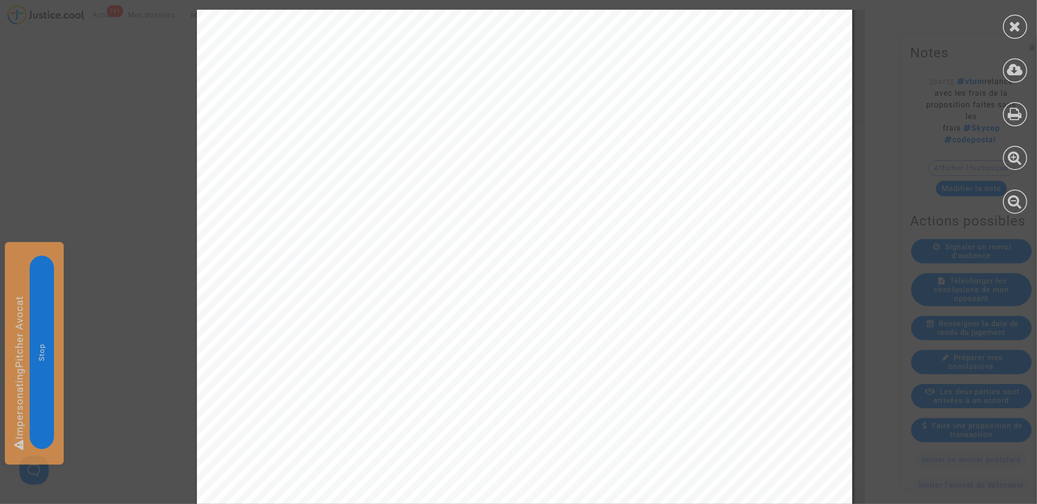
scroll to position [388, 0]
click at [1025, 29] on div at bounding box center [1015, 27] width 24 height 24
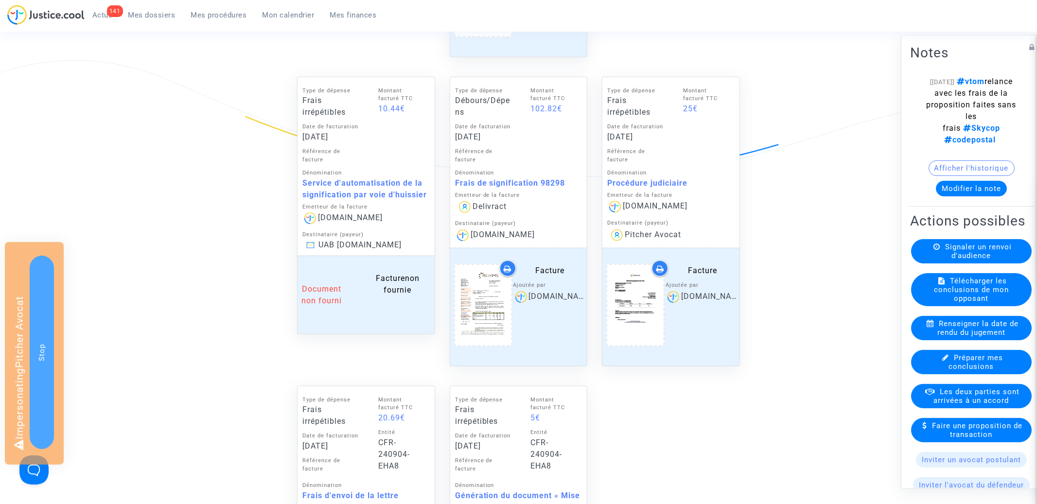
scroll to position [0, 0]
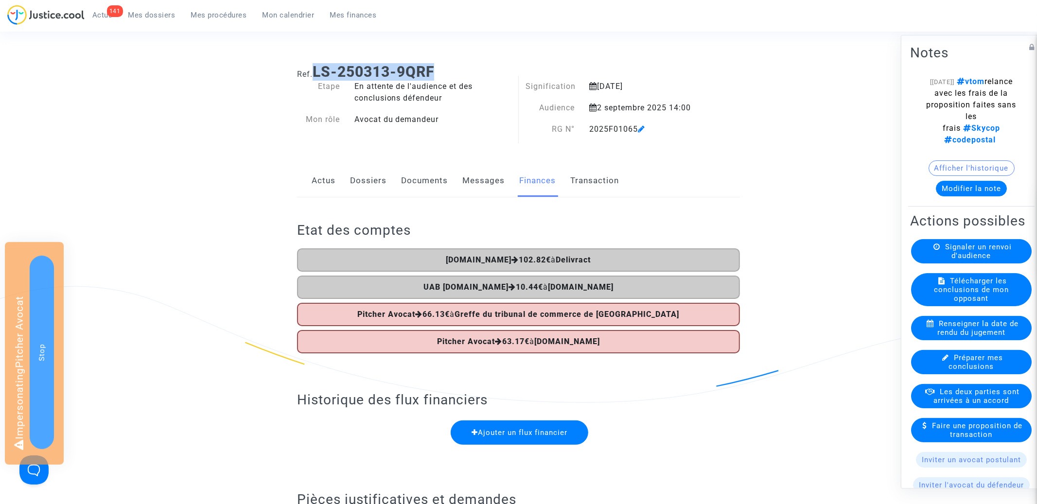
drag, startPoint x: 318, startPoint y: 68, endPoint x: 505, endPoint y: 68, distance: 186.7
click at [505, 68] on h1 "Ref. LS-250313-9QRF" at bounding box center [518, 72] width 443 height 18
copy b "LS-250313-9QRF"
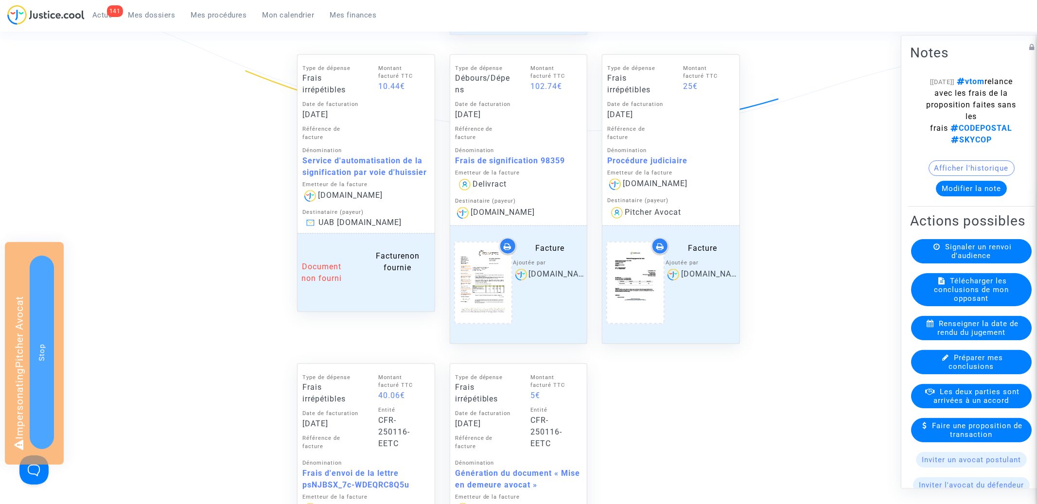
scroll to position [900, 0]
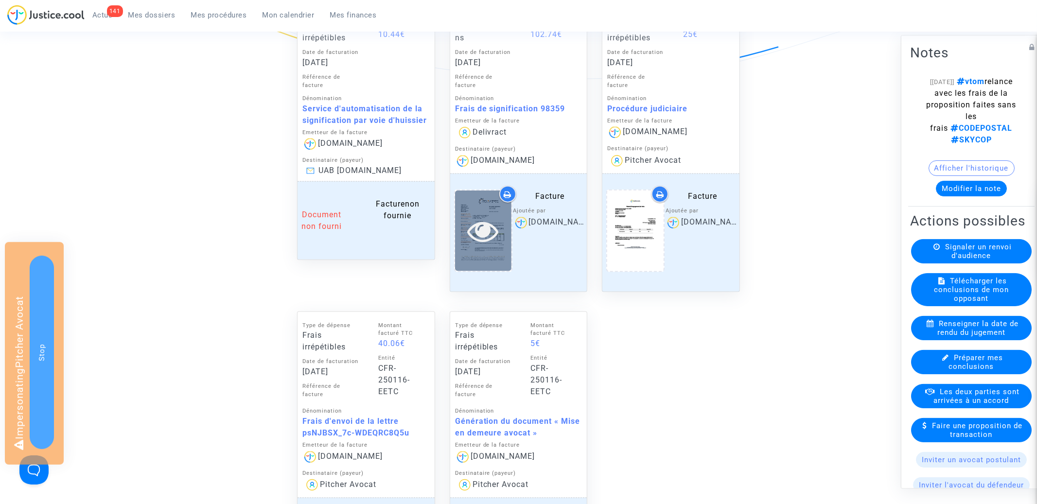
click at [485, 233] on icon at bounding box center [483, 230] width 32 height 31
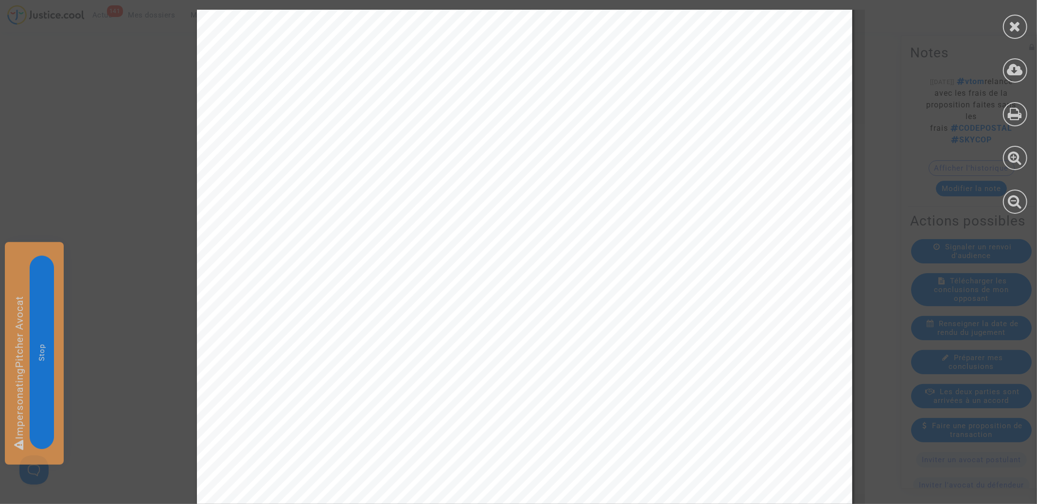
scroll to position [297, 0]
click at [1022, 26] on div at bounding box center [1015, 27] width 24 height 24
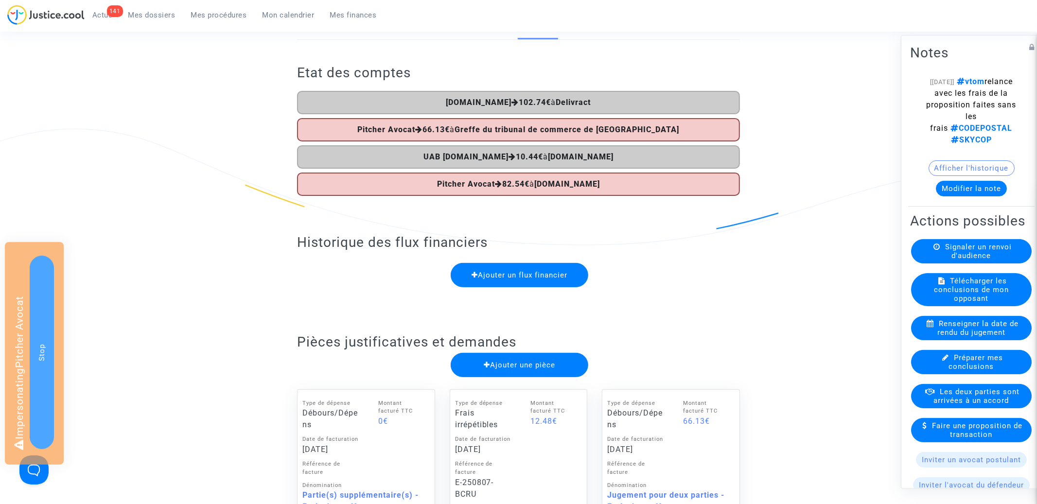
scroll to position [0, 0]
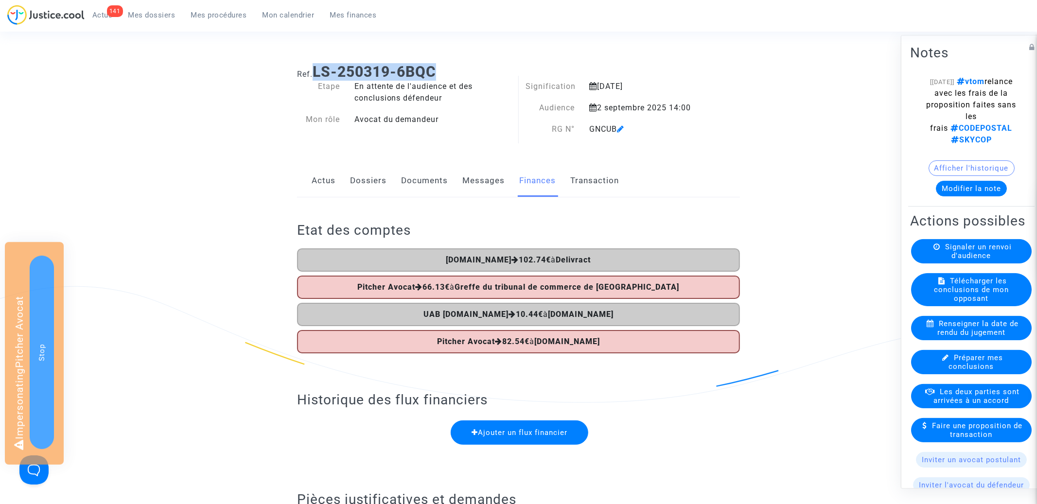
drag, startPoint x: 316, startPoint y: 74, endPoint x: 503, endPoint y: 72, distance: 187.7
click at [503, 72] on h1 "Ref. LS-250319-6BQC" at bounding box center [518, 72] width 443 height 18
copy b "LS-250319-6BQC"
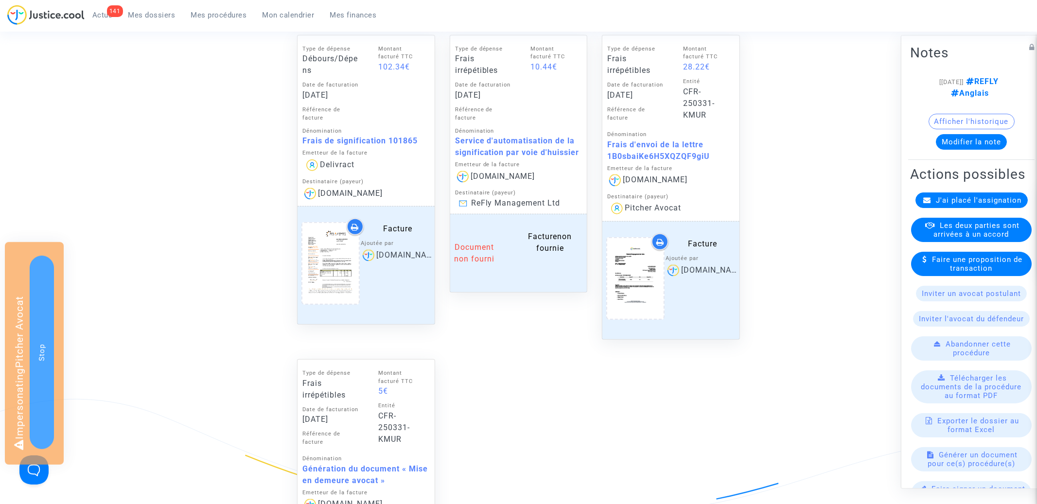
scroll to position [457, 0]
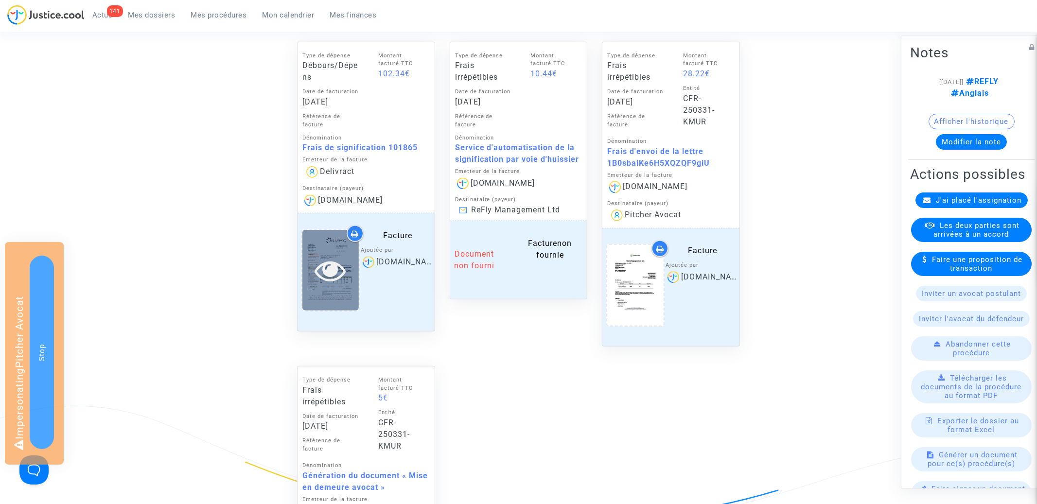
click at [335, 268] on icon at bounding box center [331, 270] width 32 height 31
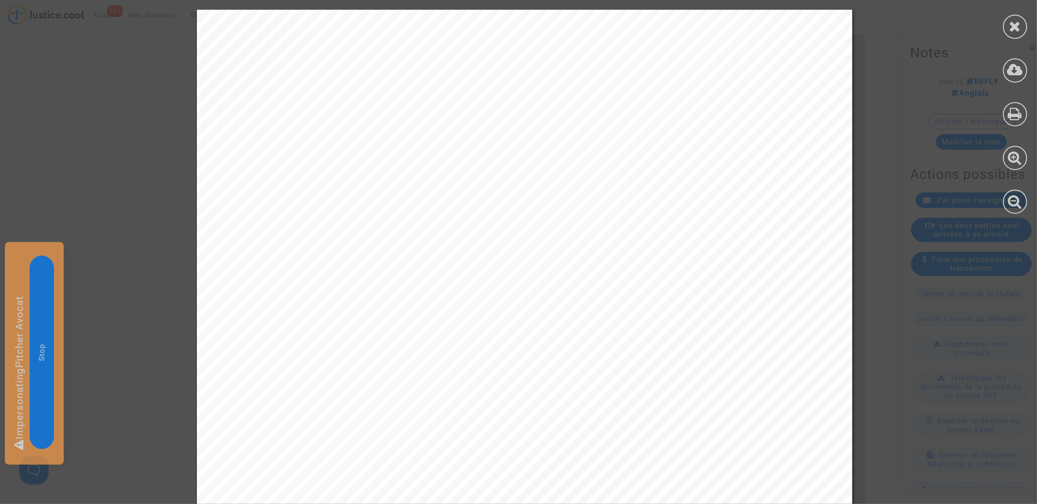
scroll to position [300, 0]
click at [1014, 28] on icon at bounding box center [1015, 26] width 12 height 15
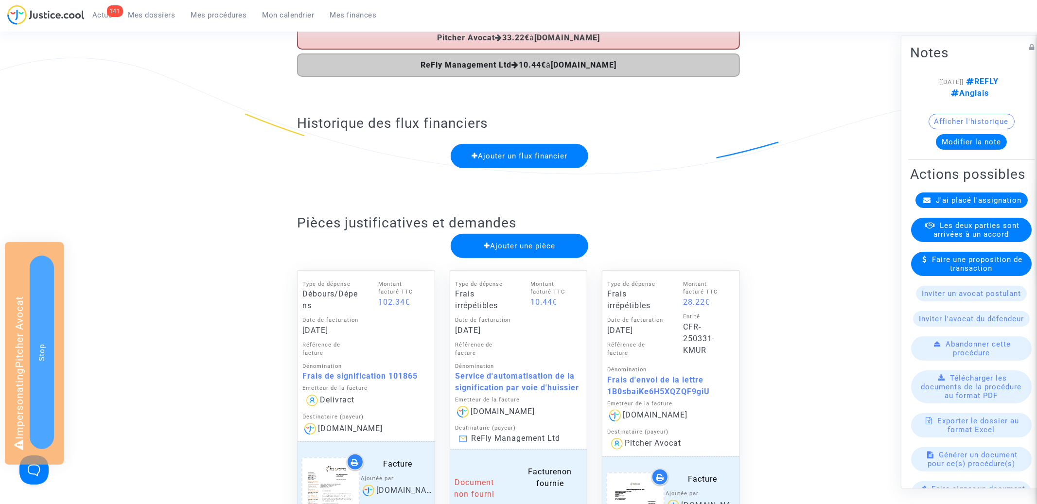
scroll to position [0, 0]
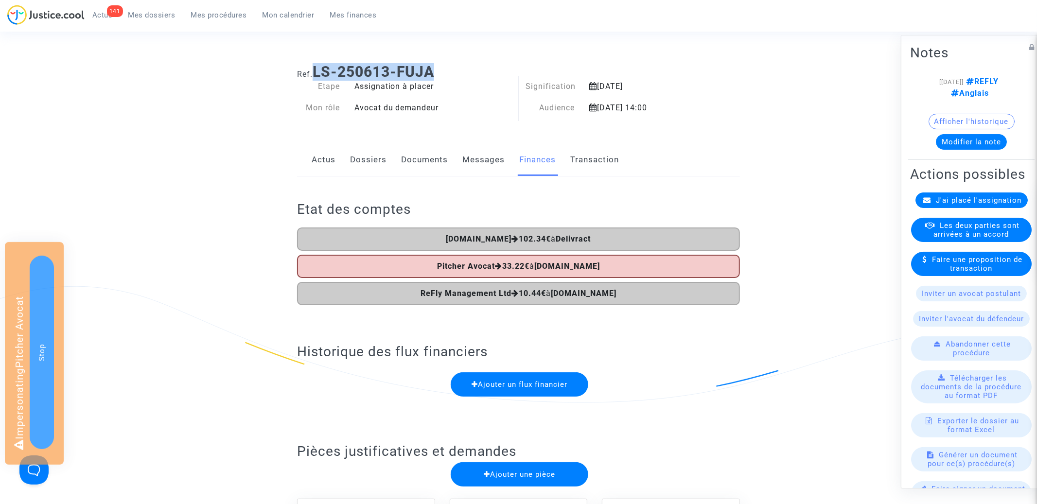
drag, startPoint x: 316, startPoint y: 68, endPoint x: 440, endPoint y: 69, distance: 123.5
click at [440, 70] on h1 "Ref. LS-250613-FUJA" at bounding box center [518, 72] width 443 height 18
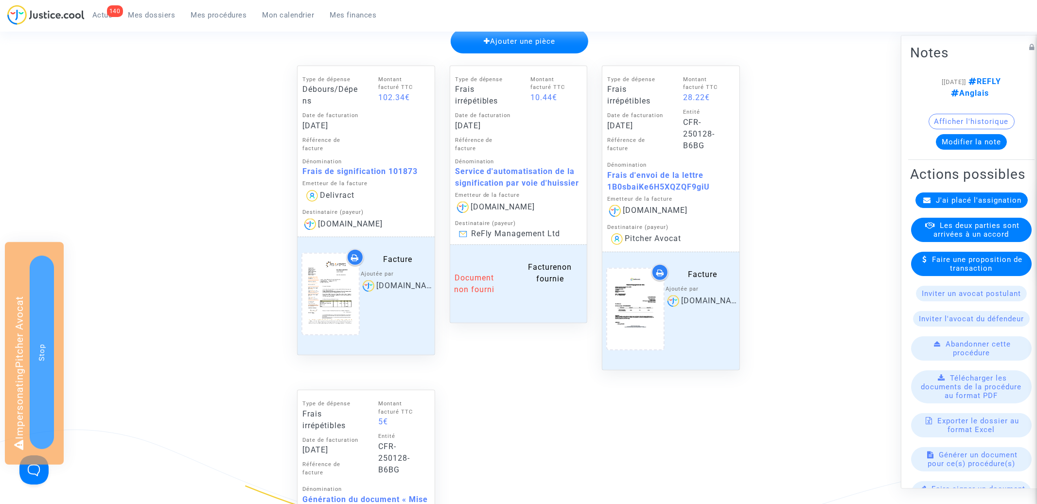
scroll to position [597, 0]
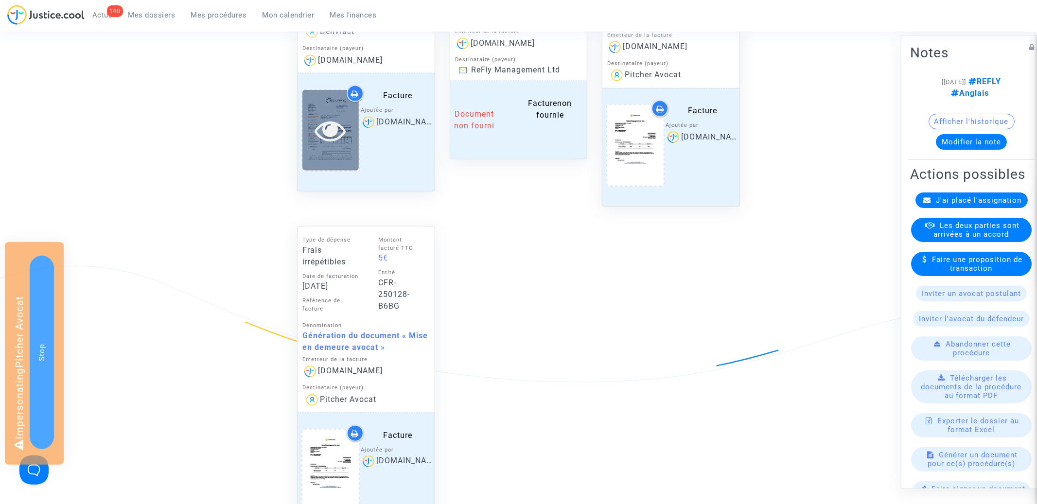
click at [338, 125] on icon at bounding box center [331, 130] width 32 height 31
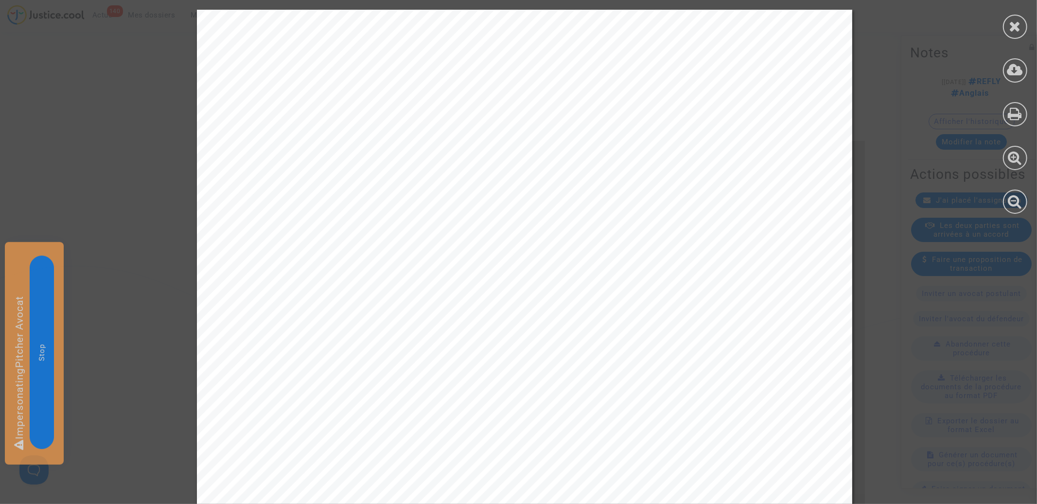
scroll to position [402, 0]
click at [1020, 34] on div at bounding box center [1015, 27] width 24 height 24
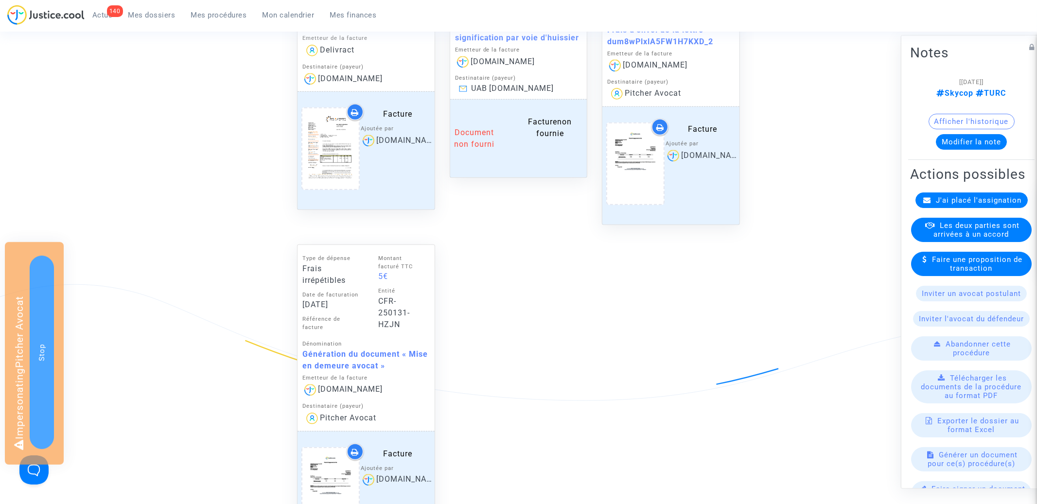
scroll to position [452, 0]
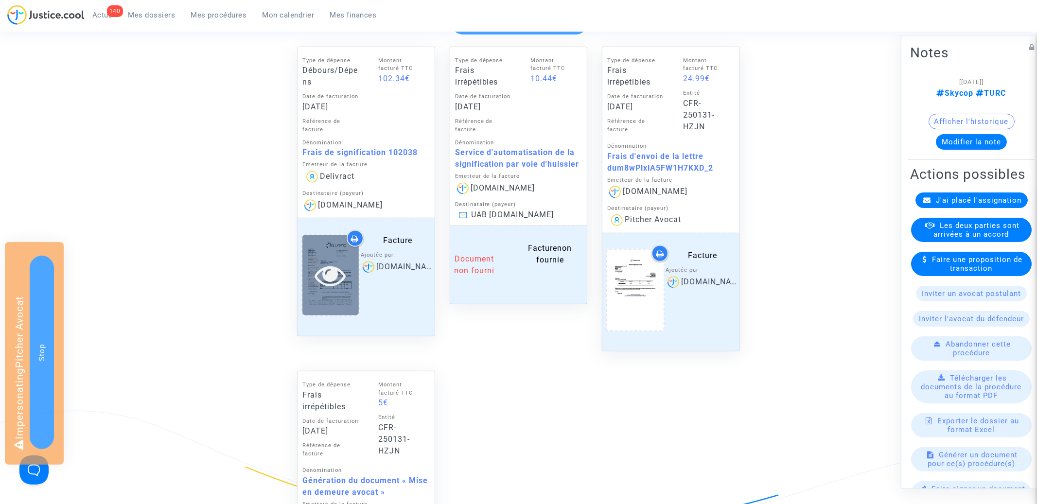
click at [335, 274] on icon at bounding box center [331, 275] width 32 height 31
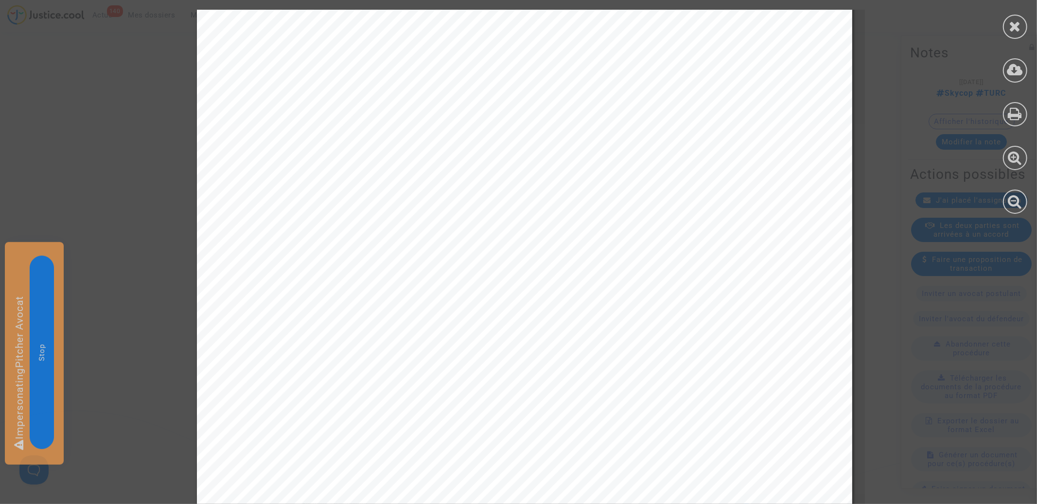
scroll to position [438, 0]
click at [1023, 29] on div at bounding box center [1015, 27] width 24 height 24
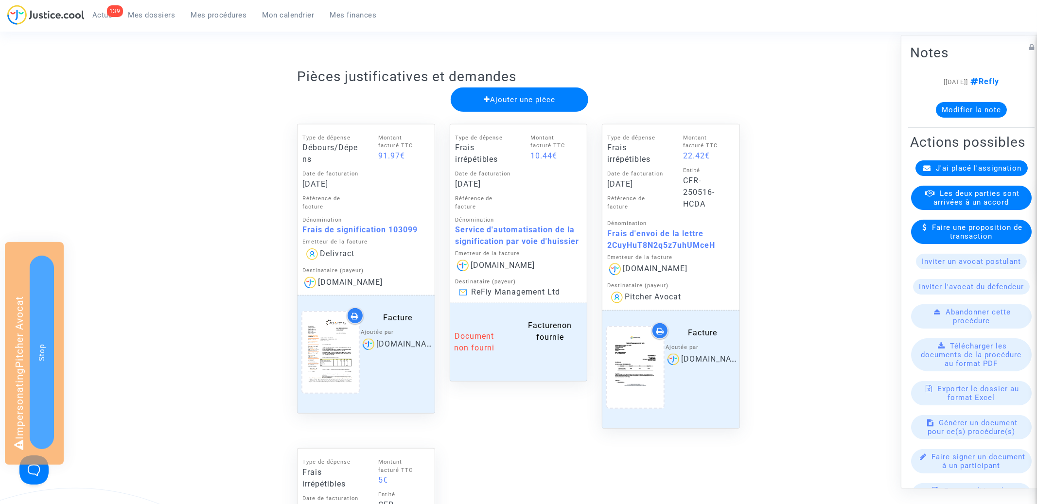
scroll to position [551, 0]
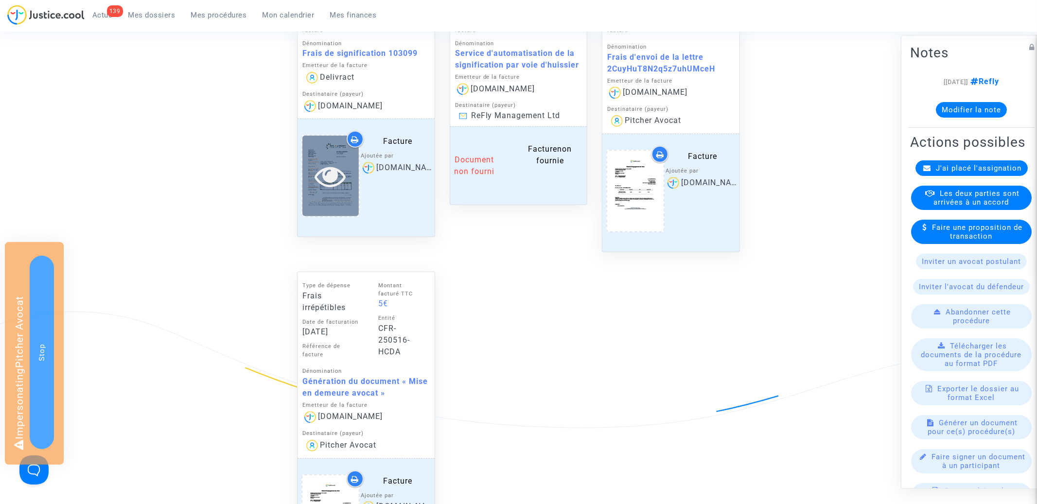
click at [335, 173] on icon at bounding box center [331, 175] width 32 height 31
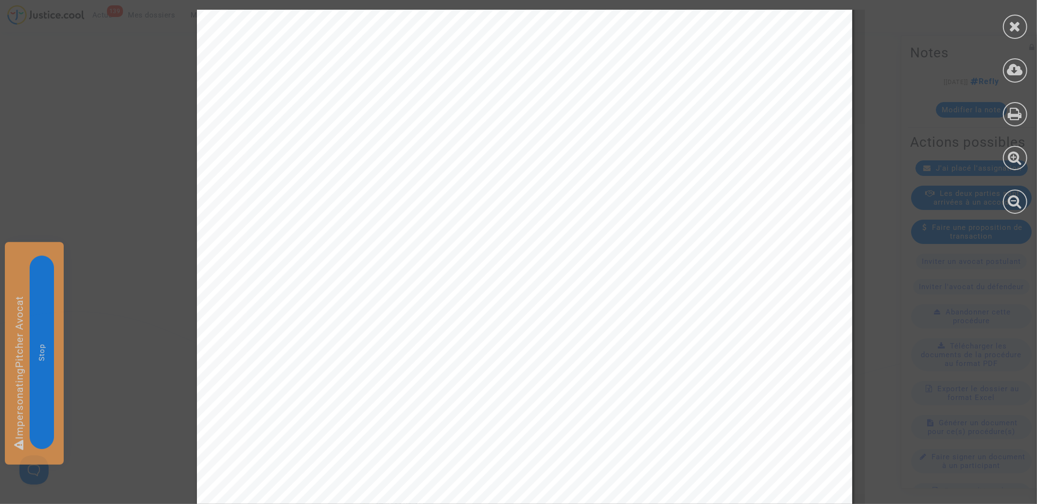
scroll to position [438, 0]
click at [1022, 29] on div at bounding box center [1015, 27] width 24 height 24
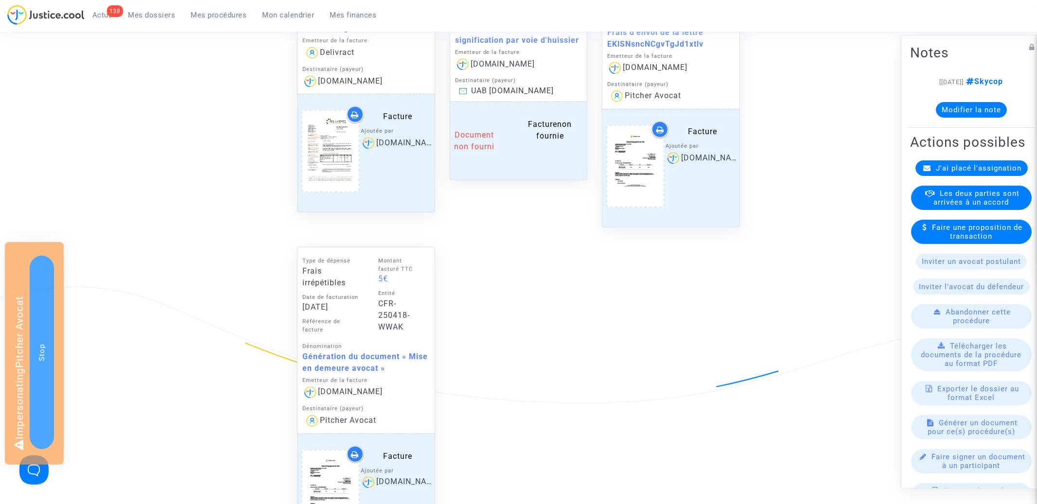
scroll to position [472, 0]
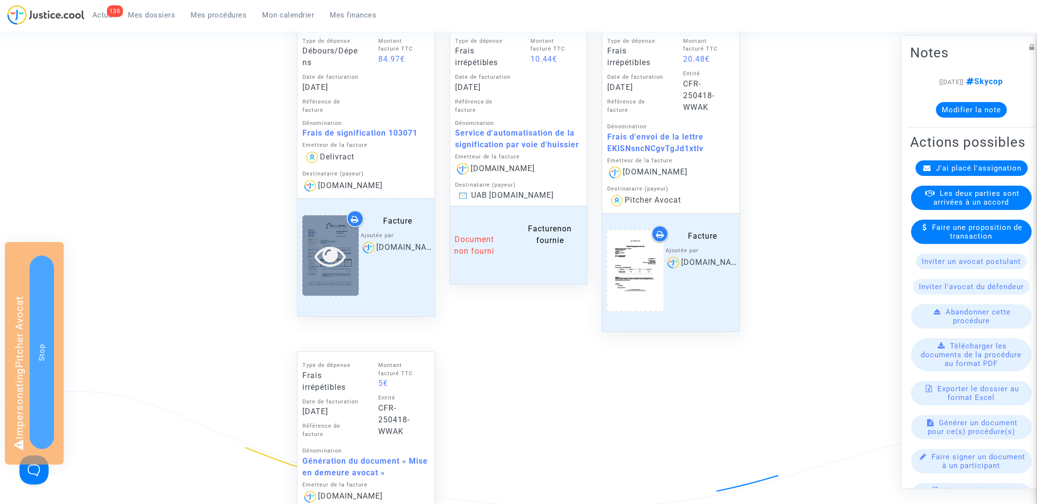
click at [328, 260] on icon at bounding box center [331, 255] width 32 height 31
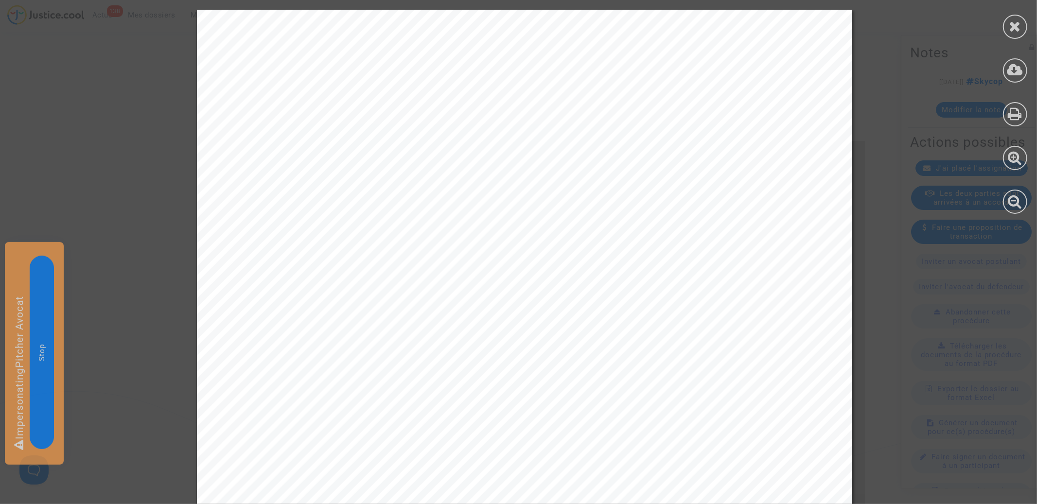
scroll to position [355, 0]
click at [1018, 20] on icon at bounding box center [1015, 26] width 12 height 15
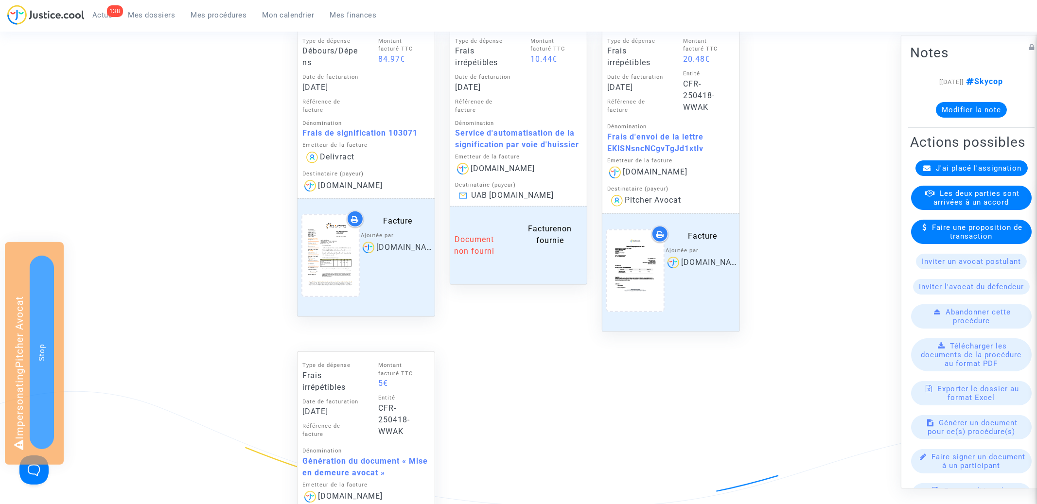
scroll to position [0, 0]
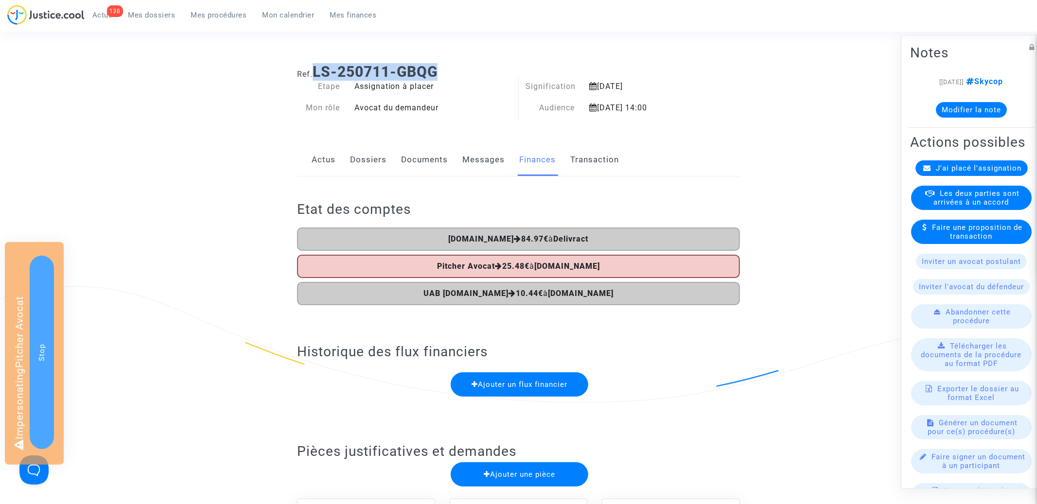
drag, startPoint x: 317, startPoint y: 71, endPoint x: 487, endPoint y: 70, distance: 169.7
click at [487, 70] on h1 "Ref. LS-250711-GBQG" at bounding box center [518, 72] width 443 height 18
copy b "LS-250711-GBQG"
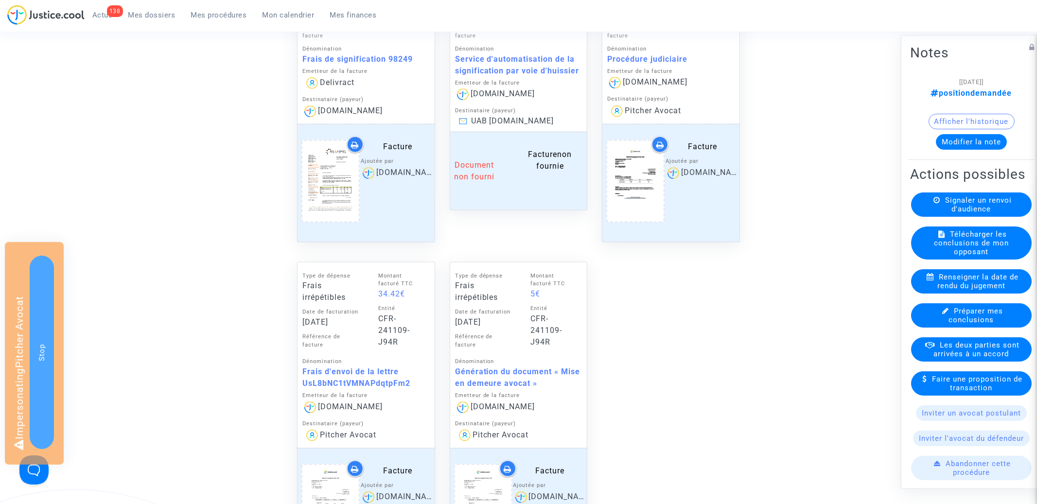
scroll to position [908, 0]
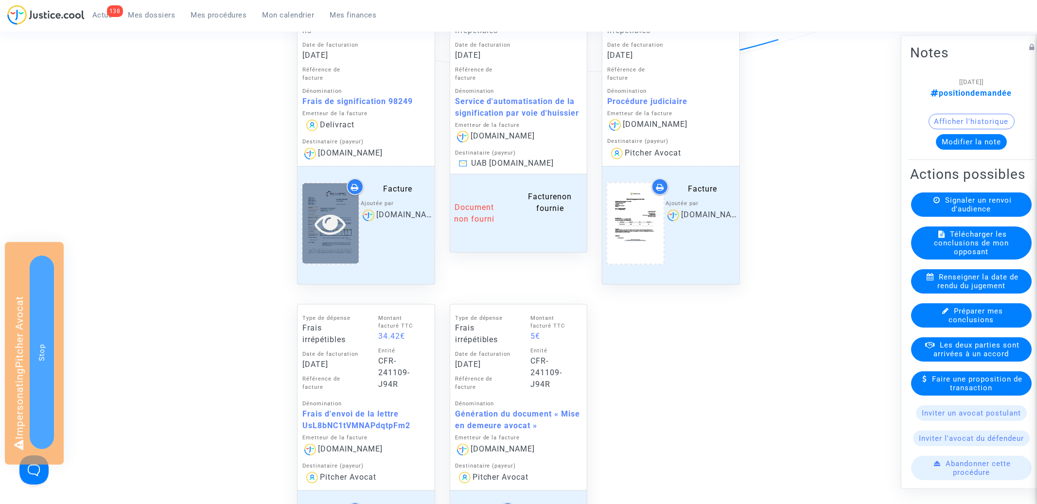
click at [330, 225] on icon at bounding box center [331, 223] width 32 height 31
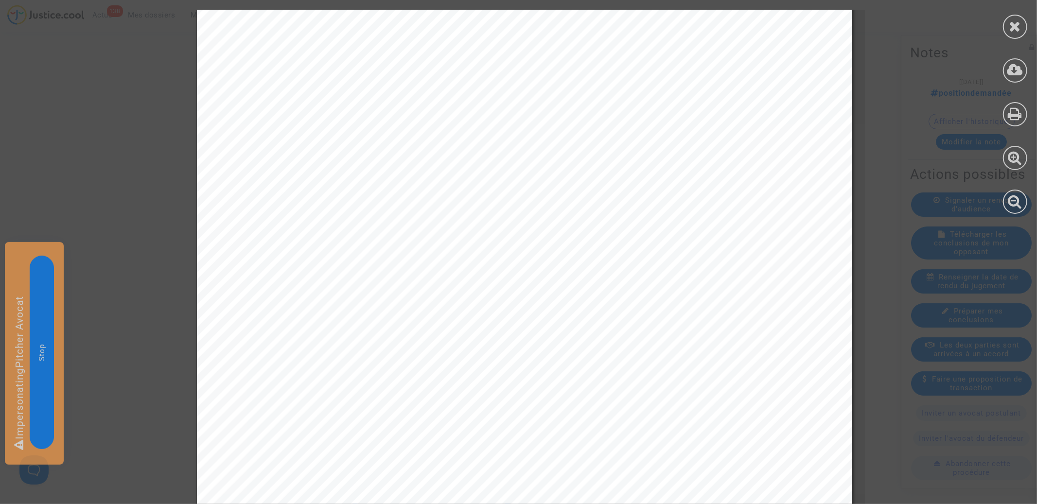
scroll to position [401, 0]
click at [1021, 30] on icon at bounding box center [1015, 26] width 12 height 15
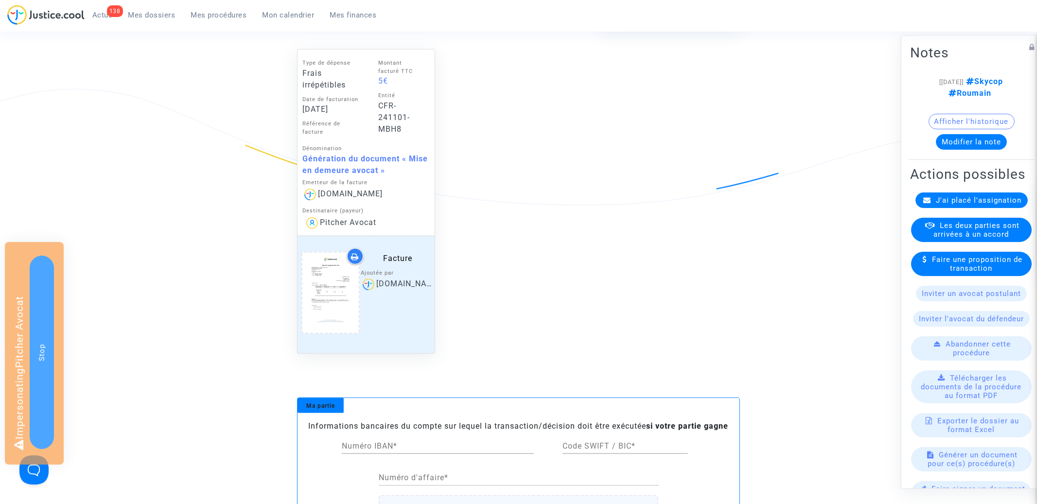
scroll to position [431, 0]
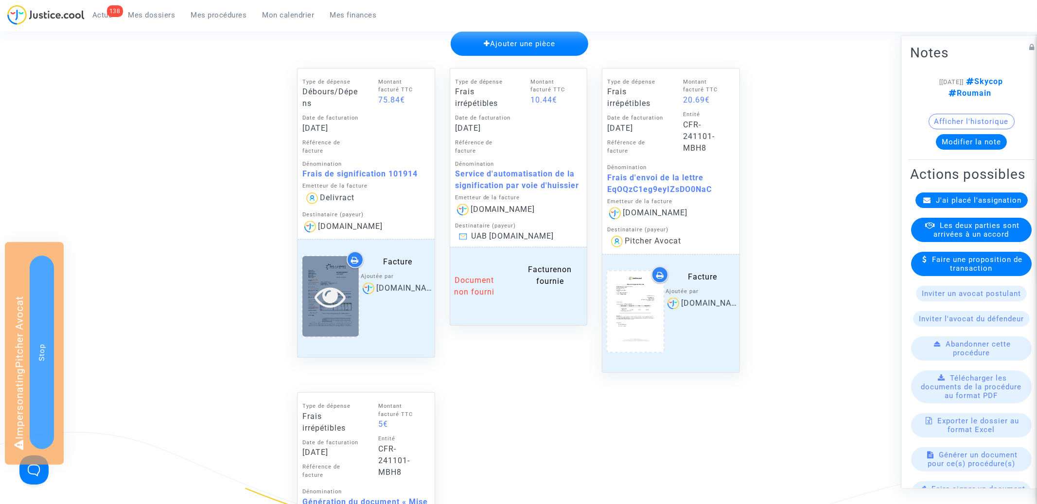
click at [321, 297] on icon at bounding box center [331, 296] width 32 height 31
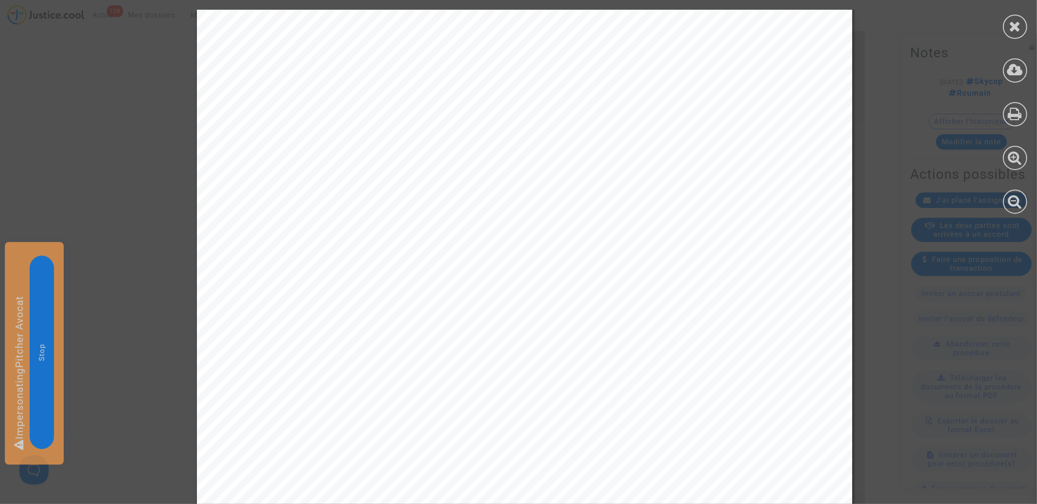
scroll to position [302, 0]
click at [1017, 19] on icon at bounding box center [1015, 26] width 12 height 15
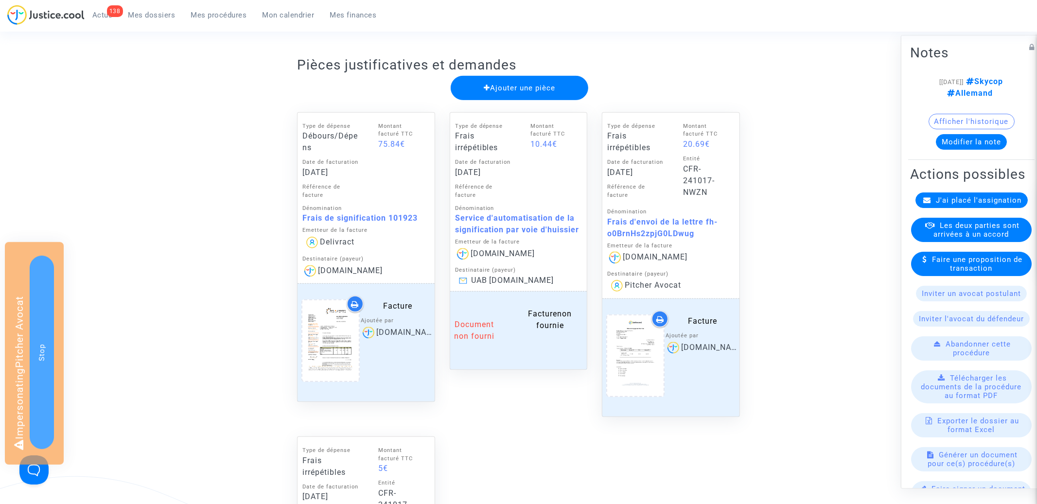
scroll to position [458, 0]
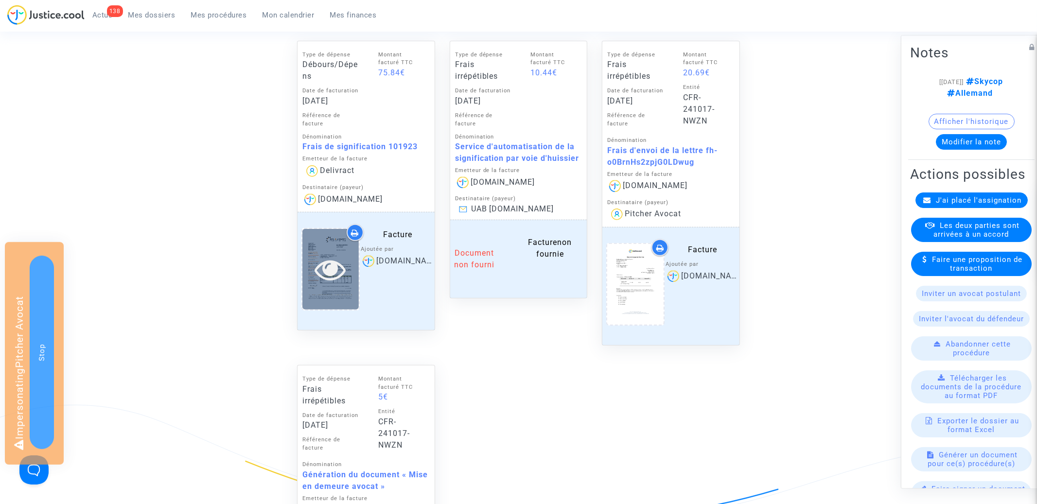
click at [331, 271] on icon at bounding box center [331, 269] width 32 height 31
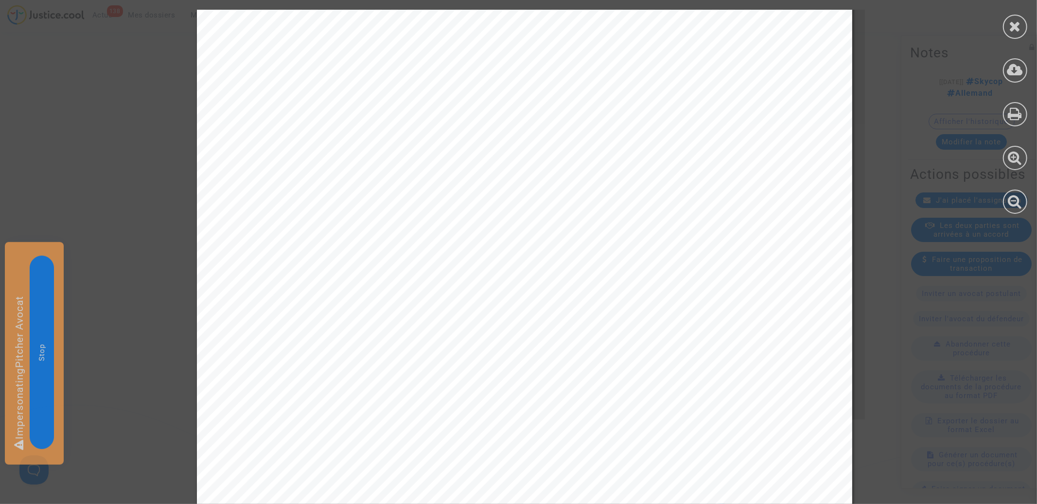
scroll to position [438, 0]
click at [1023, 29] on div at bounding box center [1015, 27] width 24 height 24
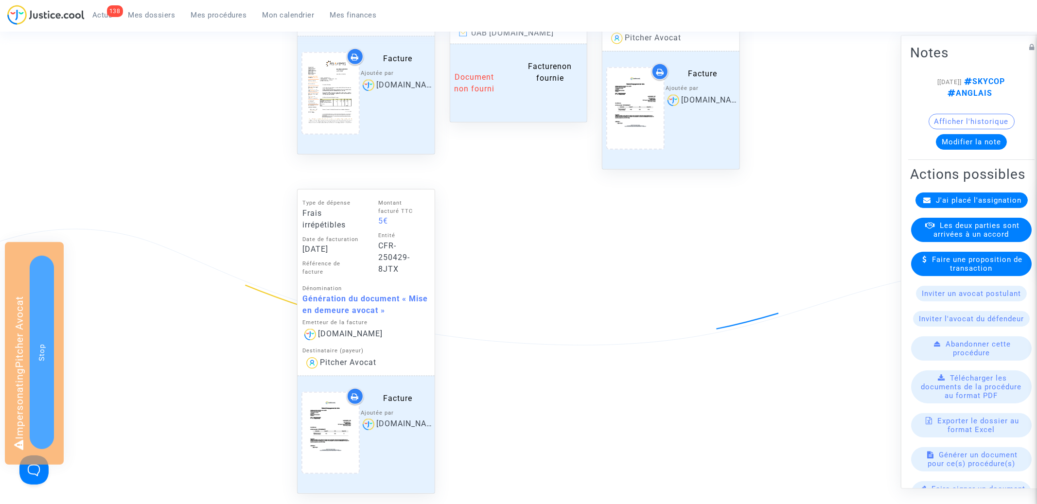
scroll to position [494, 0]
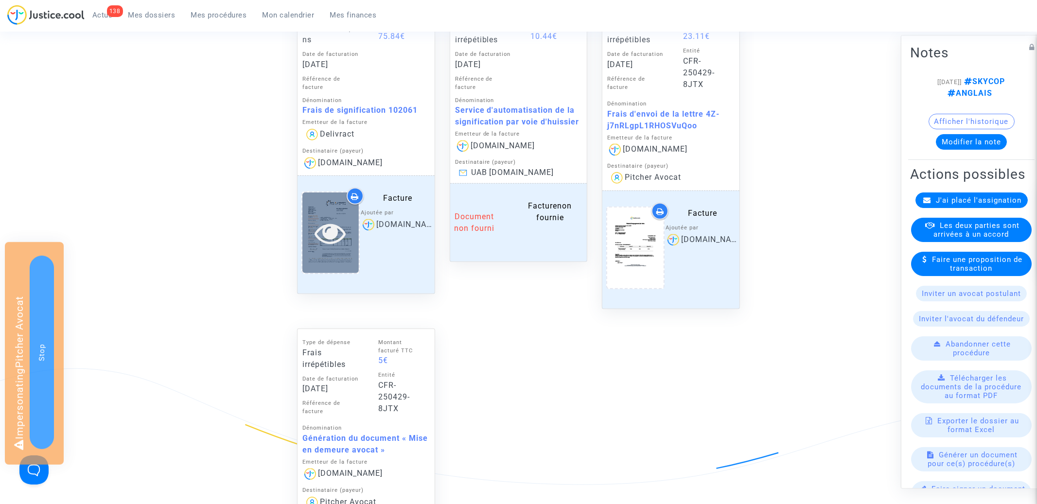
click at [335, 226] on icon at bounding box center [331, 232] width 32 height 31
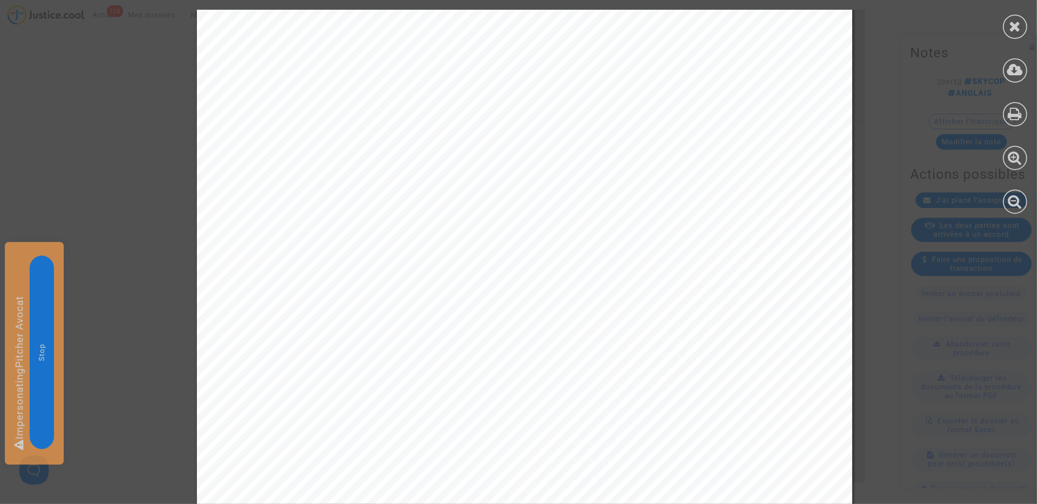
scroll to position [438, 0]
drag, startPoint x: 1021, startPoint y: 28, endPoint x: 918, endPoint y: 88, distance: 119.0
click at [1021, 28] on icon at bounding box center [1015, 26] width 12 height 15
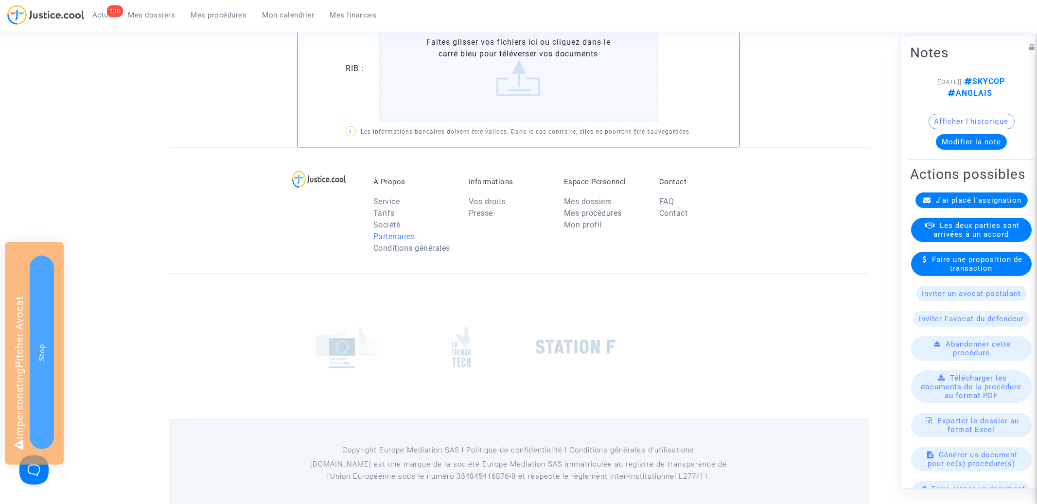
scroll to position [0, 0]
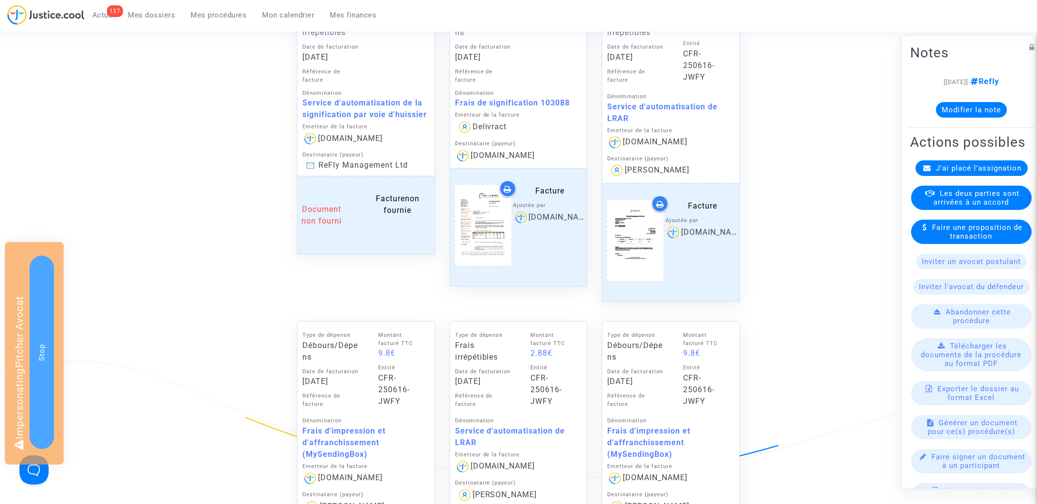
scroll to position [501, 0]
click at [476, 219] on icon at bounding box center [483, 226] width 32 height 31
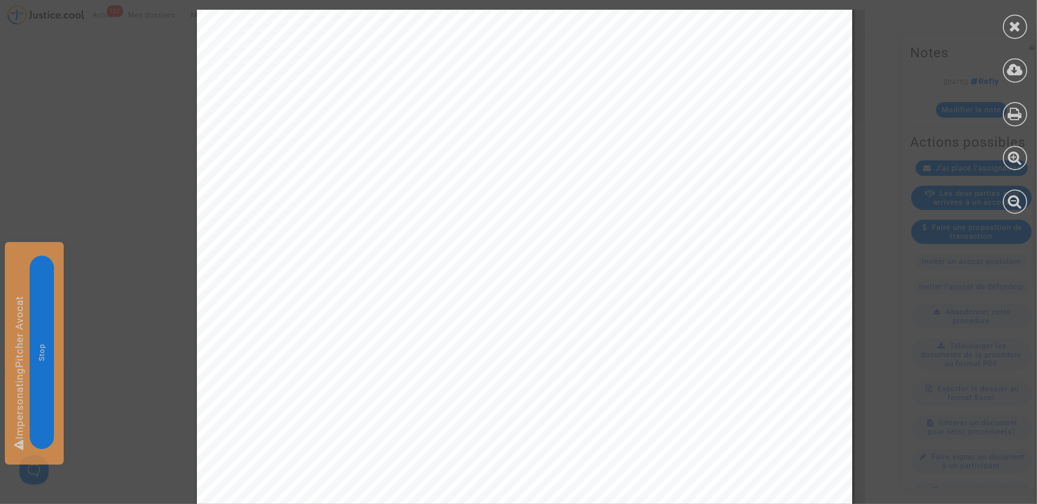
scroll to position [402, 0]
click at [1021, 35] on div at bounding box center [1015, 27] width 24 height 24
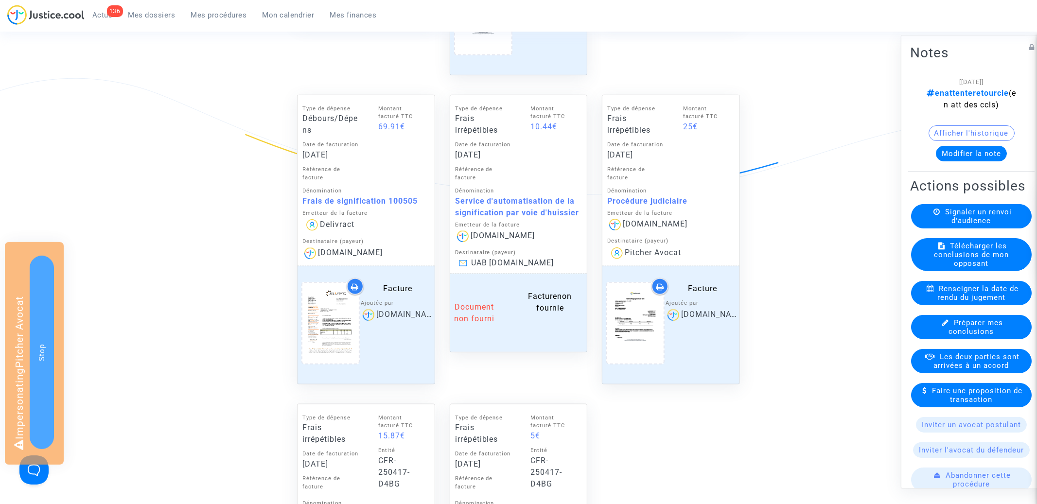
scroll to position [841, 0]
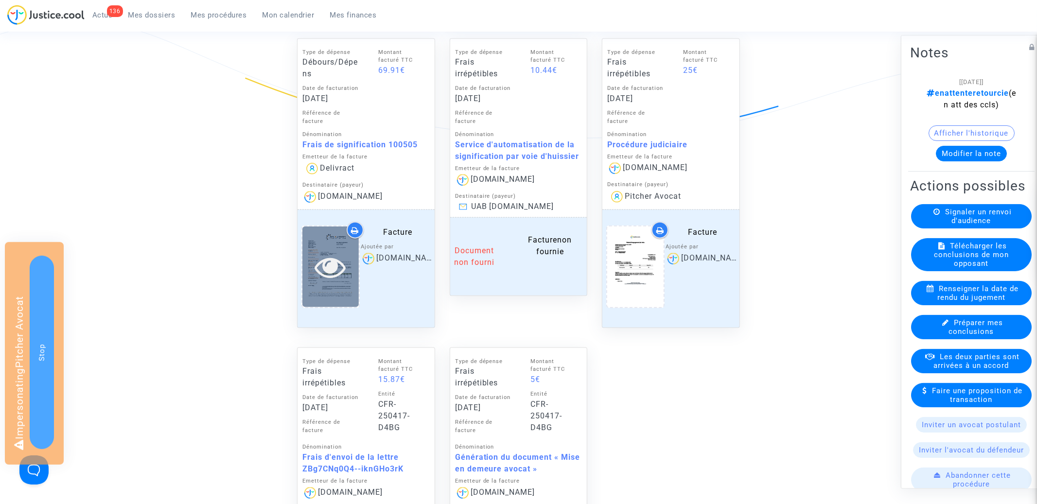
click at [329, 268] on icon at bounding box center [331, 266] width 32 height 31
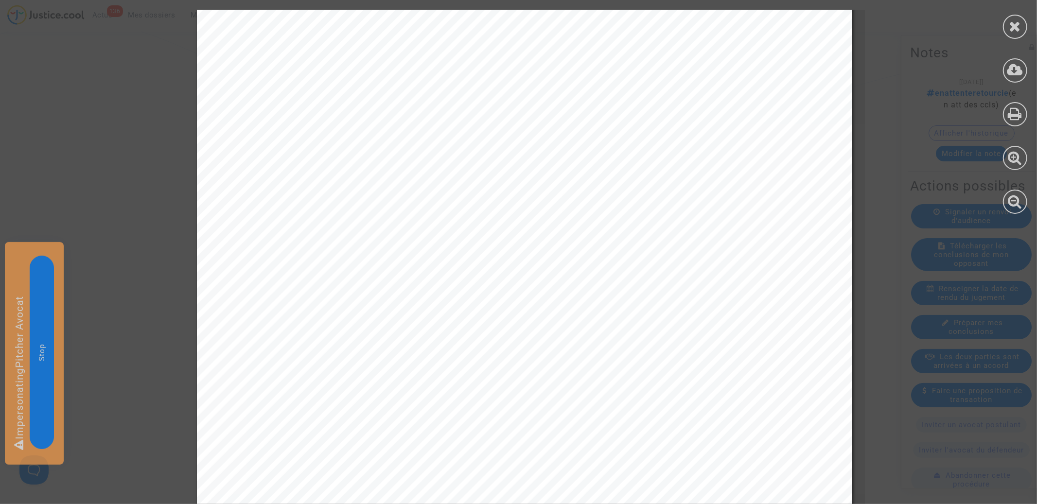
scroll to position [191, 0]
click at [1016, 24] on icon at bounding box center [1015, 26] width 12 height 15
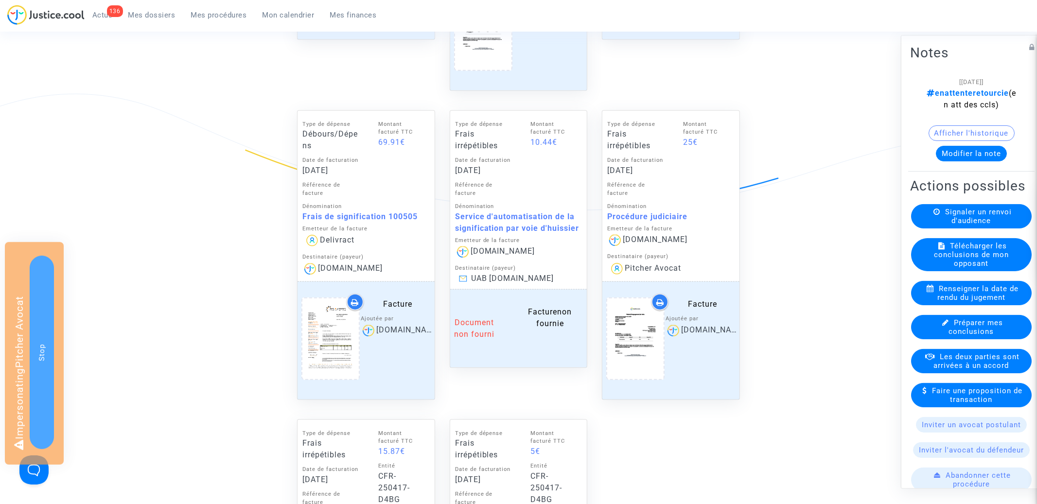
scroll to position [693, 0]
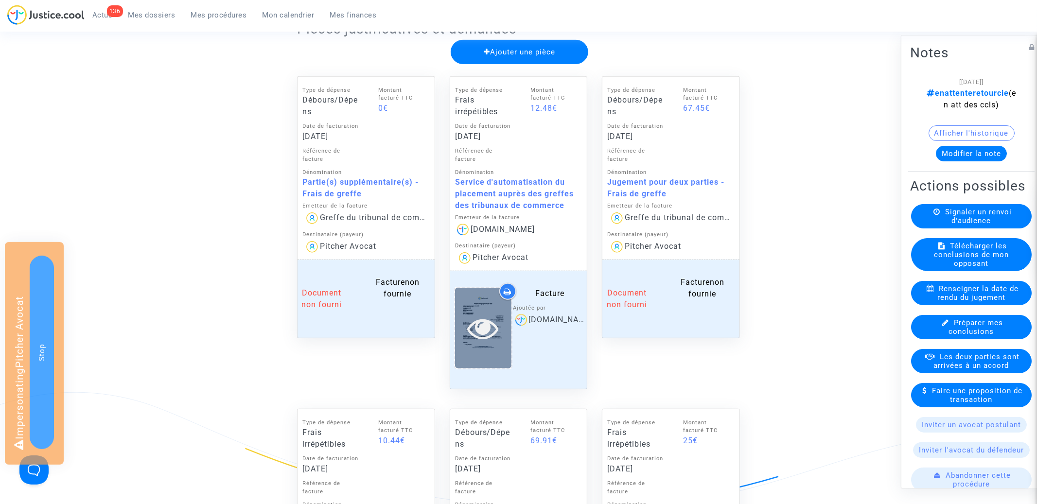
scroll to position [806, 0]
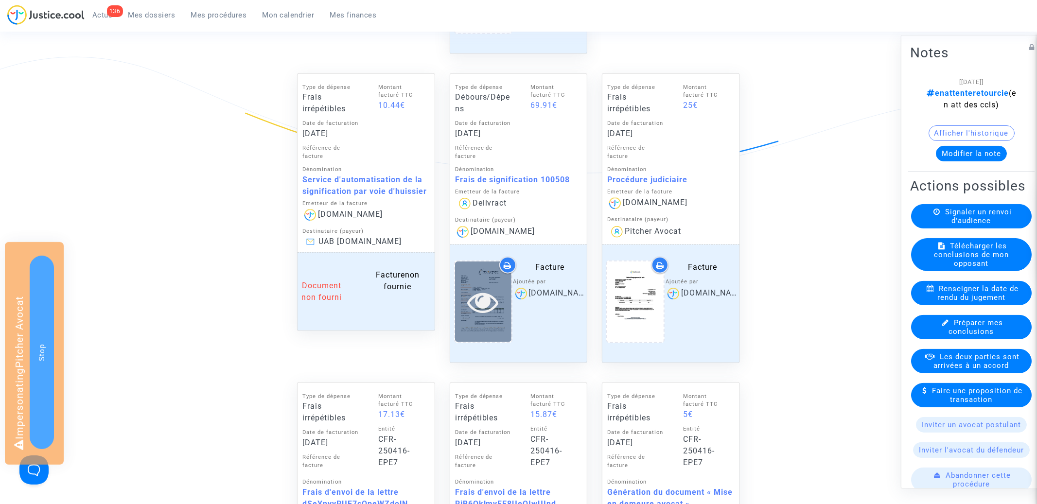
click at [482, 308] on icon at bounding box center [483, 301] width 32 height 31
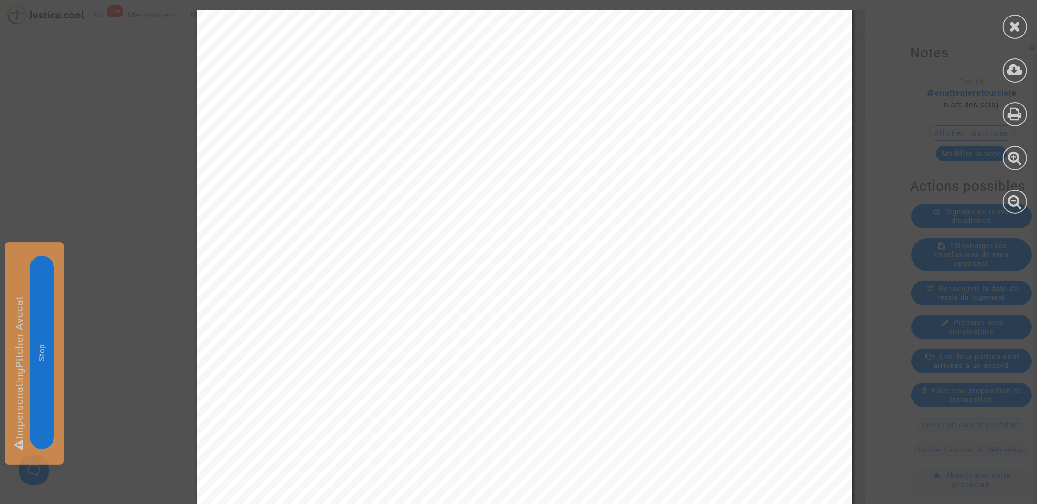
scroll to position [373, 0]
click at [1021, 25] on icon at bounding box center [1015, 26] width 12 height 15
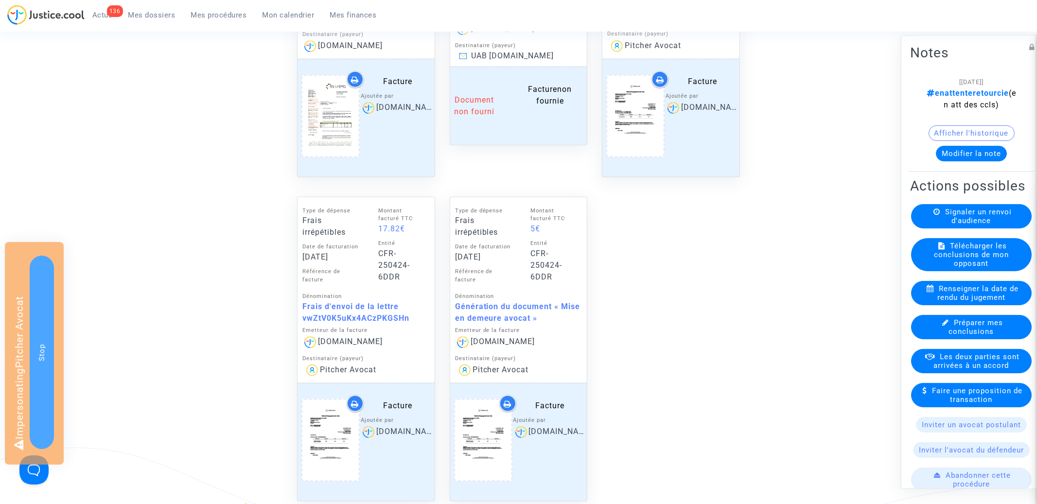
scroll to position [852, 0]
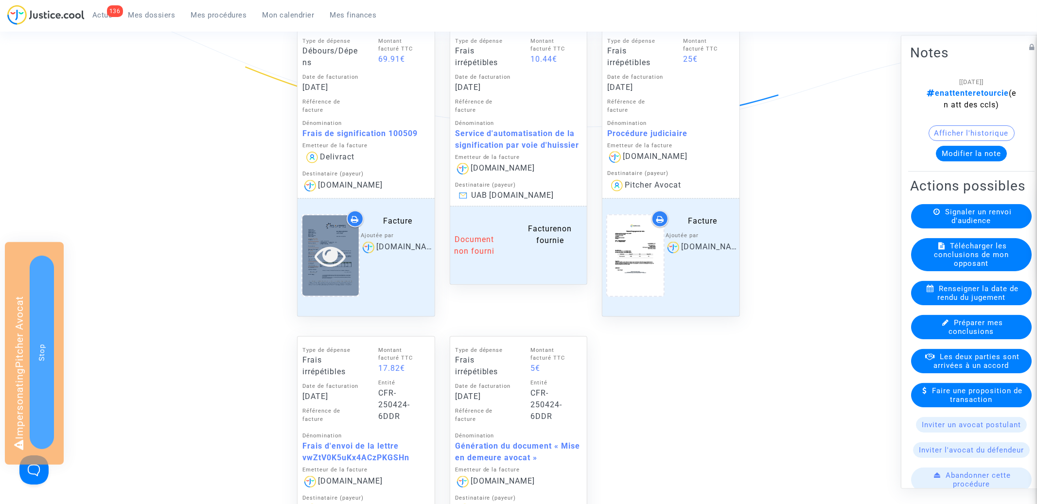
click at [333, 240] on icon at bounding box center [331, 255] width 32 height 31
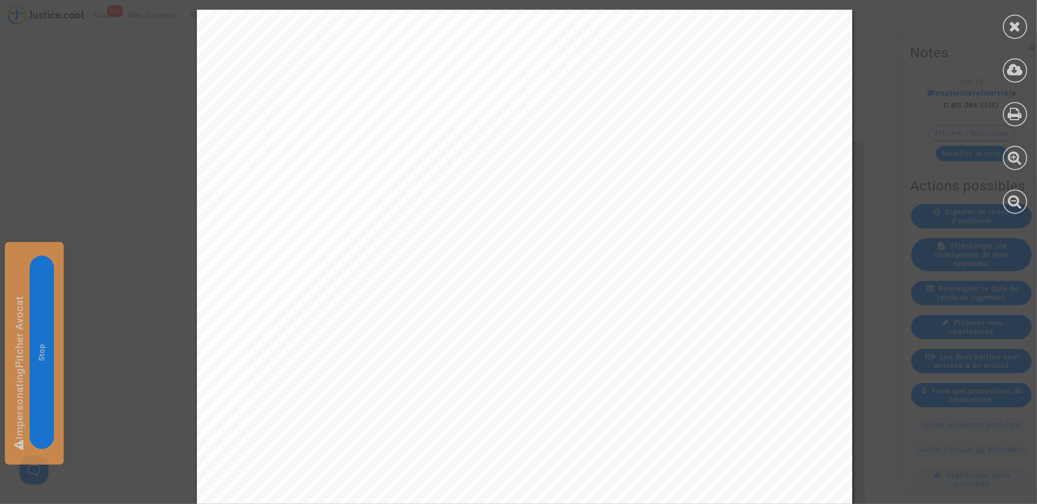
scroll to position [384, 0]
click at [1010, 34] on div at bounding box center [1015, 27] width 24 height 24
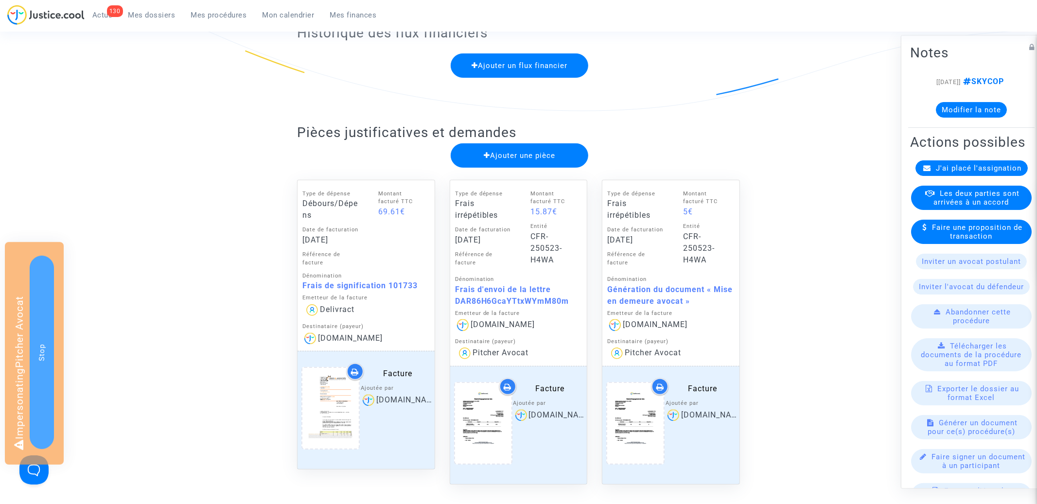
scroll to position [359, 0]
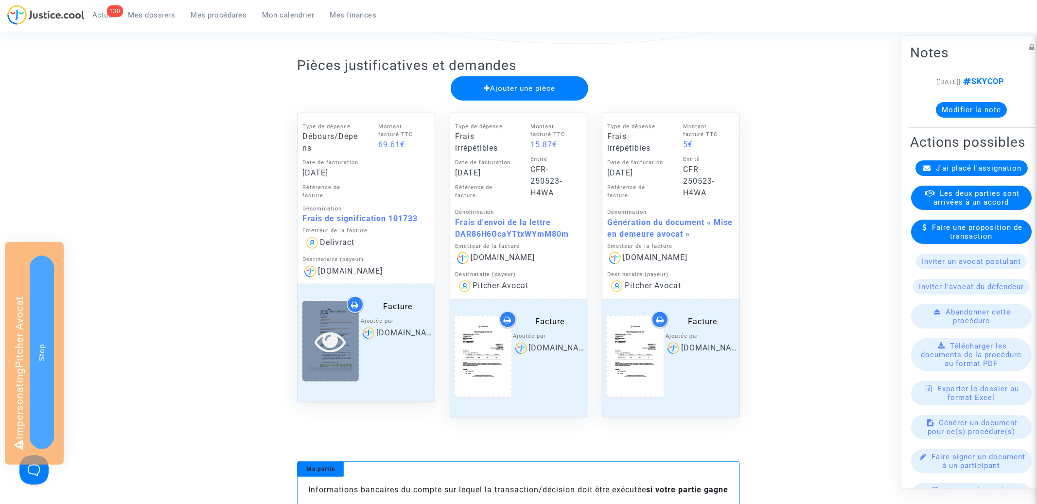
click at [334, 336] on icon at bounding box center [331, 341] width 32 height 31
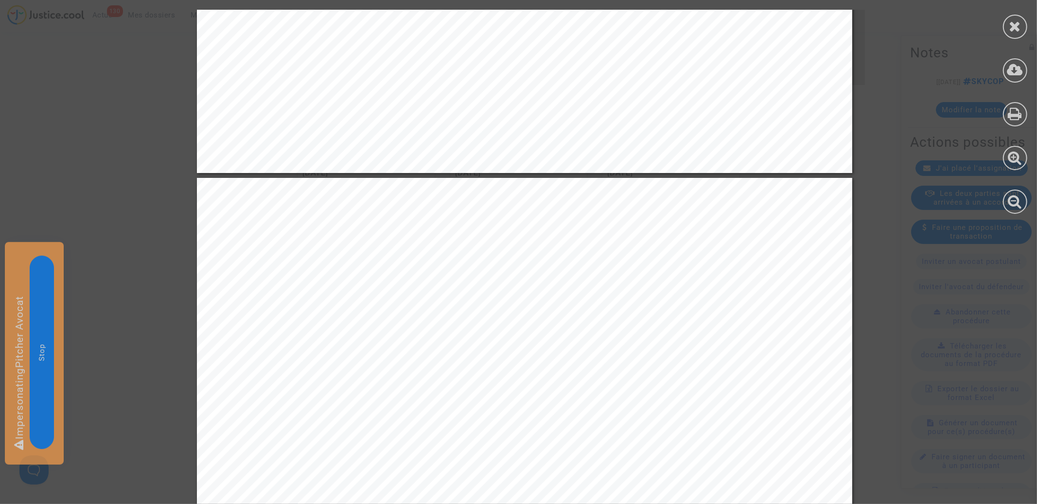
scroll to position [1165, 0]
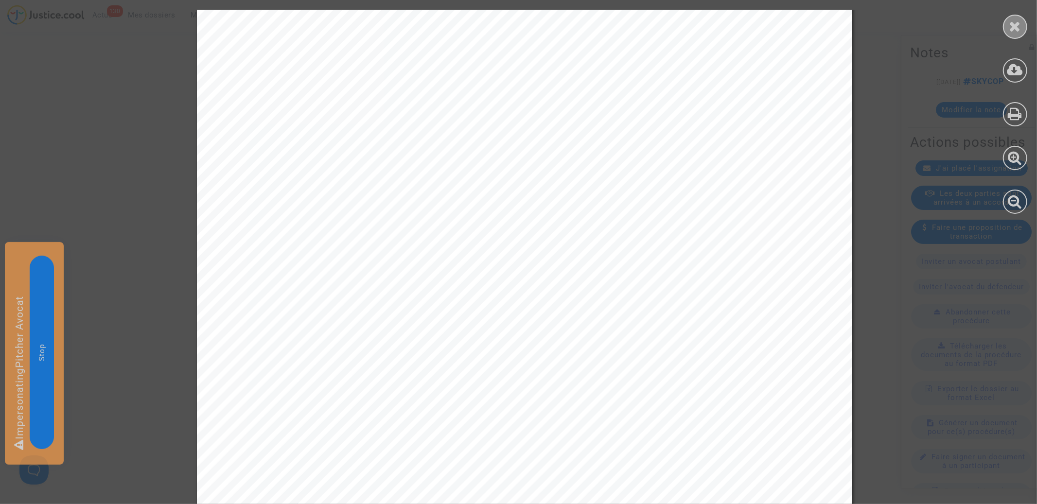
click at [1006, 25] on div at bounding box center [1015, 27] width 24 height 24
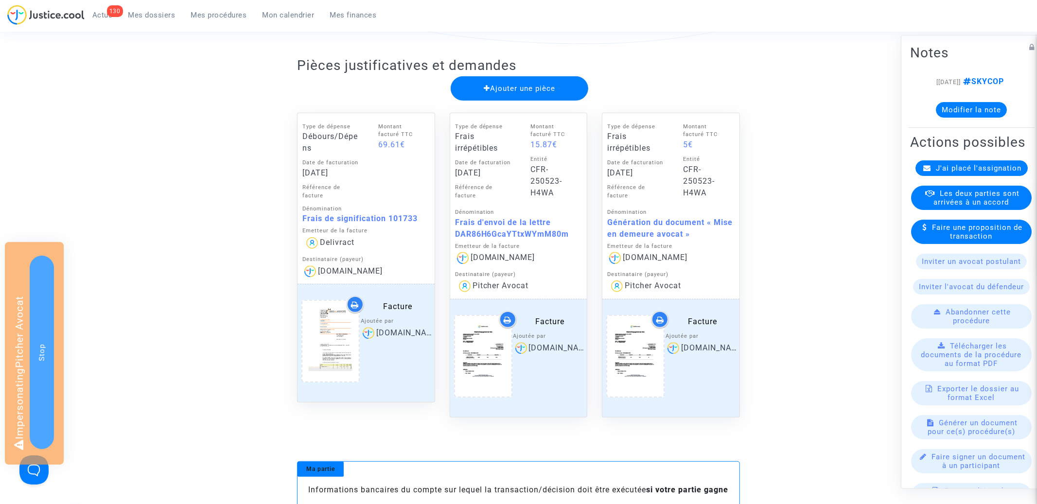
scroll to position [0, 0]
